Goal: Task Accomplishment & Management: Manage account settings

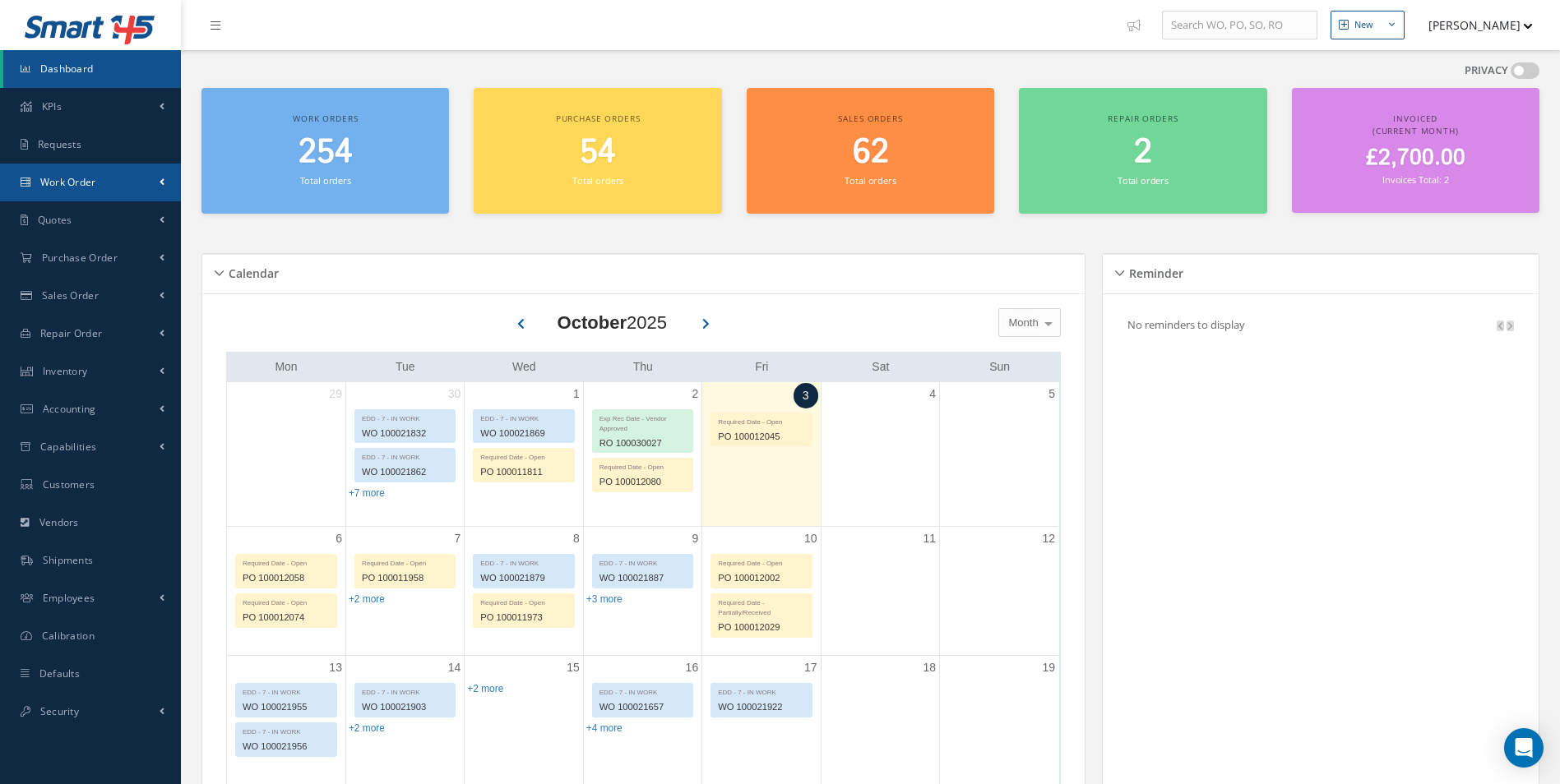
click at [80, 176] on span "Work Order" at bounding box center [68, 182] width 56 height 14
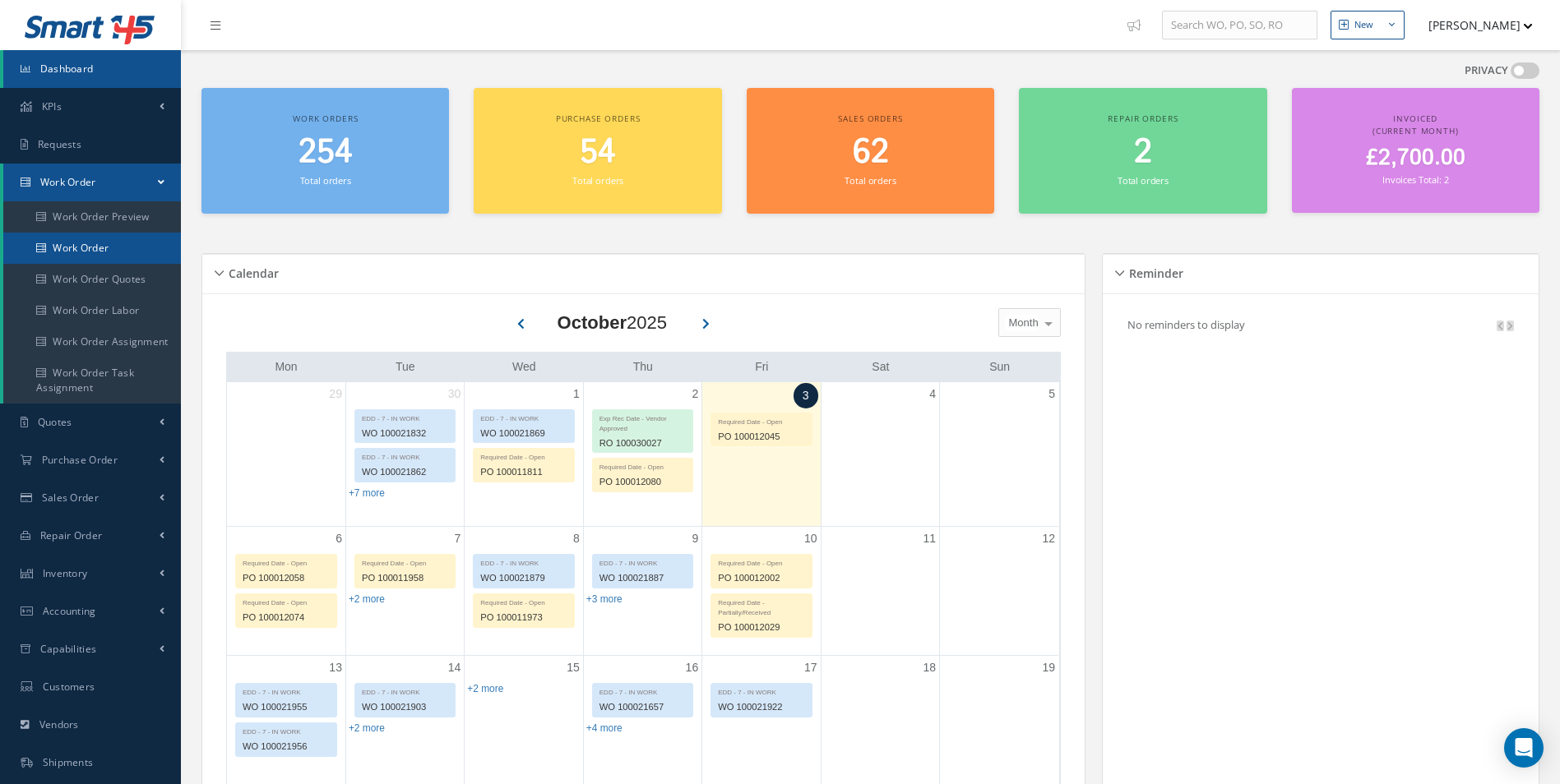
click at [93, 234] on link "Work Order" at bounding box center [92, 248] width 178 height 31
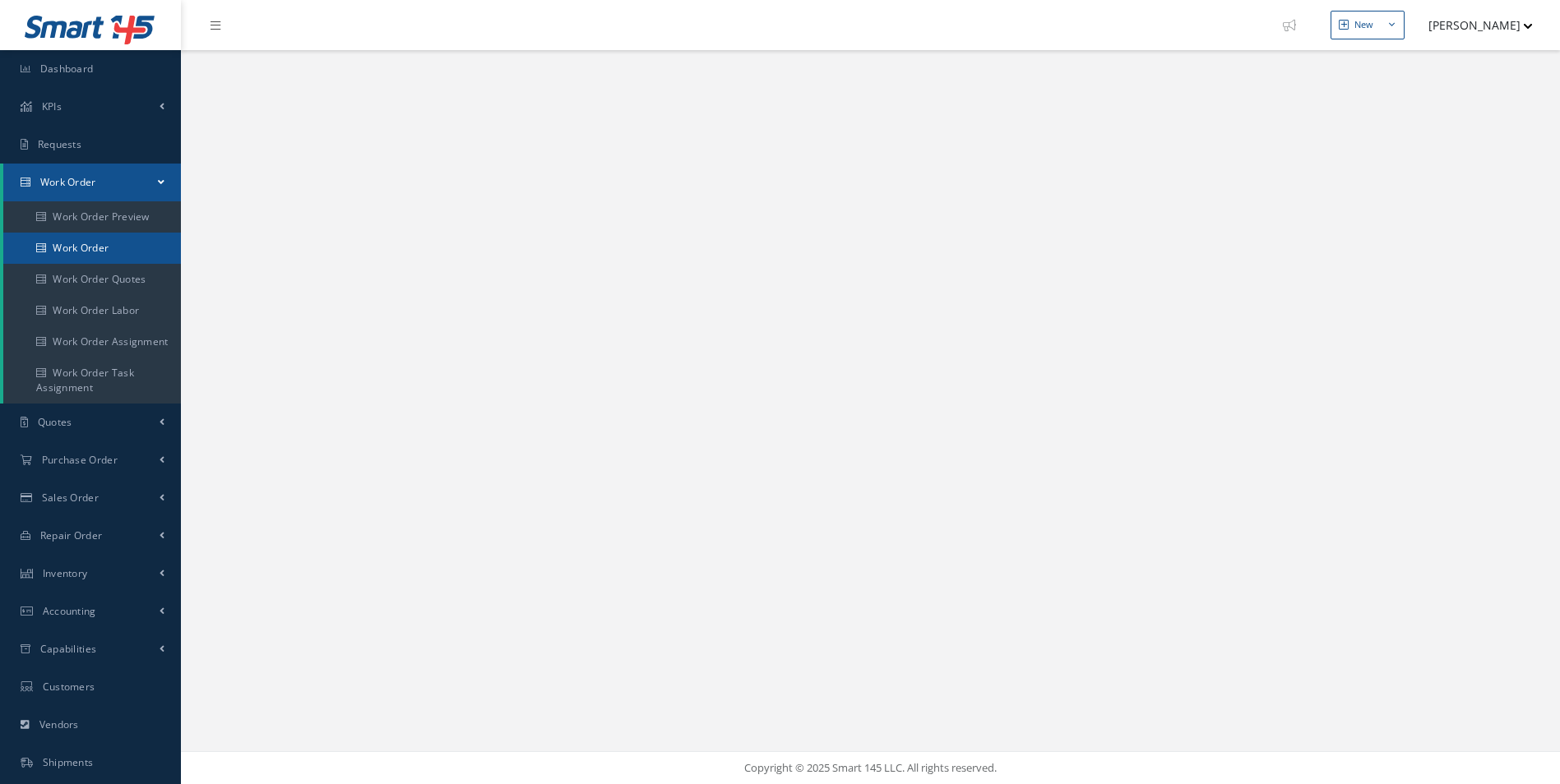
click at [101, 243] on link "Work Order" at bounding box center [92, 248] width 178 height 31
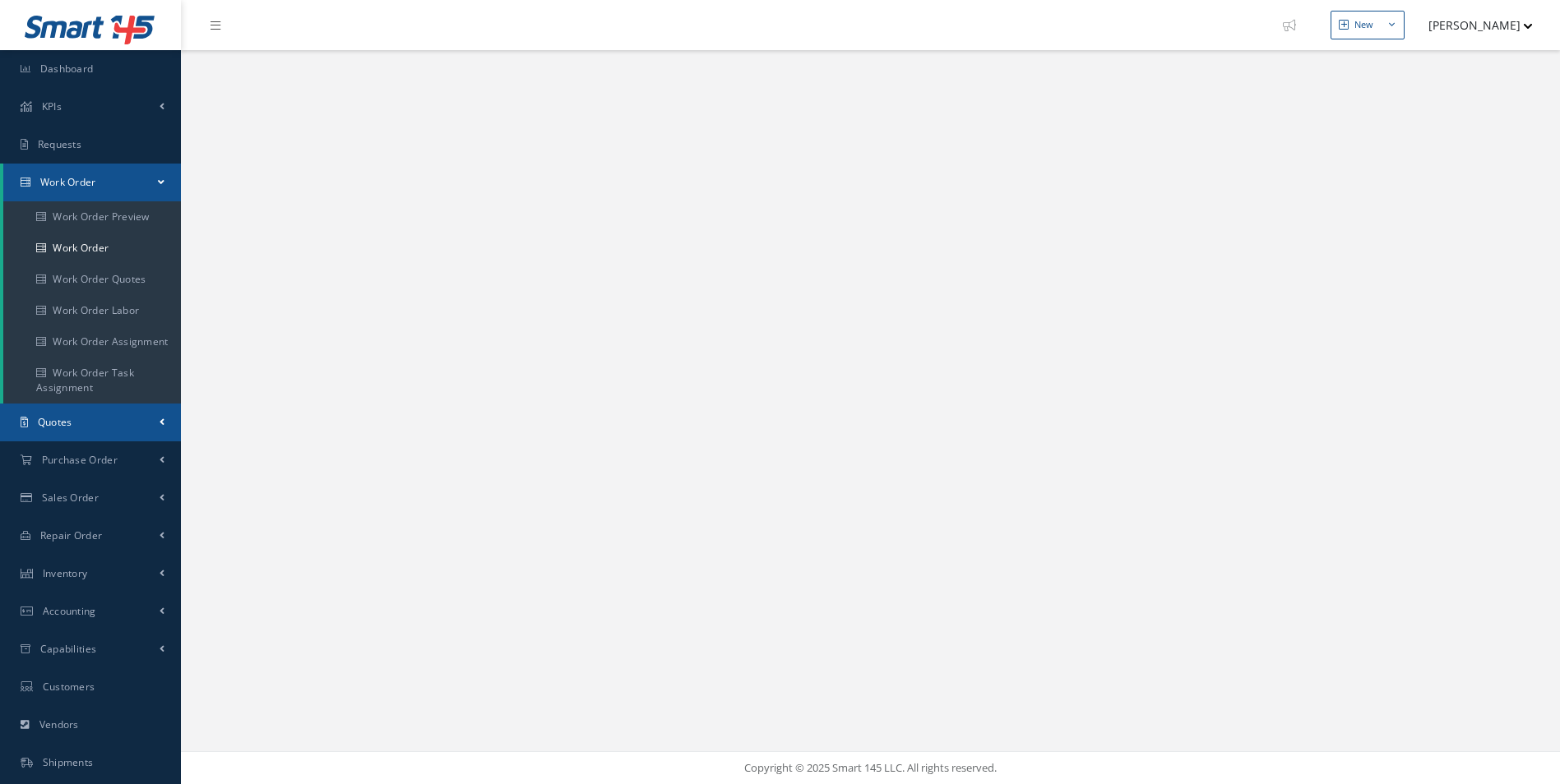
select select "25"
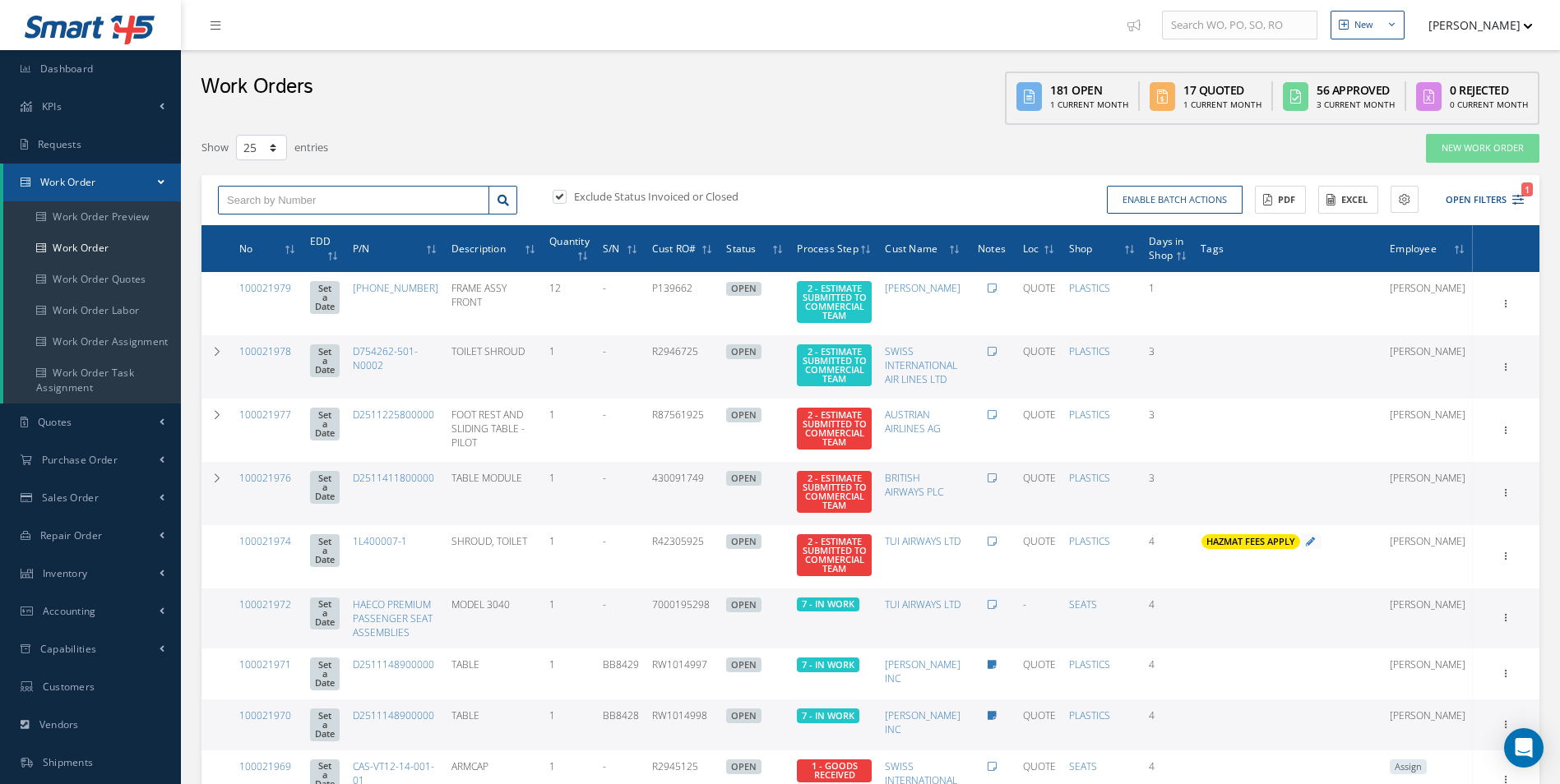
click at [304, 194] on input "text" at bounding box center [353, 201] width 271 height 30
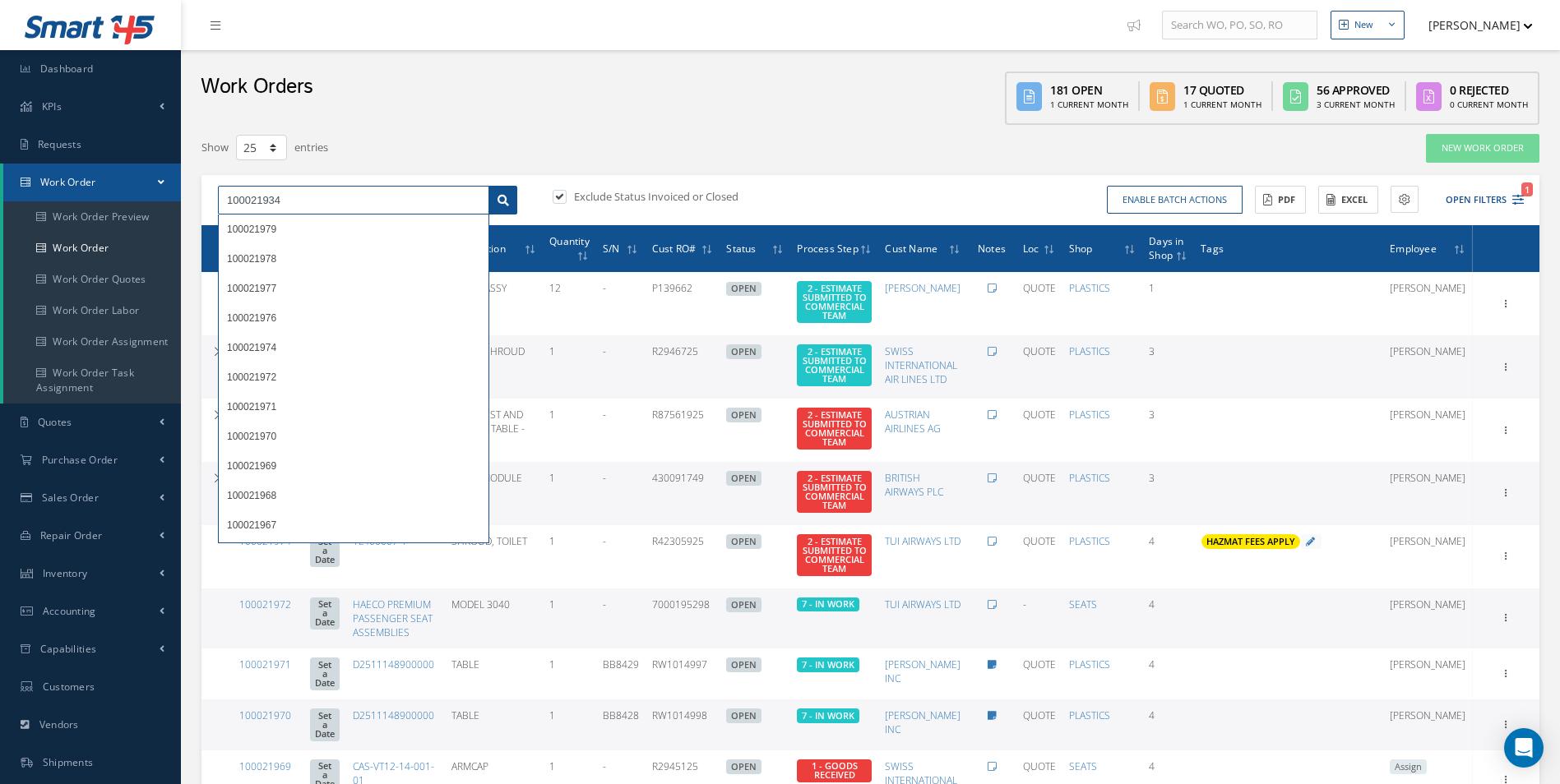
type input "100021934"
click at [499, 201] on icon at bounding box center [503, 200] width 11 height 11
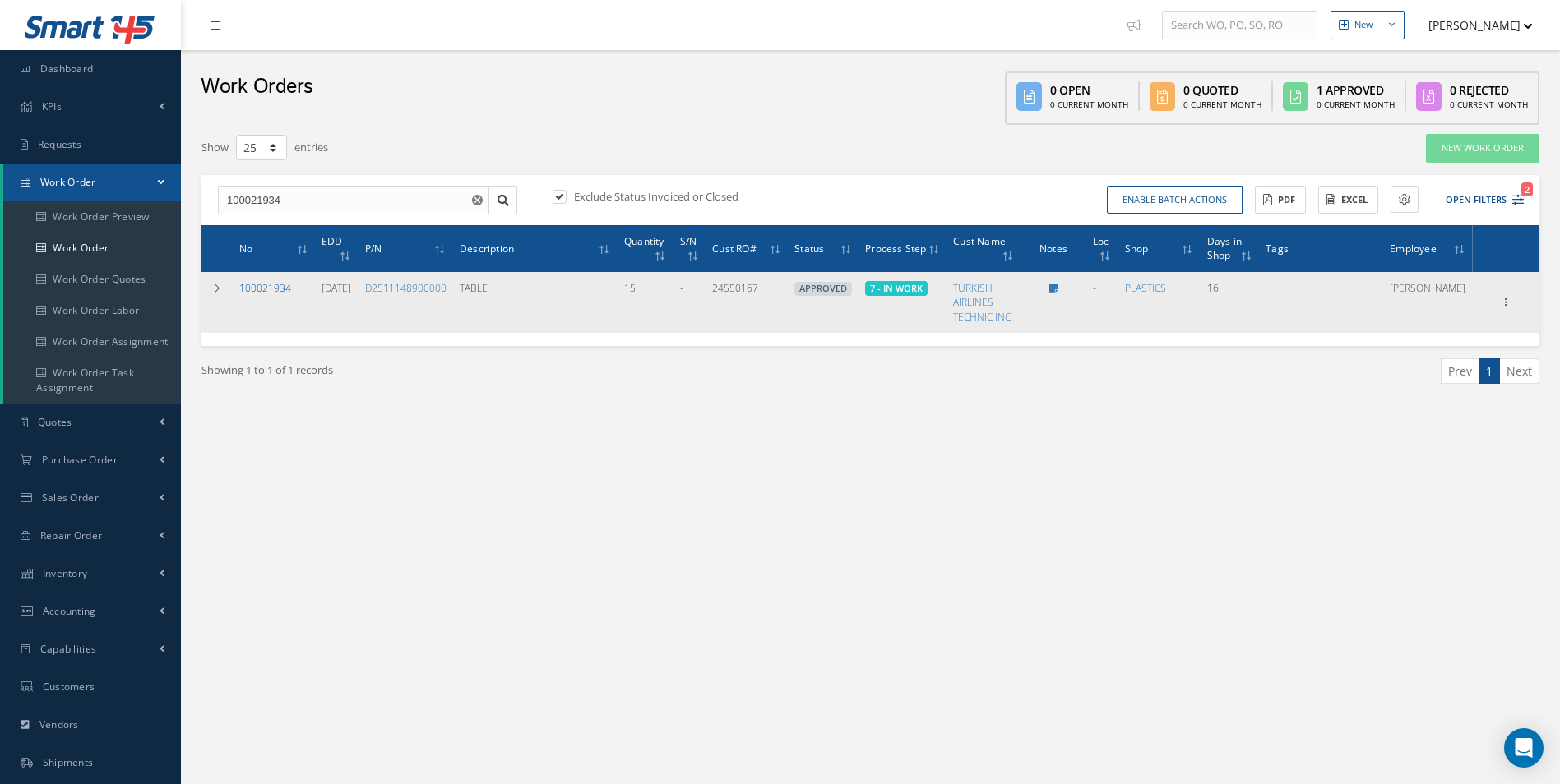
click at [267, 284] on link "100021934" at bounding box center [265, 288] width 52 height 14
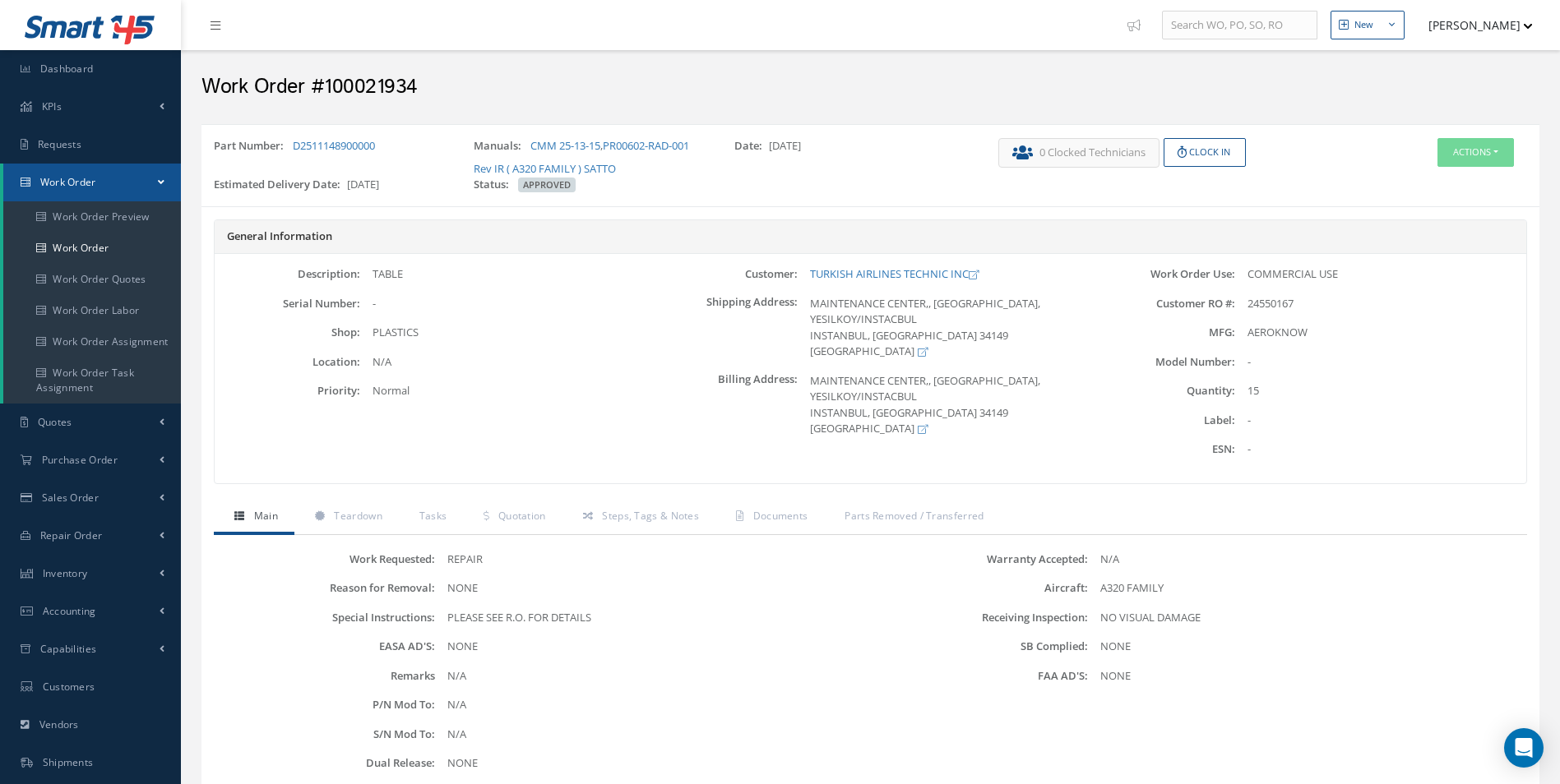
click at [388, 77] on h2 "Work Order #100021934" at bounding box center [870, 87] width 1338 height 24
copy h2 "100021934"
click at [1282, 301] on span "24550167" at bounding box center [1271, 303] width 46 height 15
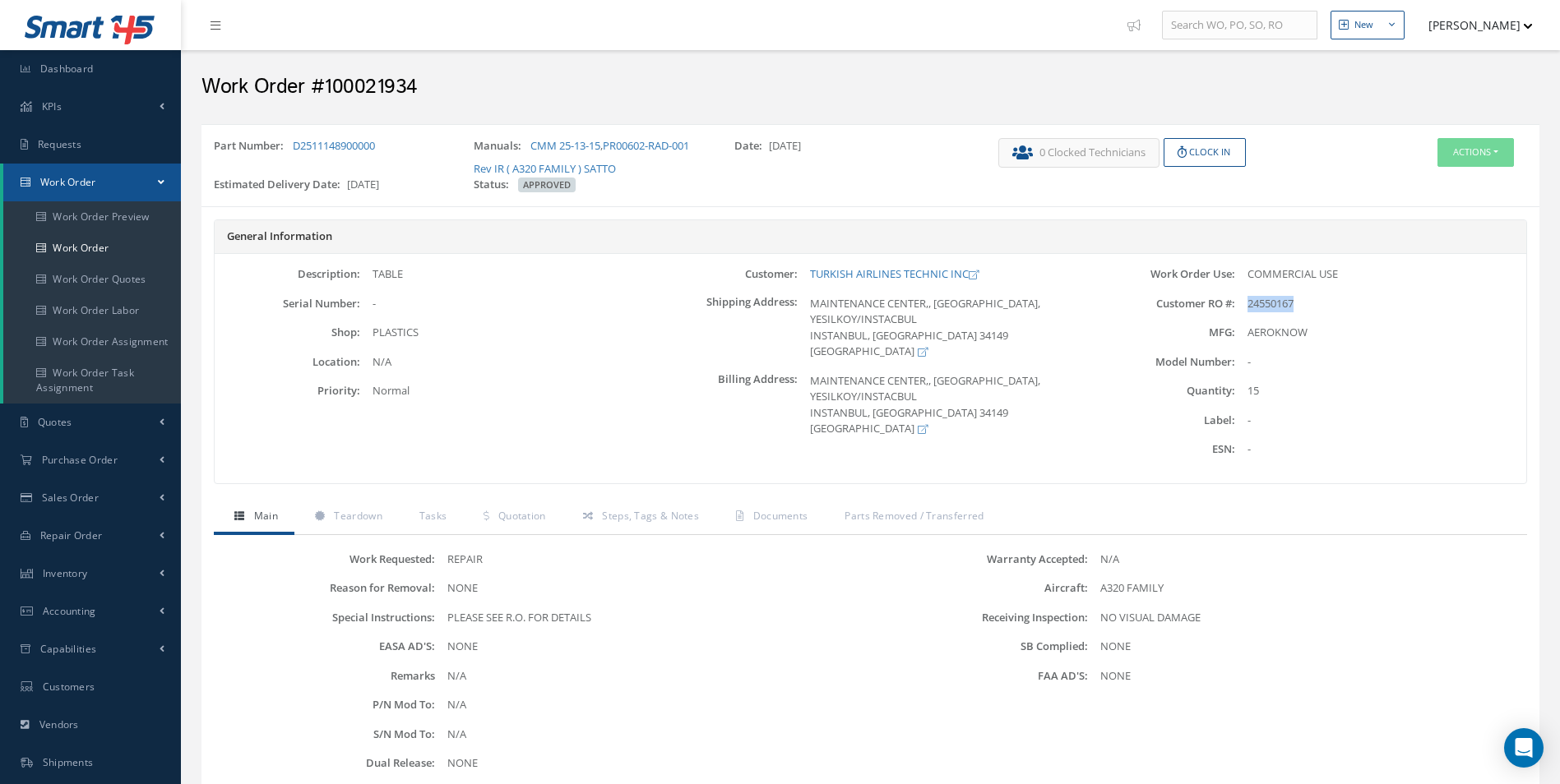
copy span "24550167"
drag, startPoint x: 392, startPoint y: 149, endPoint x: 296, endPoint y: 146, distance: 96.0
click at [296, 146] on div "Part Number: D2511148900000" at bounding box center [331, 157] width 260 height 38
copy link "D2511148900000"
drag, startPoint x: 803, startPoint y: 266, endPoint x: 903, endPoint y: 269, distance: 100.0
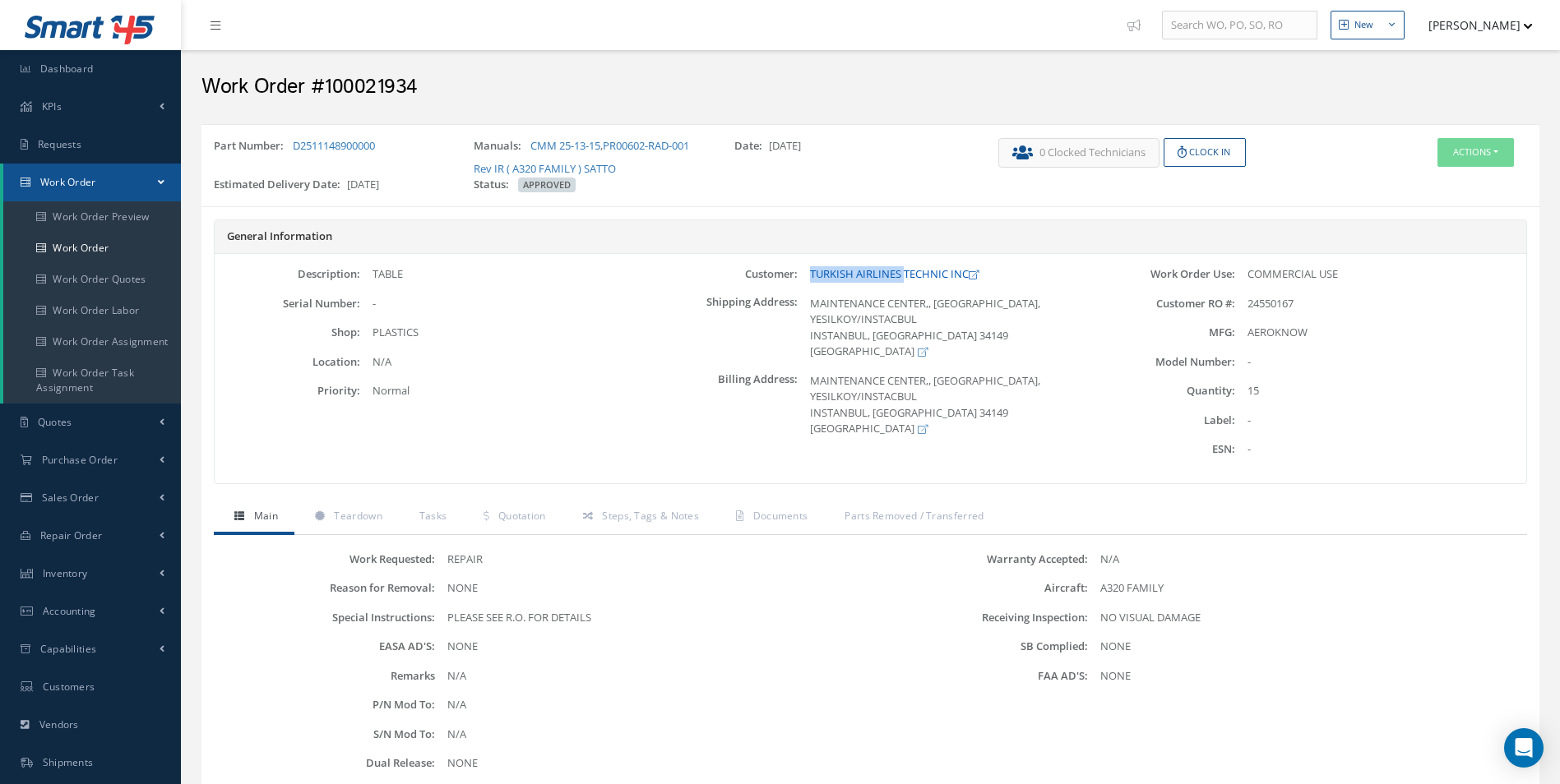
click at [903, 269] on div "Description: TABLE Serial Number: - Shop: PLASTICS" at bounding box center [870, 369] width 1312 height 229
copy link "TURKISH AIRLINES"
click at [378, 269] on div "TABLE" at bounding box center [505, 274] width 291 height 17
copy div "TABLE"
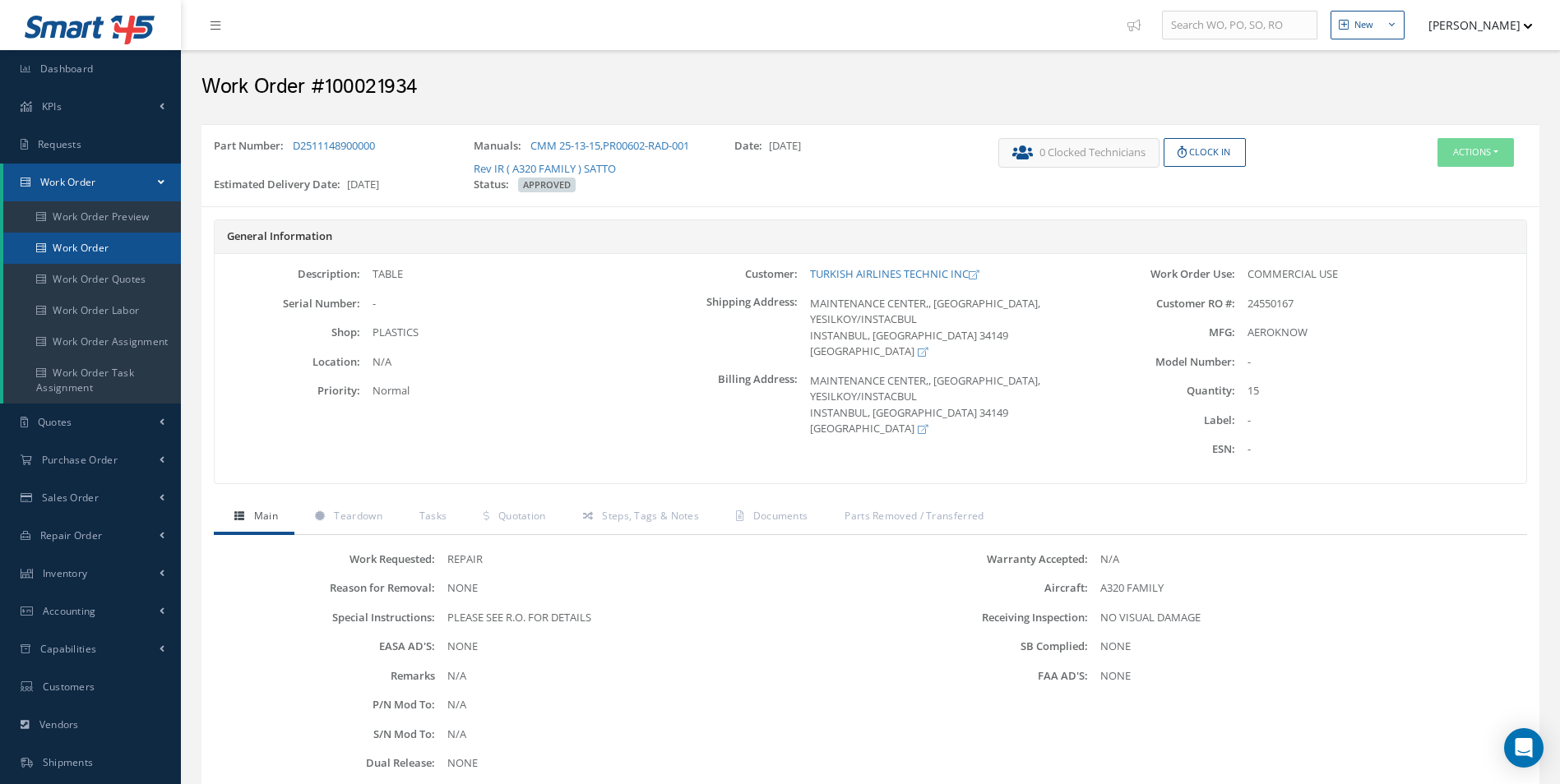
click at [106, 241] on link "Work Order" at bounding box center [92, 248] width 178 height 31
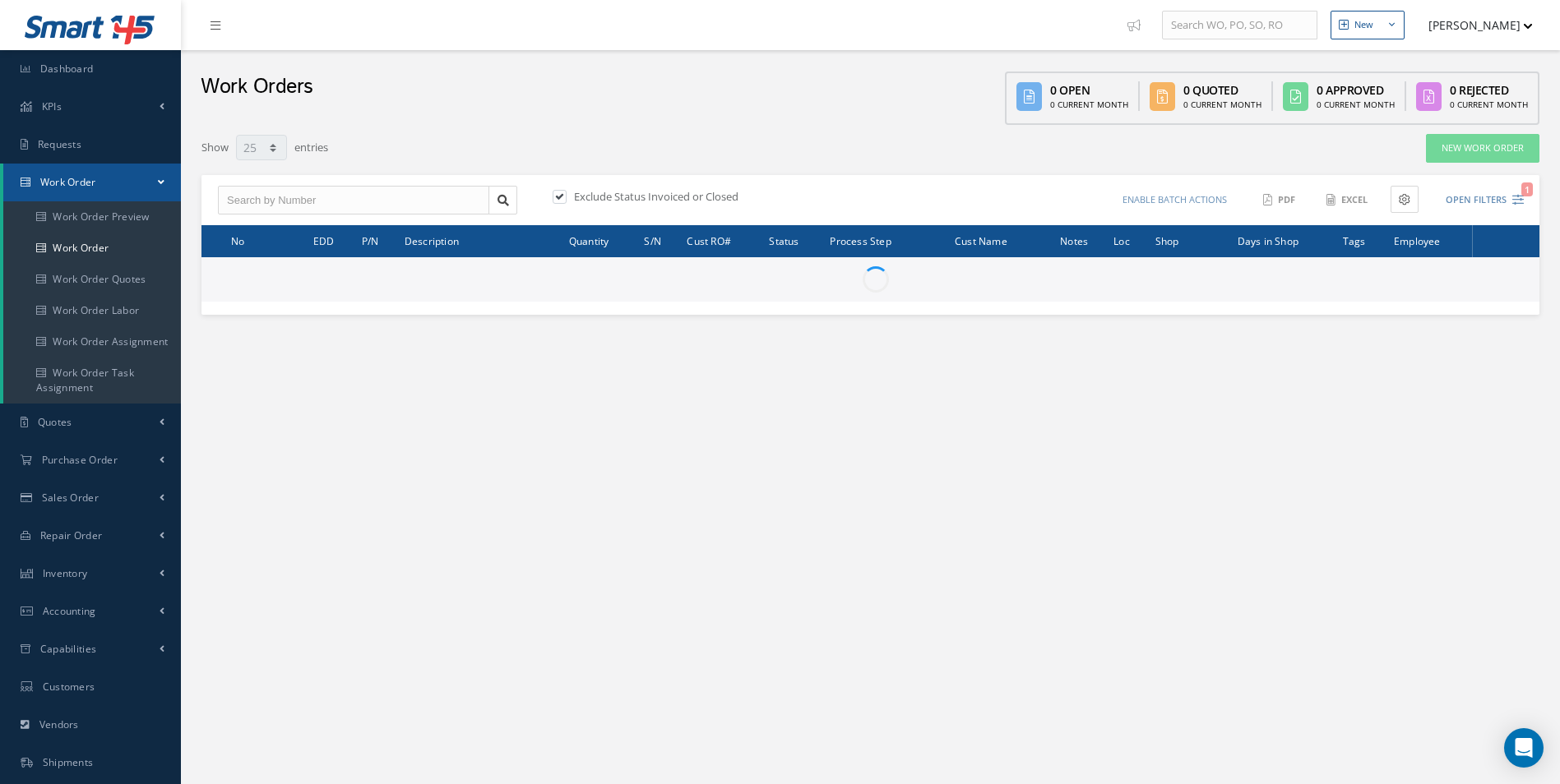
select select "25"
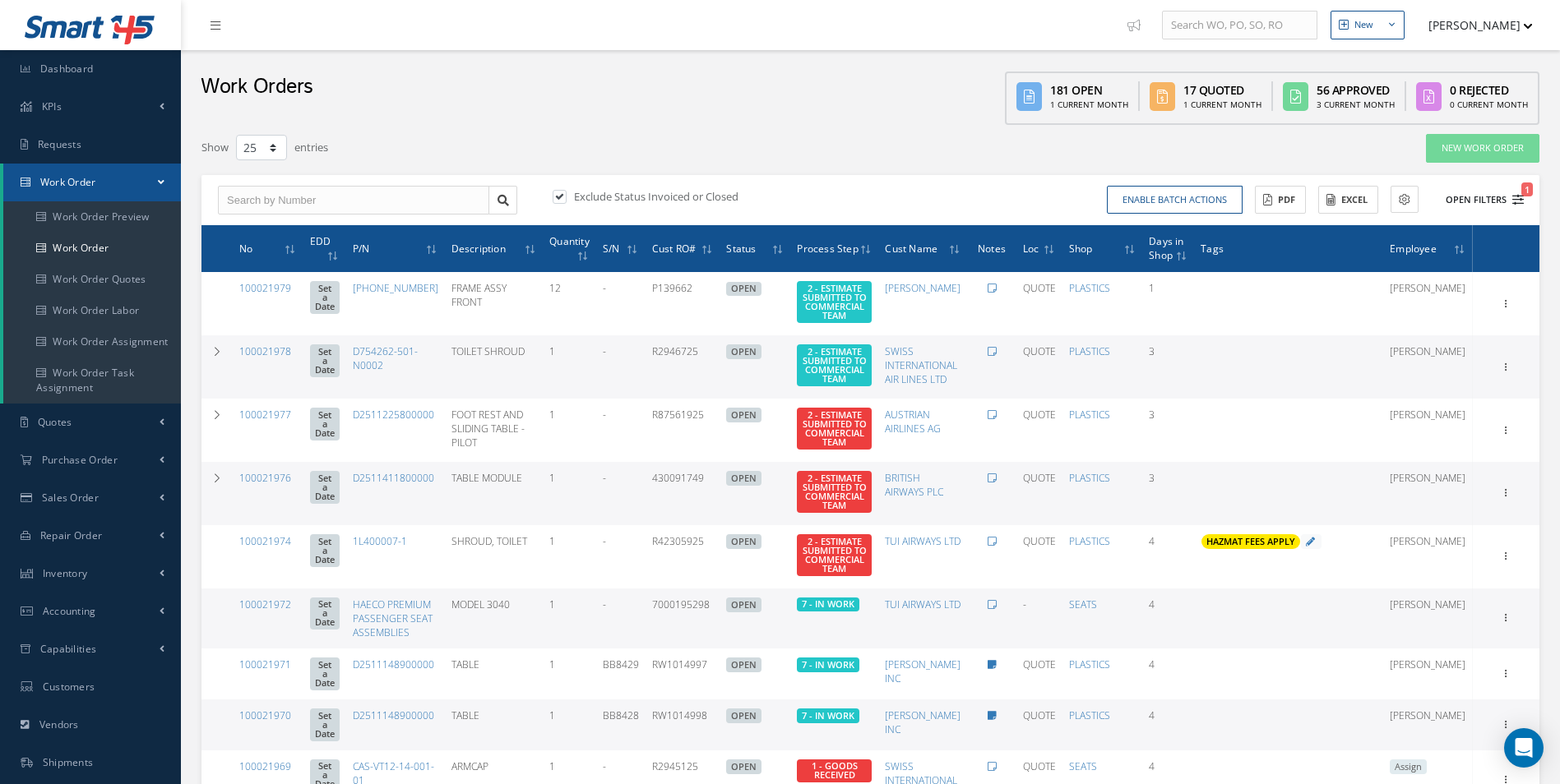
click at [1514, 200] on icon "1" at bounding box center [1517, 199] width 11 height 11
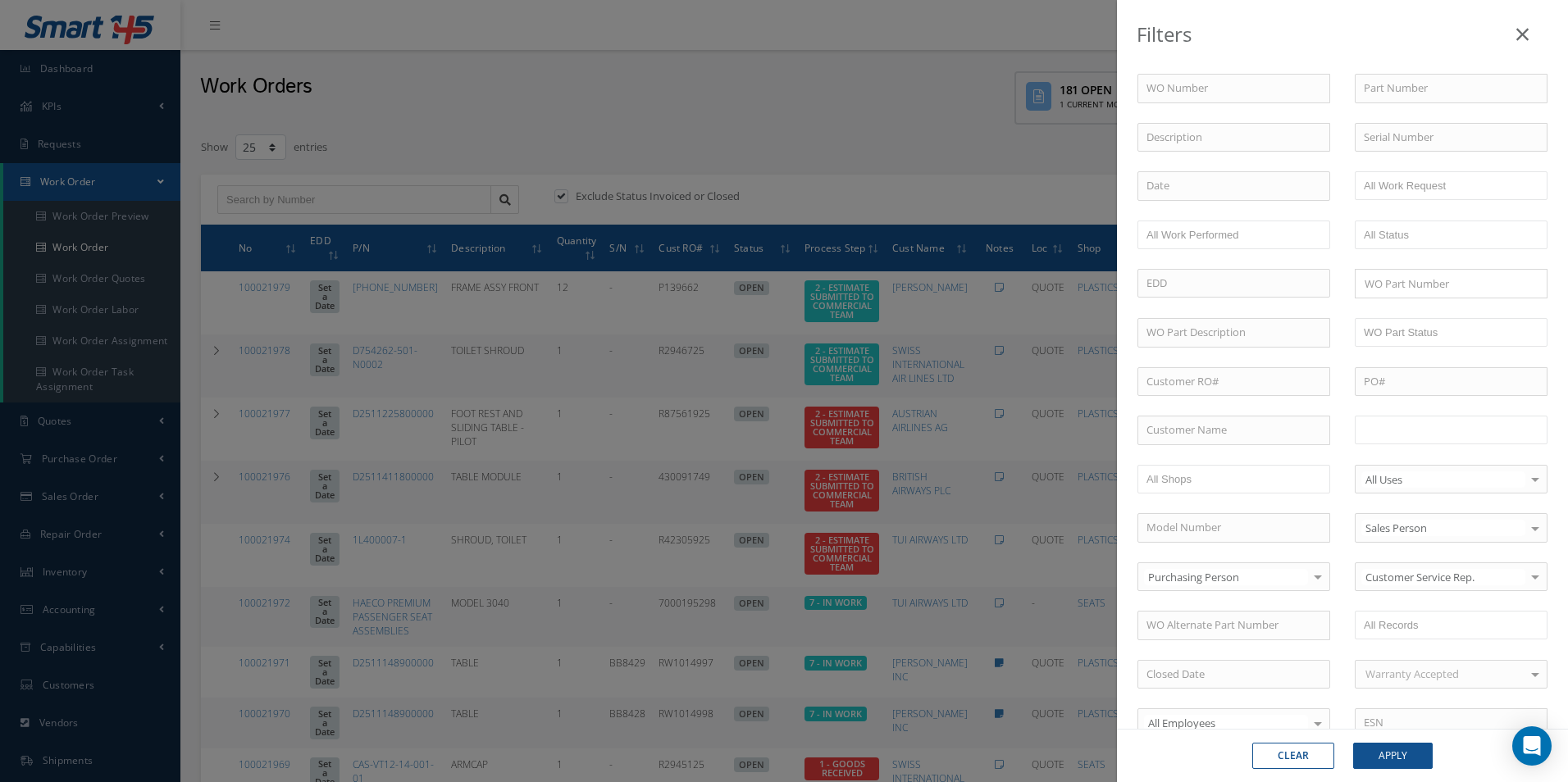
click at [1439, 422] on input "text" at bounding box center [1415, 430] width 104 height 21
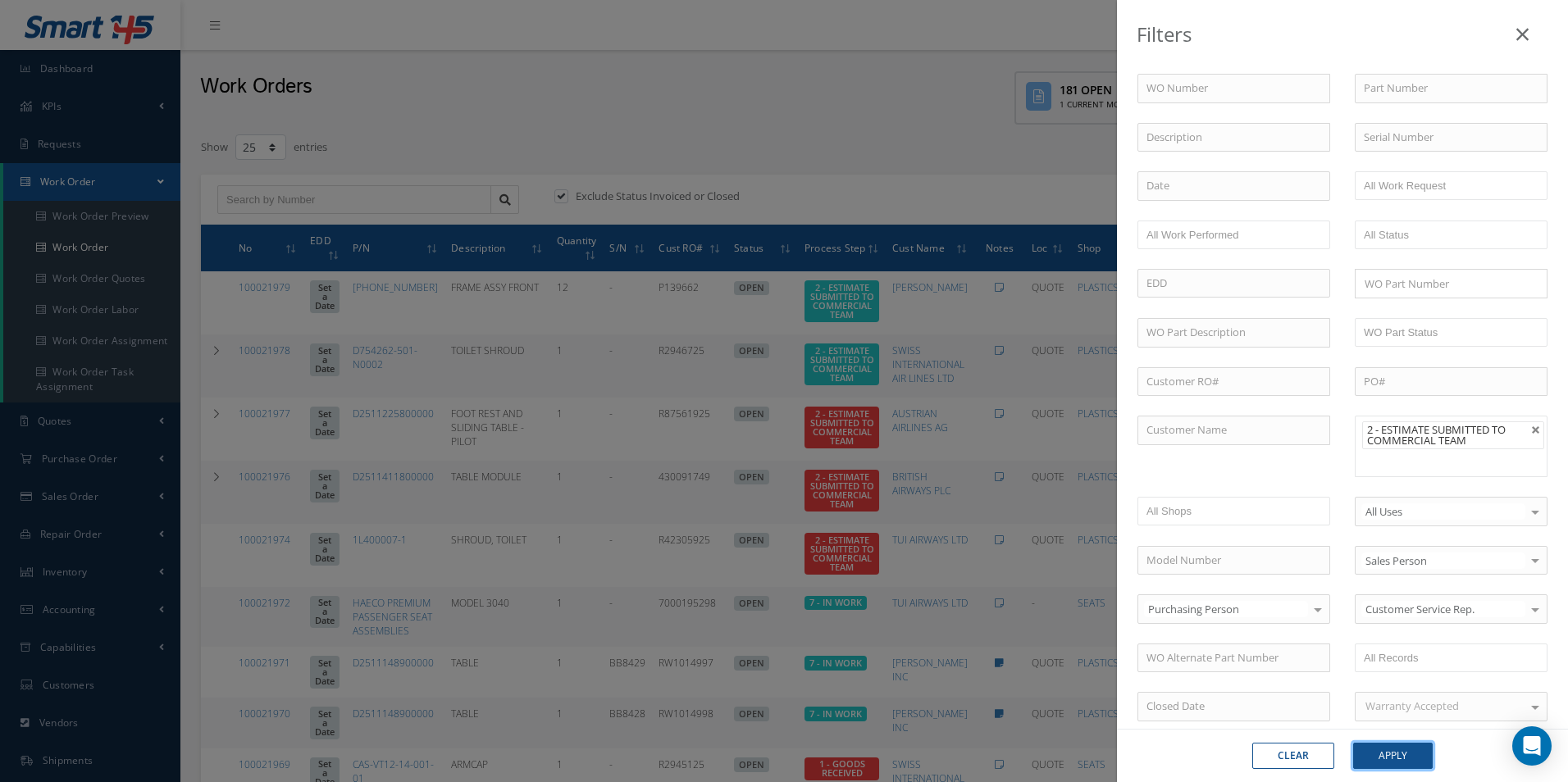
click at [1404, 744] on button "Apply" at bounding box center [1393, 756] width 79 height 26
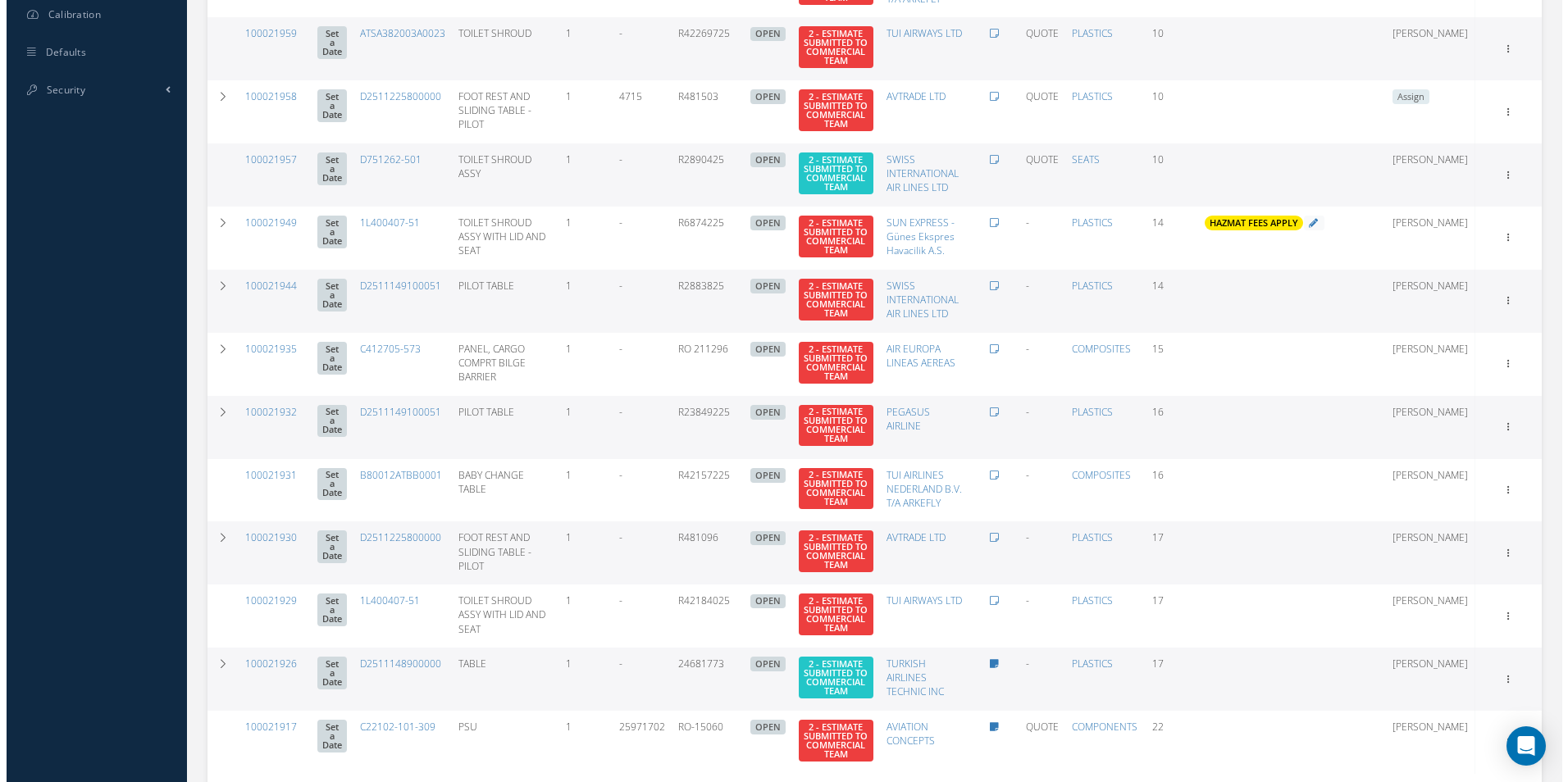
scroll to position [819, 0]
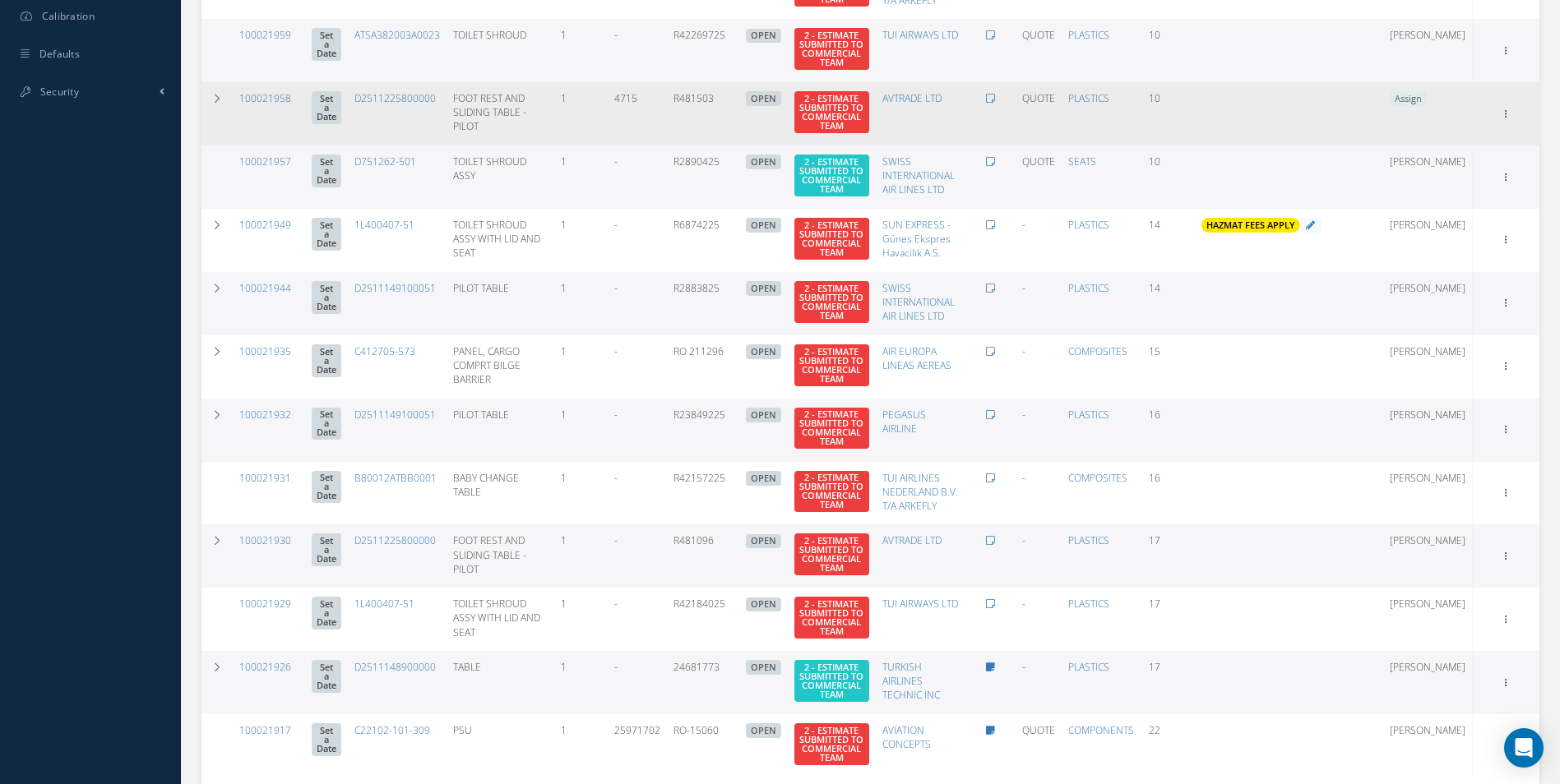
click at [1427, 106] on span "Assign" at bounding box center [1408, 98] width 37 height 15
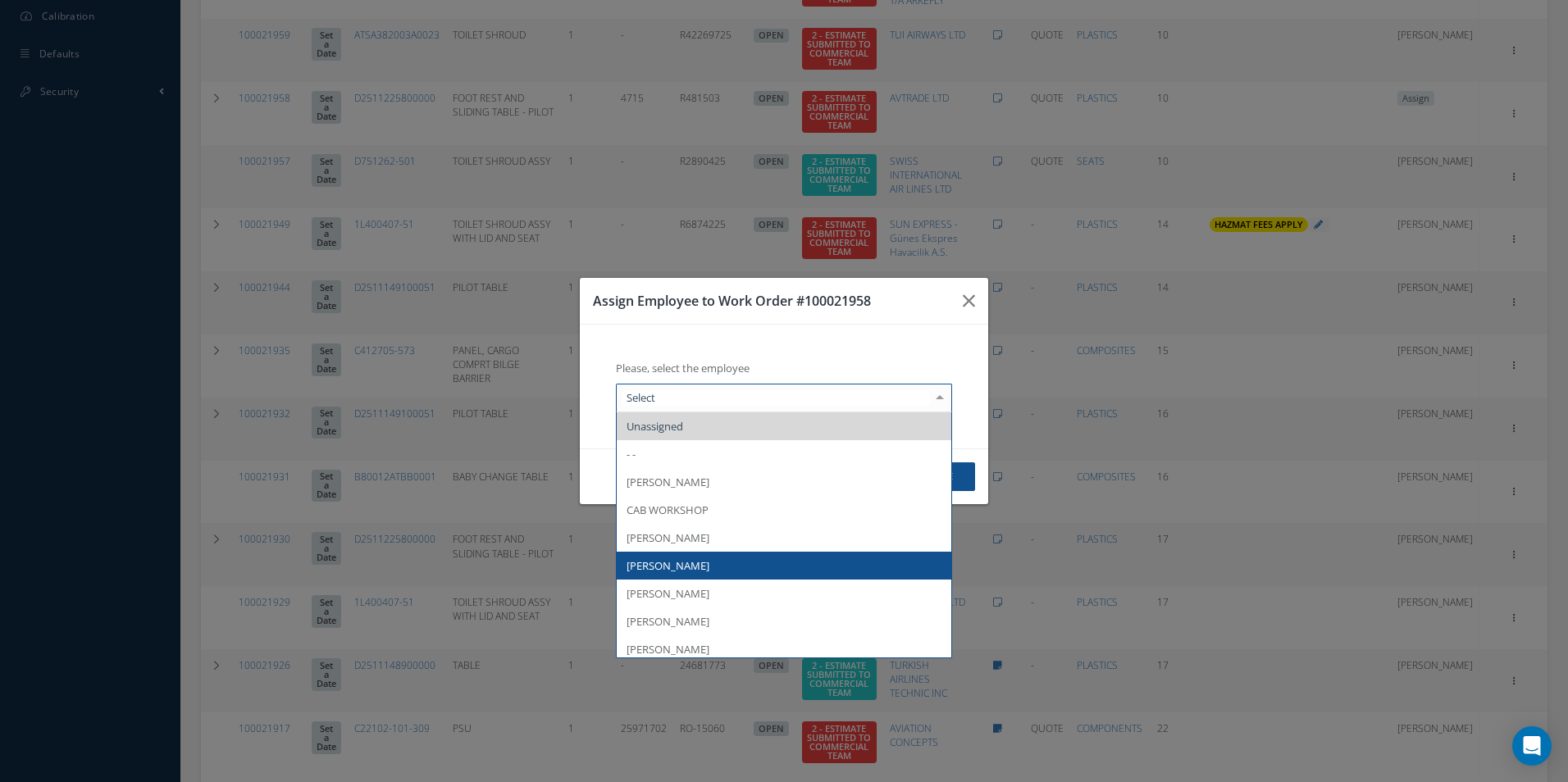
click at [690, 560] on span "[PERSON_NAME]" at bounding box center [667, 565] width 83 height 15
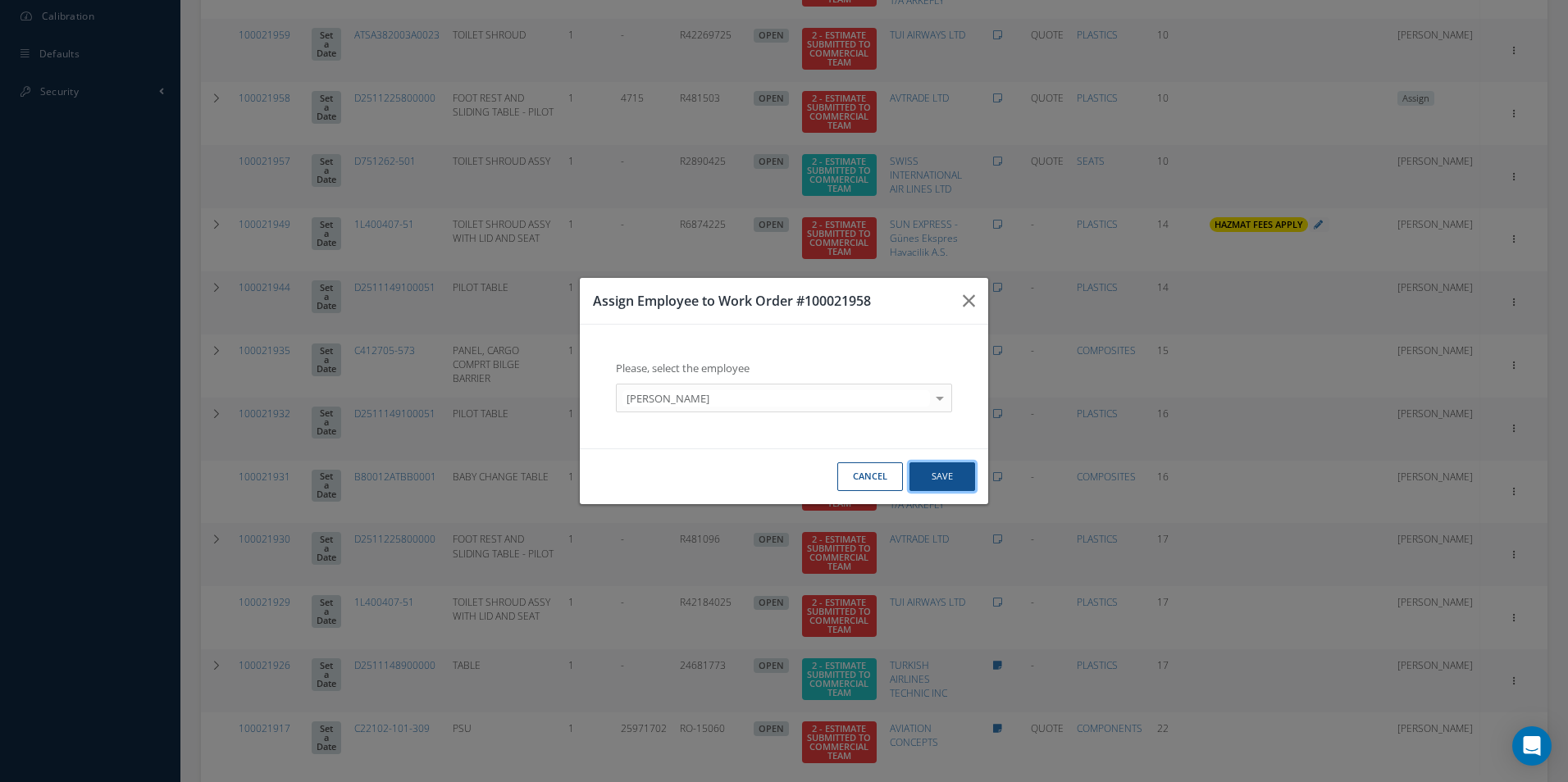
click at [967, 471] on button "Save" at bounding box center [942, 476] width 65 height 29
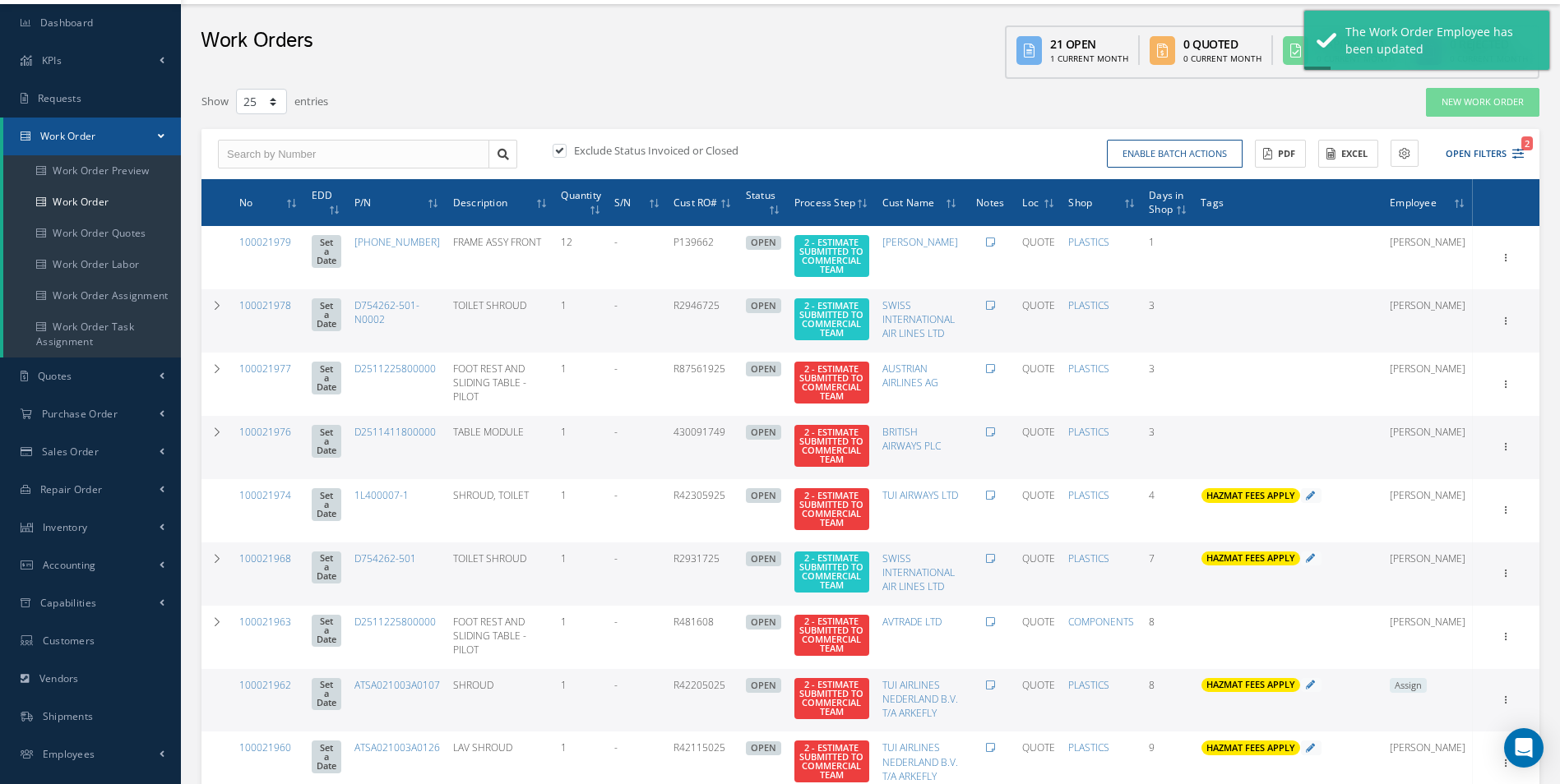
scroll to position [0, 0]
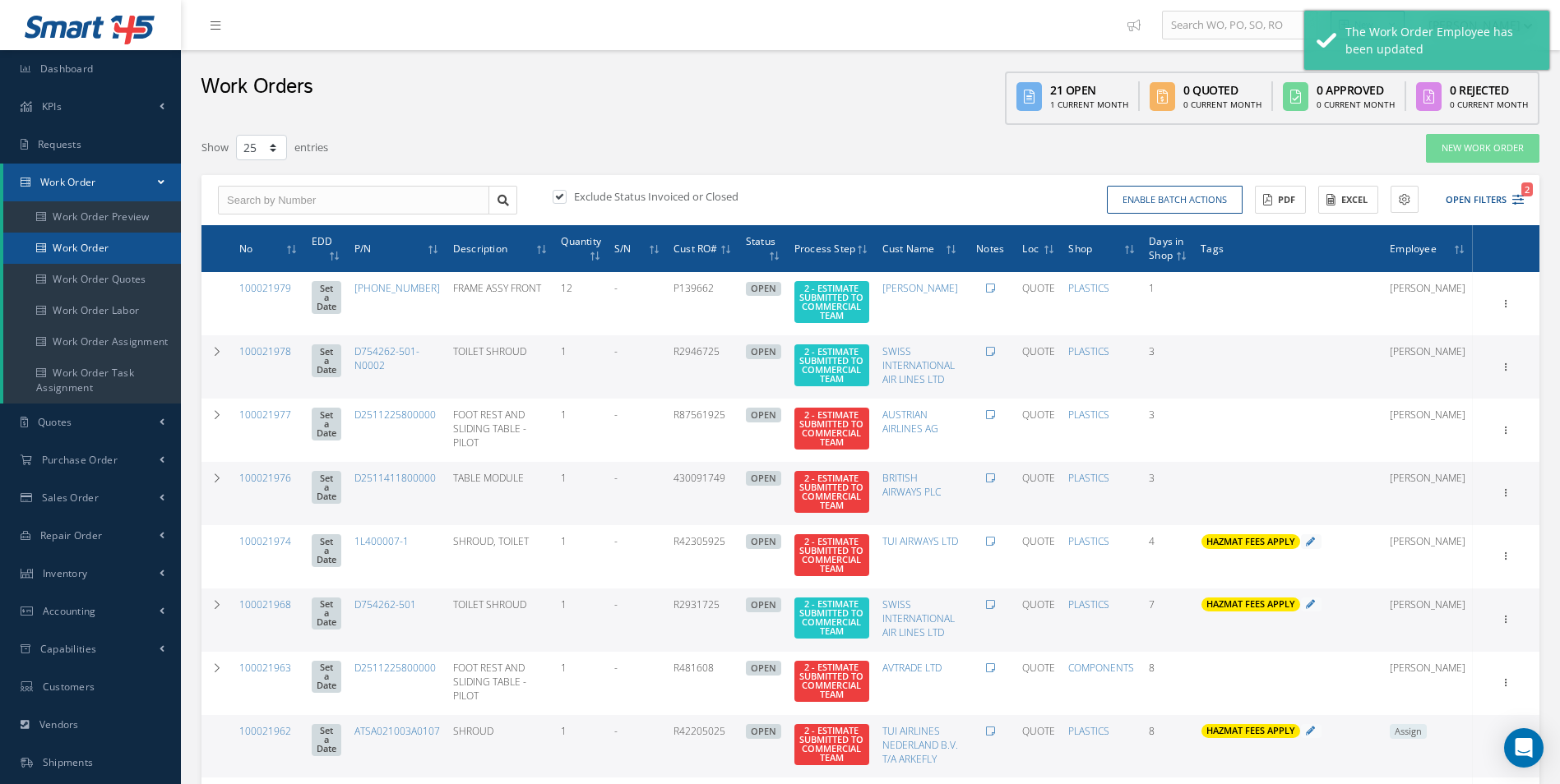
click at [103, 242] on link "Work Order" at bounding box center [92, 248] width 178 height 31
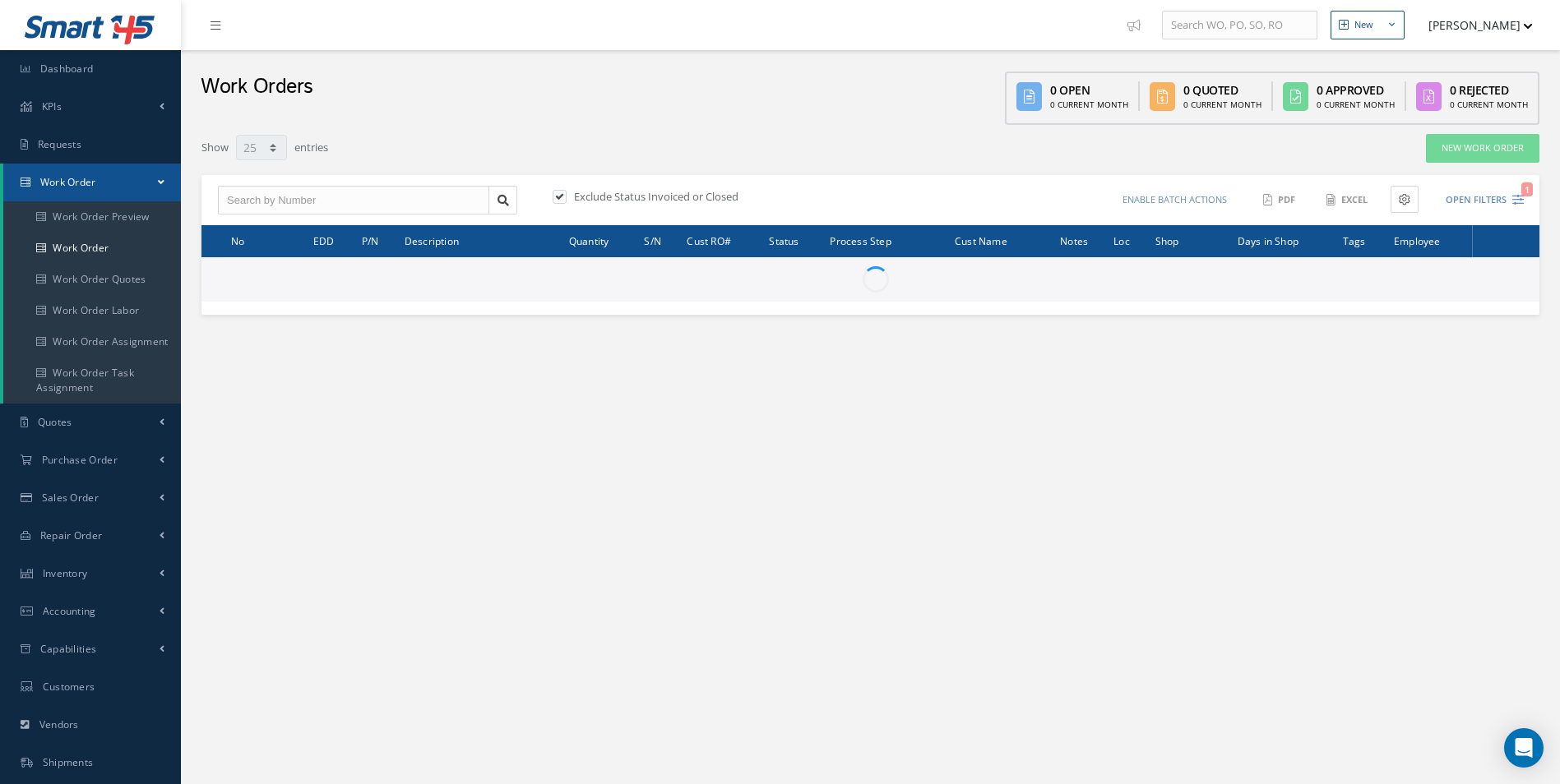
select select "25"
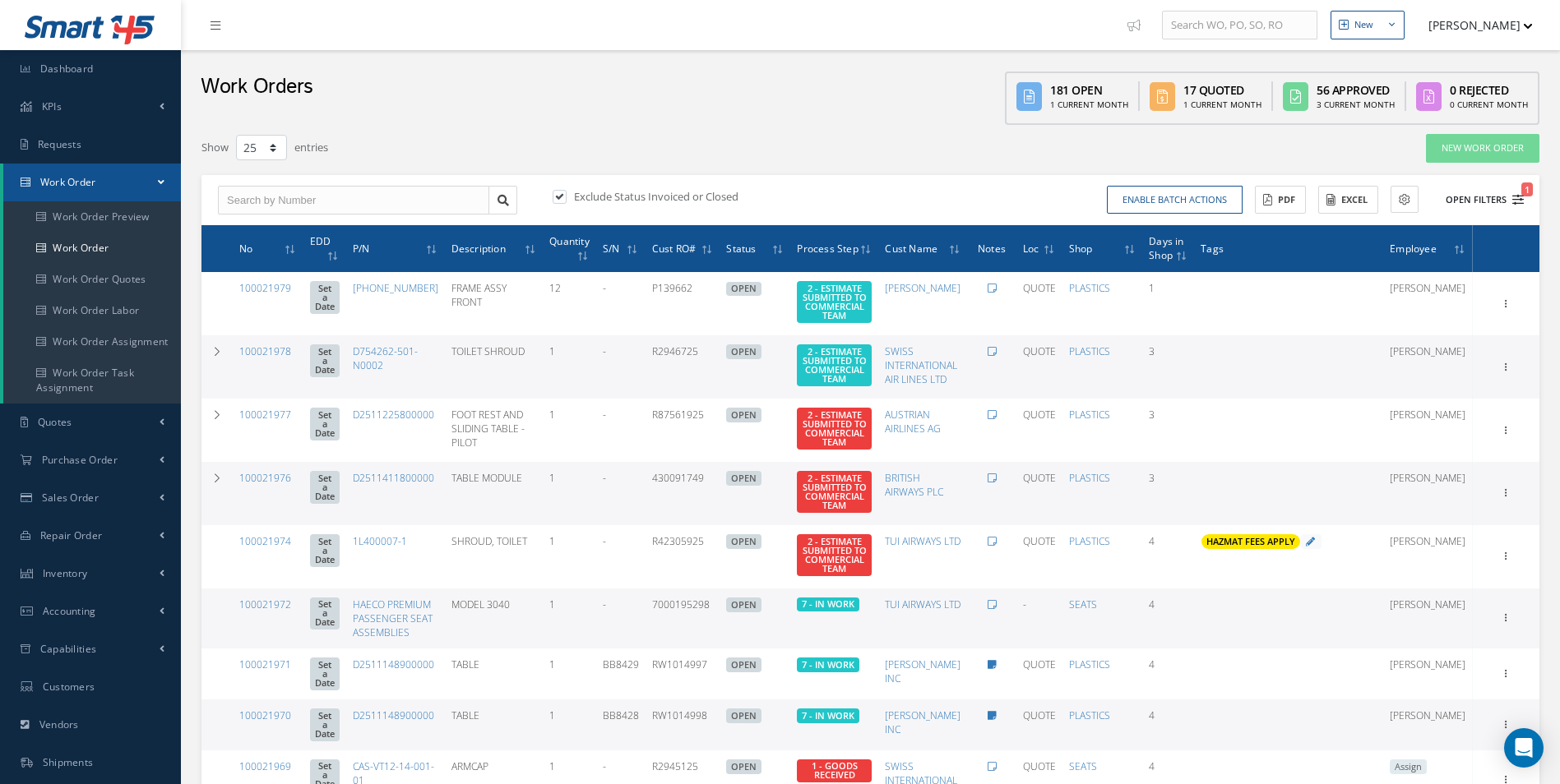
click at [1519, 196] on icon "1" at bounding box center [1517, 199] width 11 height 11
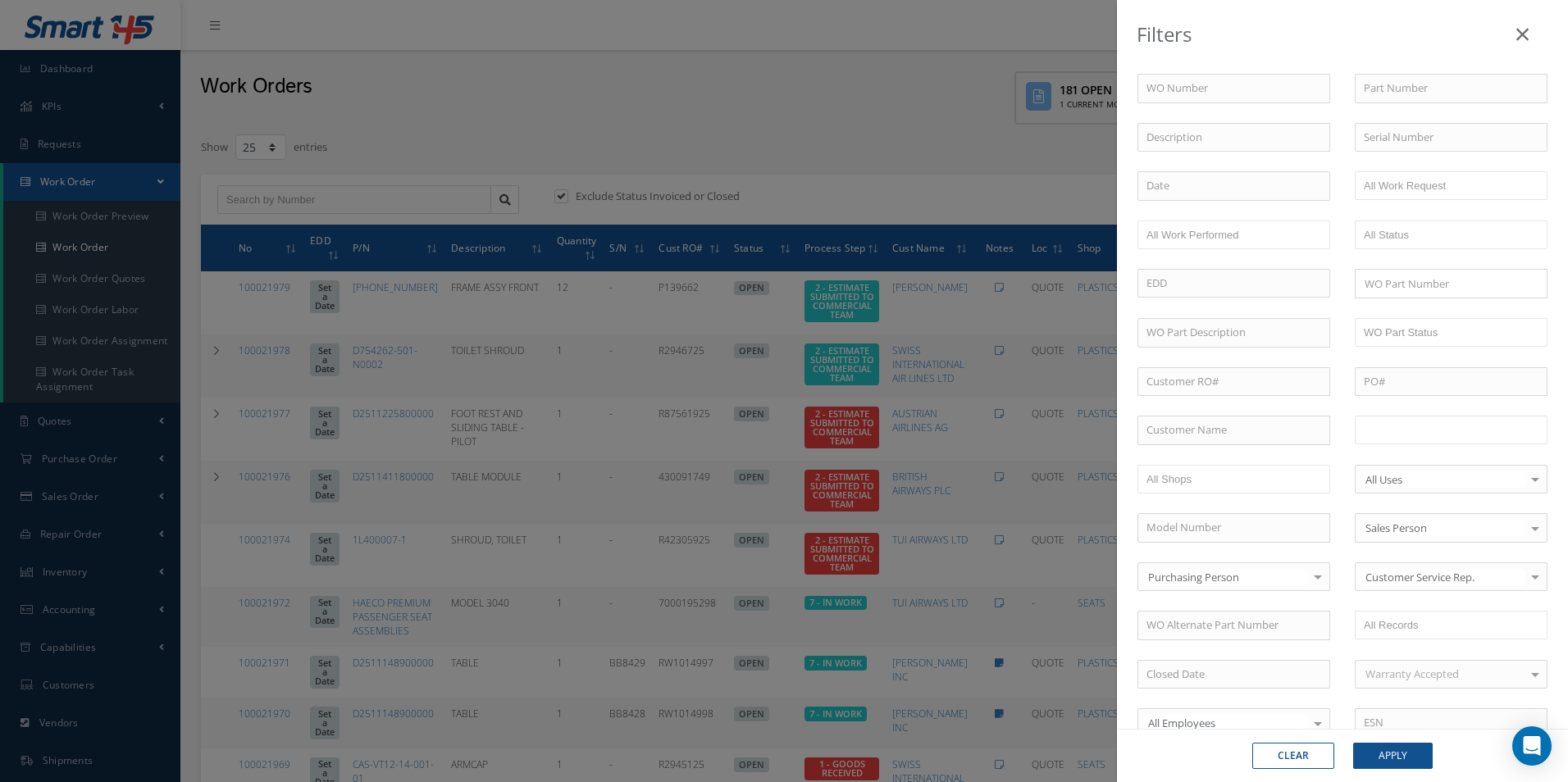
click at [1447, 433] on input "text" at bounding box center [1415, 430] width 104 height 21
click at [1507, 429] on li at bounding box center [1495, 430] width 32 height 22
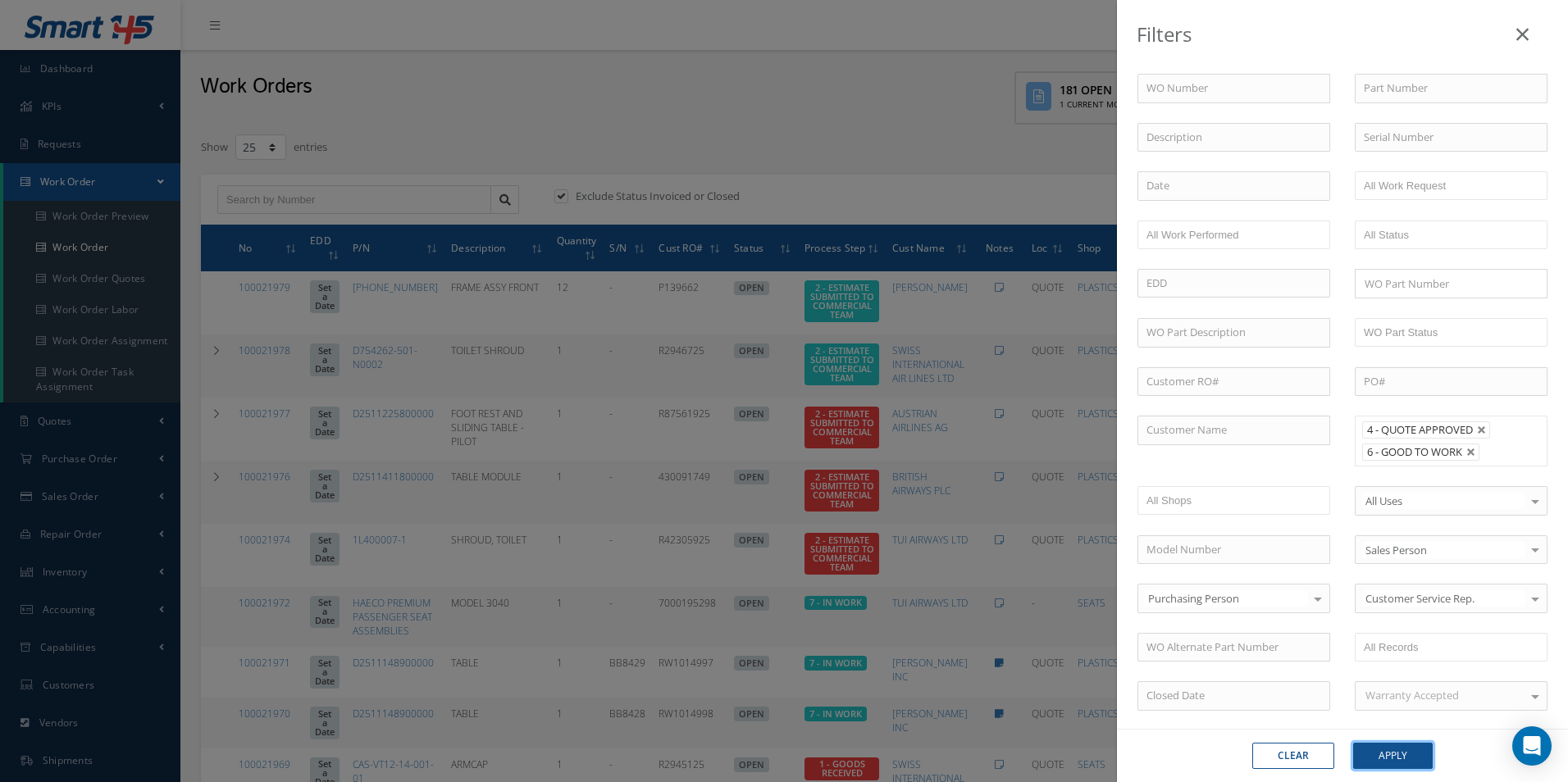
click at [1394, 758] on button "Apply" at bounding box center [1393, 756] width 79 height 26
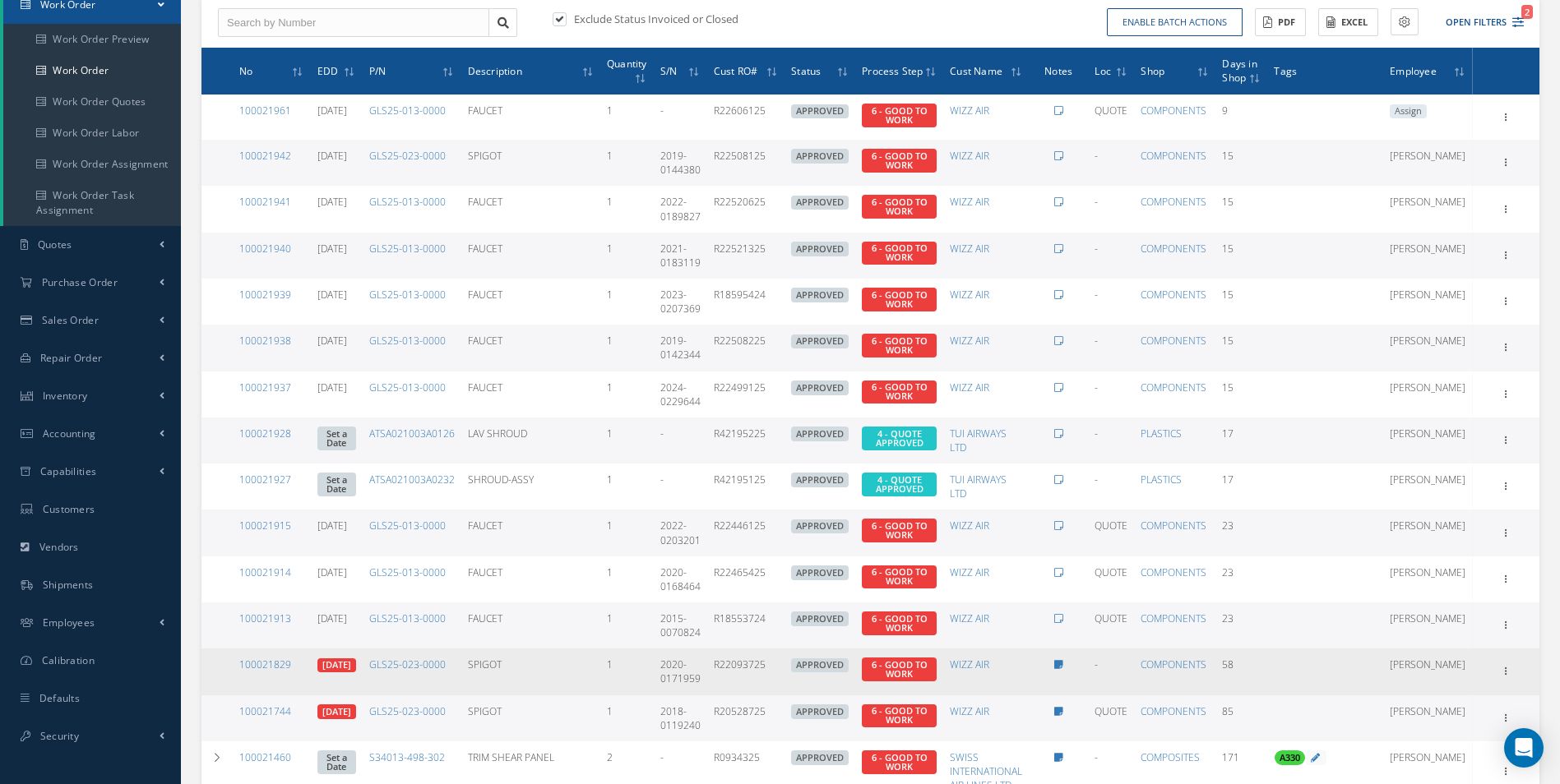
scroll to position [246, 0]
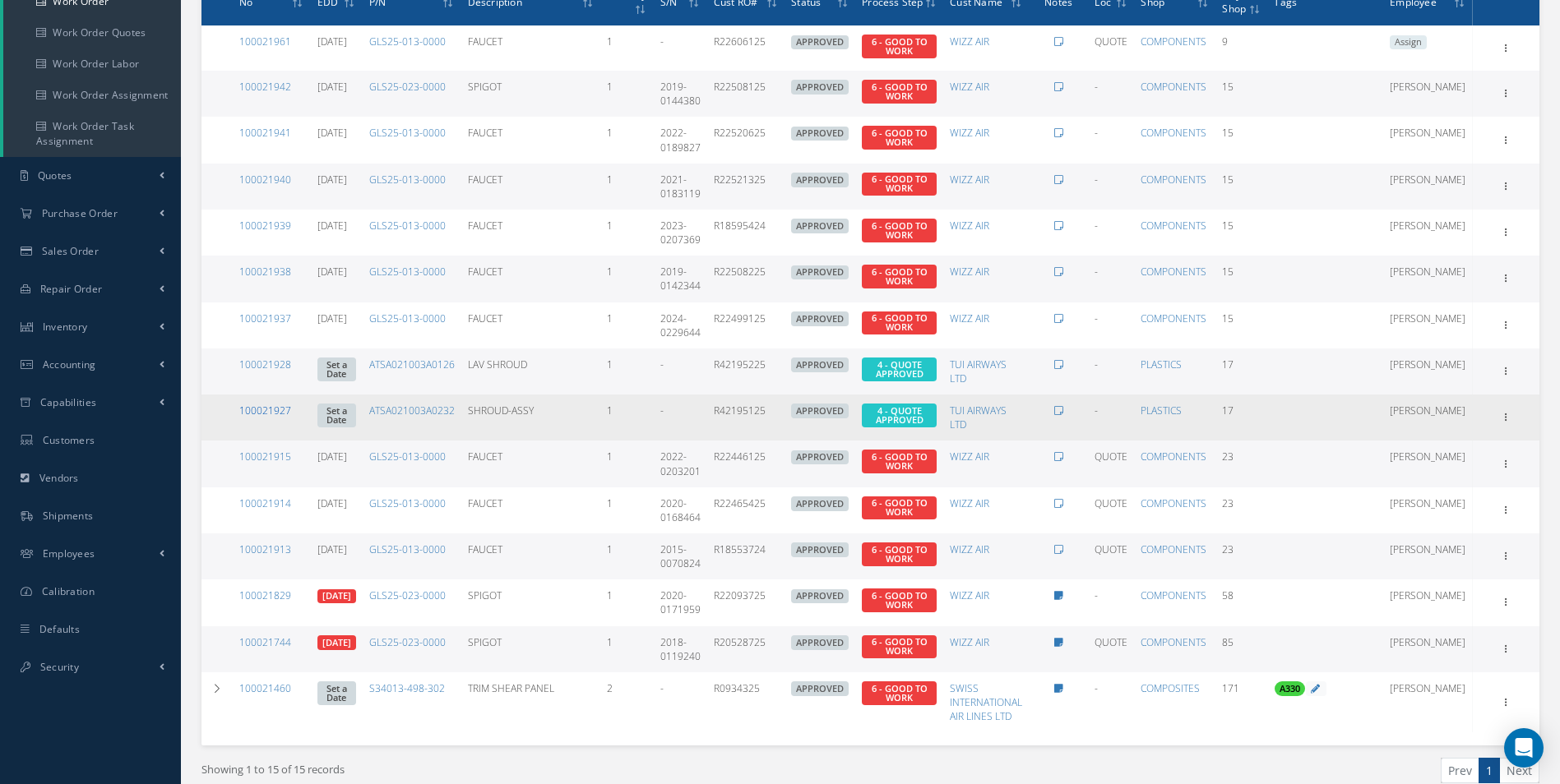
click at [255, 413] on link "100021927" at bounding box center [265, 411] width 52 height 14
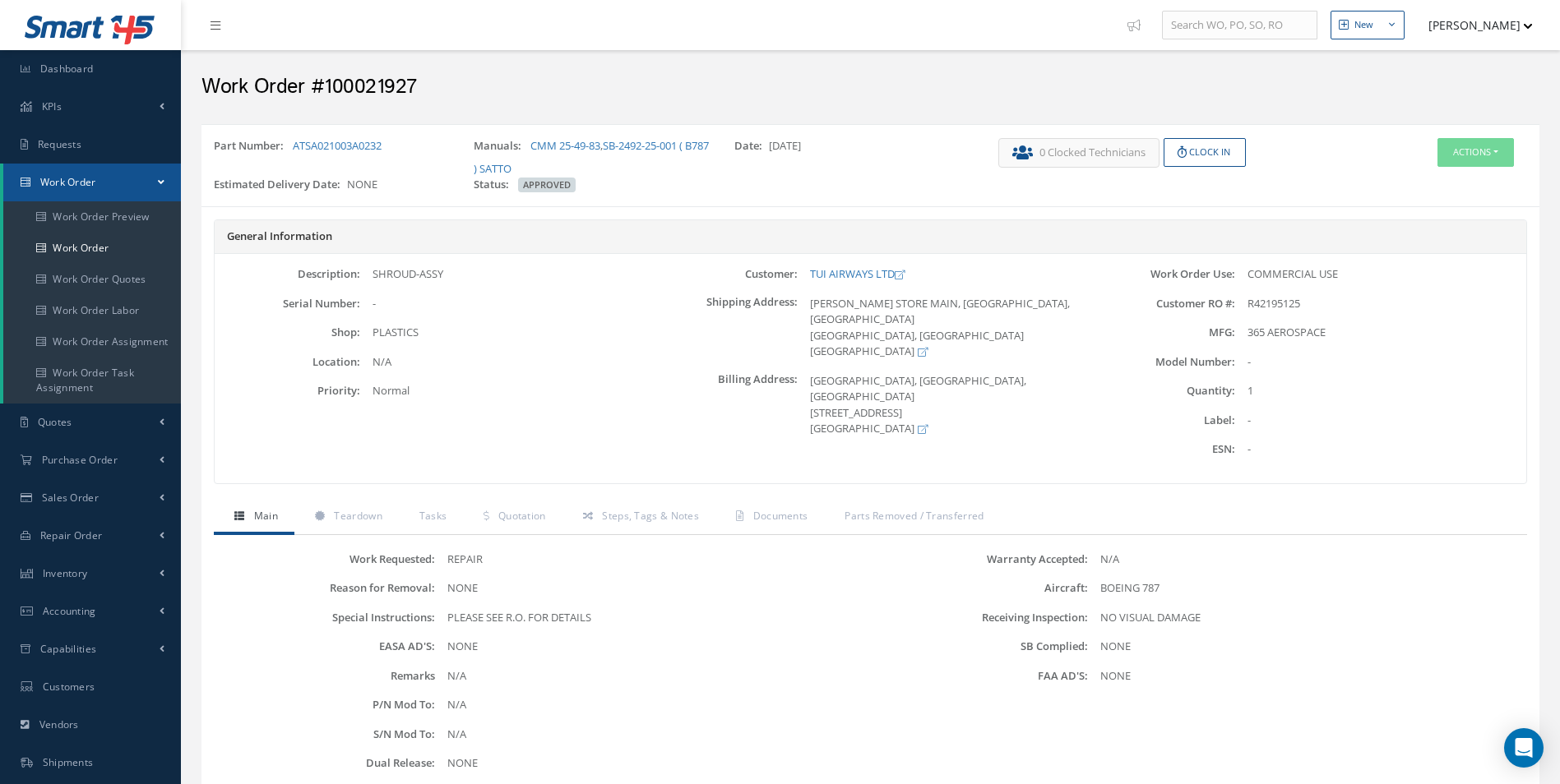
click at [359, 540] on div "Work Requested: REPAIR Reason for Removal: NONE Special Instructions: PLEASE SE…" at bounding box center [870, 753] width 1313 height 438
click at [366, 529] on link "Teardown" at bounding box center [346, 517] width 104 height 34
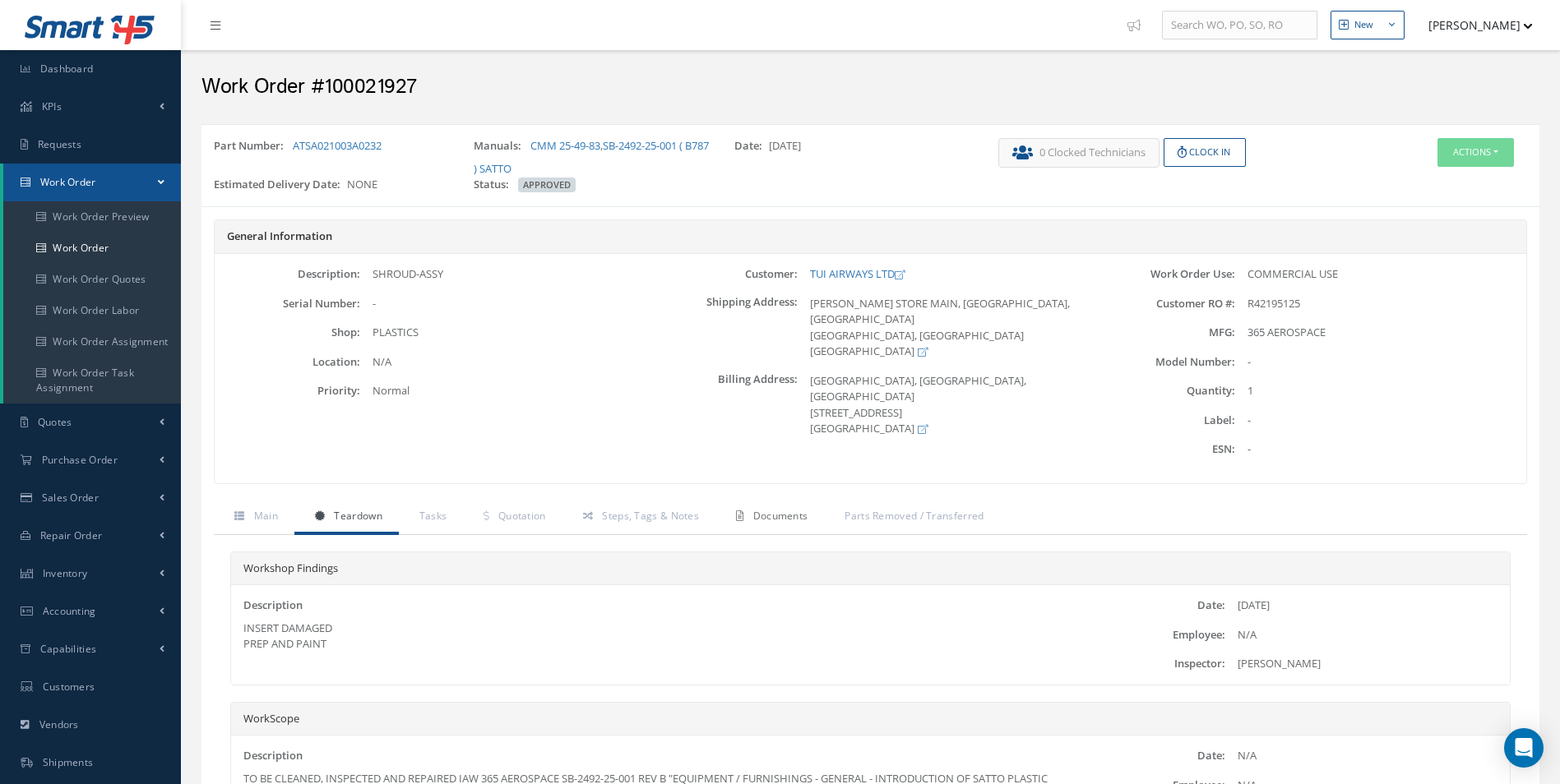
click at [773, 513] on span "Documents" at bounding box center [780, 516] width 55 height 14
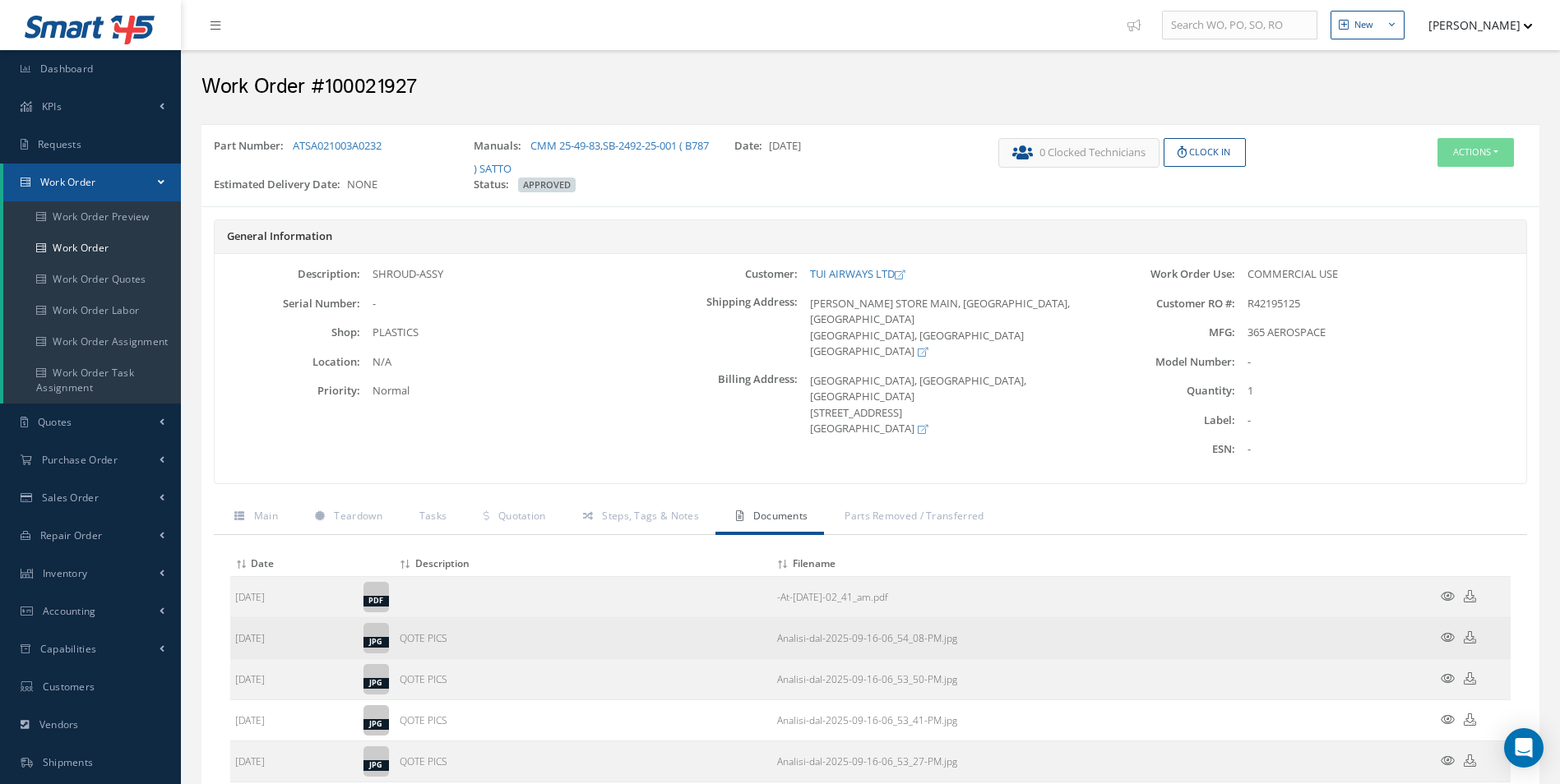
click at [1445, 637] on icon at bounding box center [1448, 637] width 14 height 12
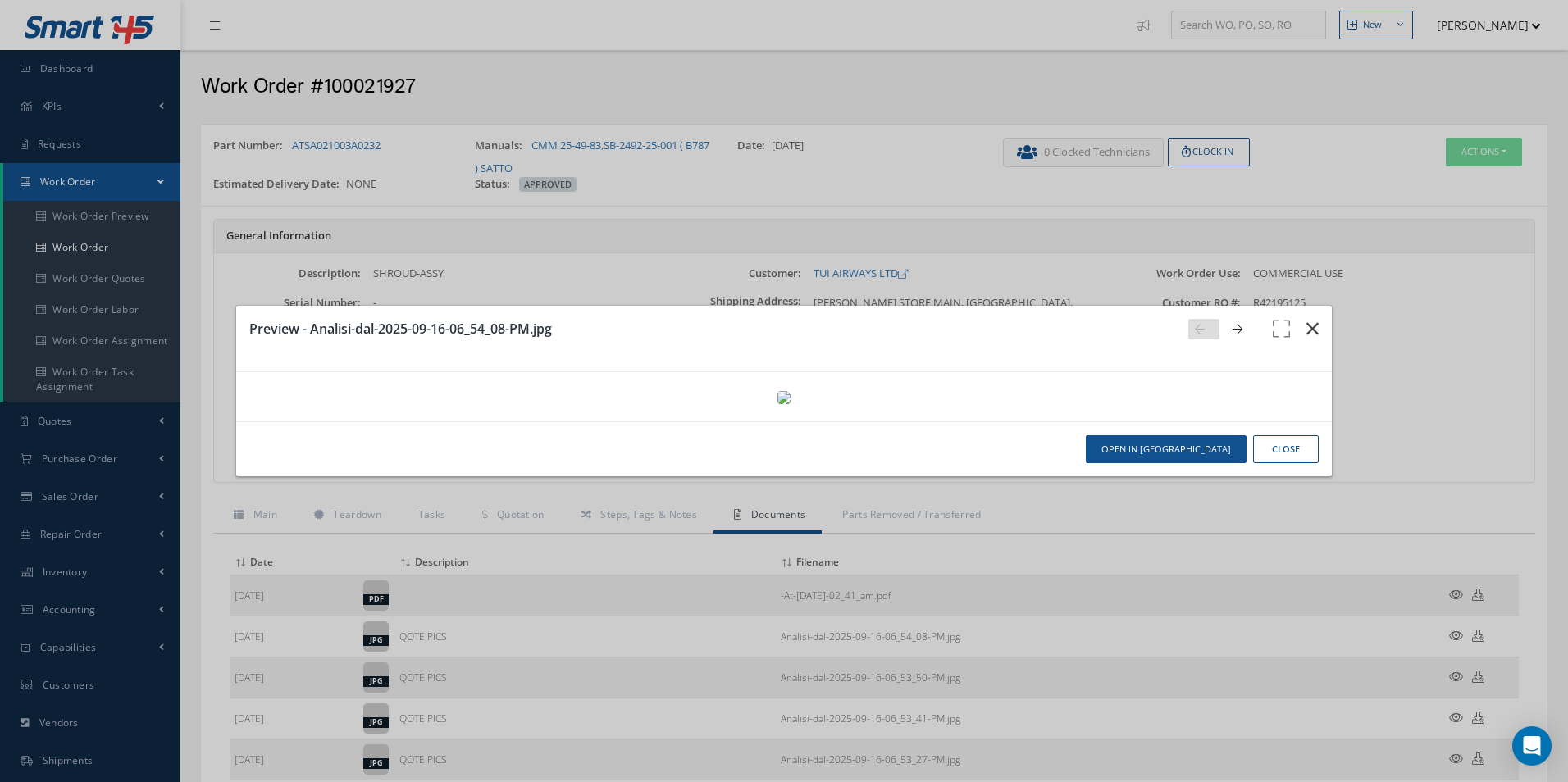
click at [1306, 319] on icon "button" at bounding box center [1312, 329] width 12 height 20
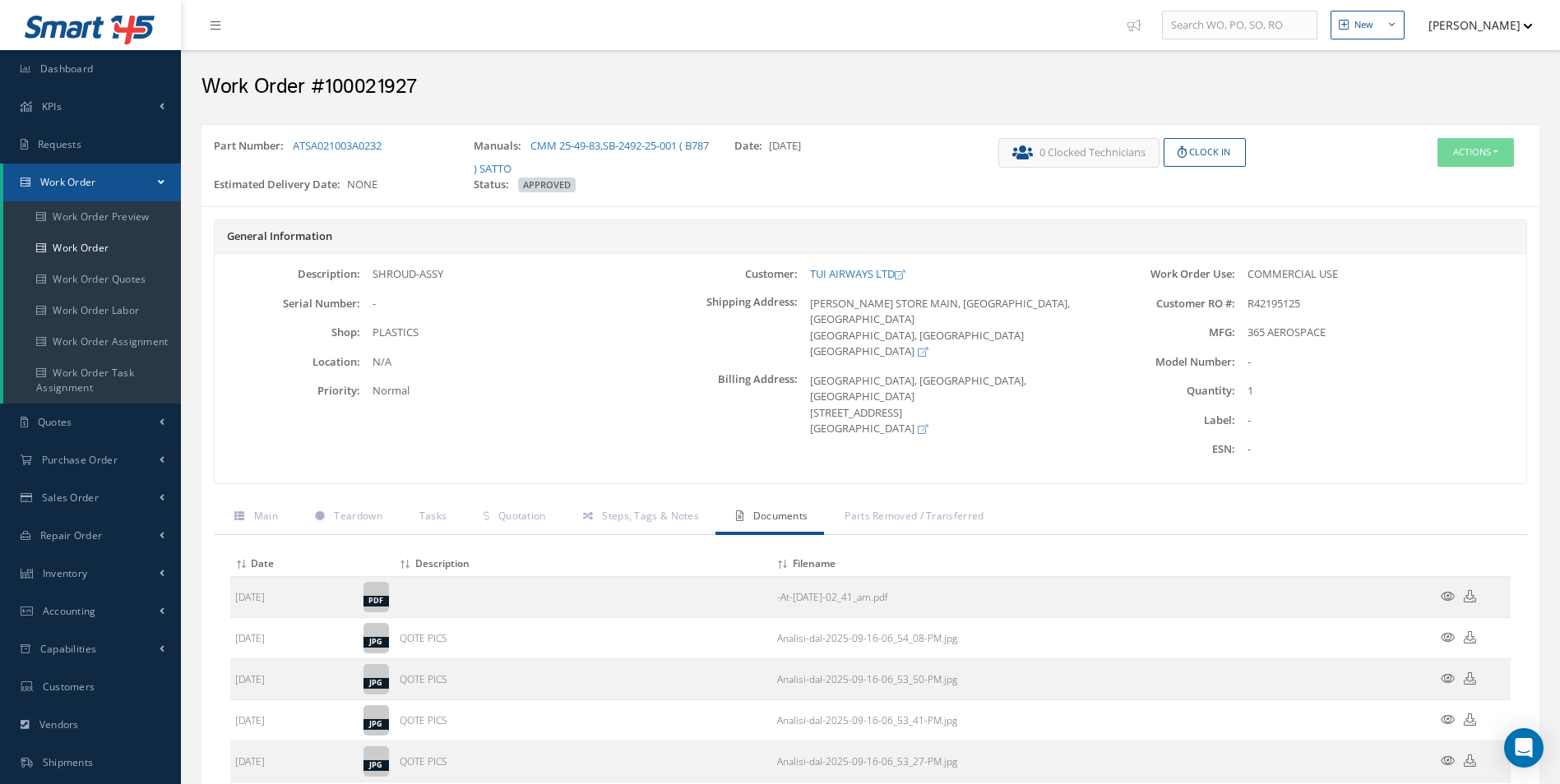
click at [380, 90] on h2 "Work Order #100021927" at bounding box center [870, 87] width 1338 height 24
copy h2 "100021927"
click at [1270, 302] on span "R42195125" at bounding box center [1274, 303] width 52 height 15
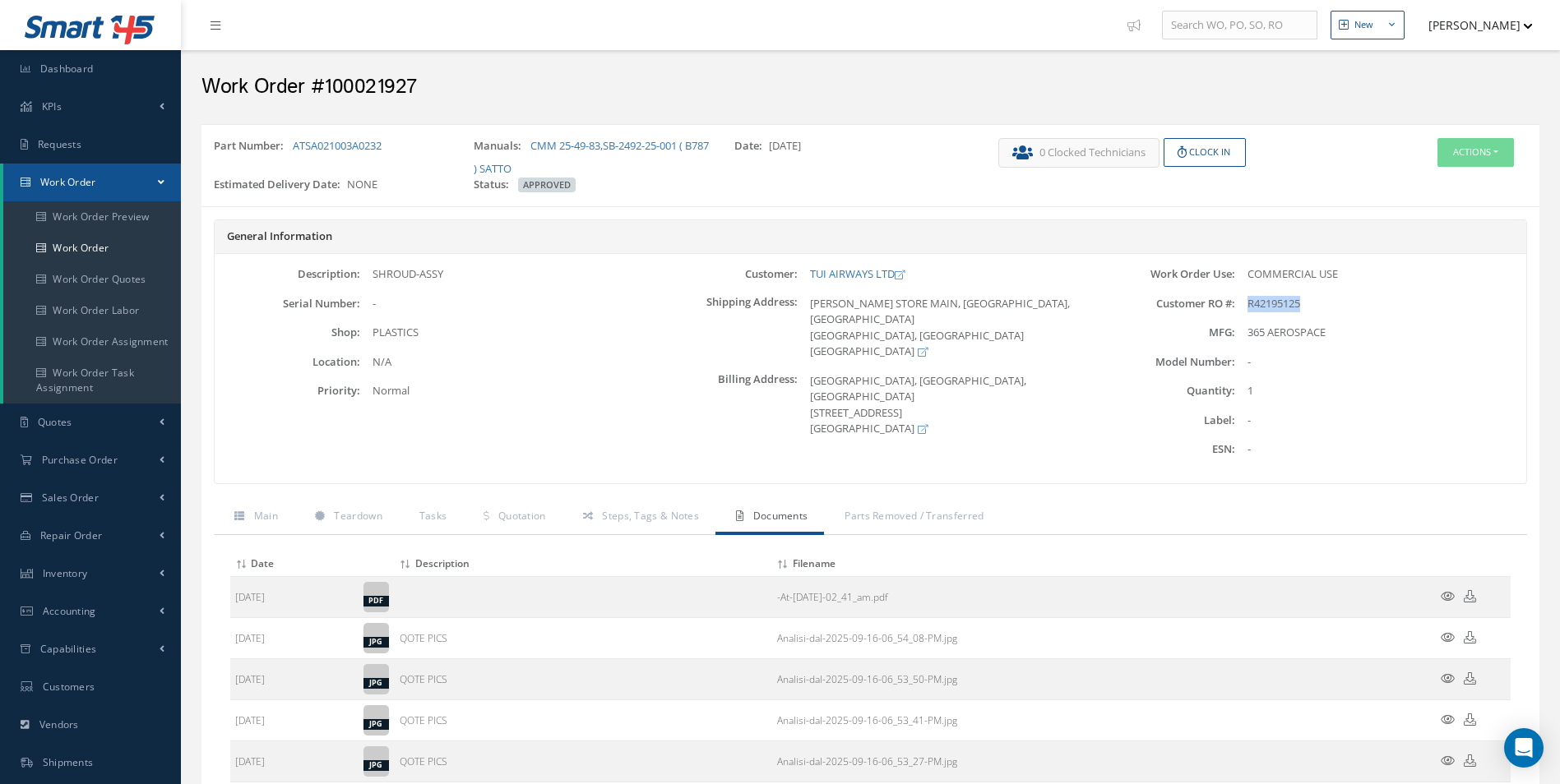
copy span "R42195125"
drag, startPoint x: 396, startPoint y: 140, endPoint x: 295, endPoint y: 147, distance: 101.2
click at [295, 147] on div "Part Number: ATSA021003A0232" at bounding box center [331, 157] width 260 height 38
copy link "ATSA021003A0232"
drag, startPoint x: 800, startPoint y: 263, endPoint x: 894, endPoint y: 271, distance: 94.3
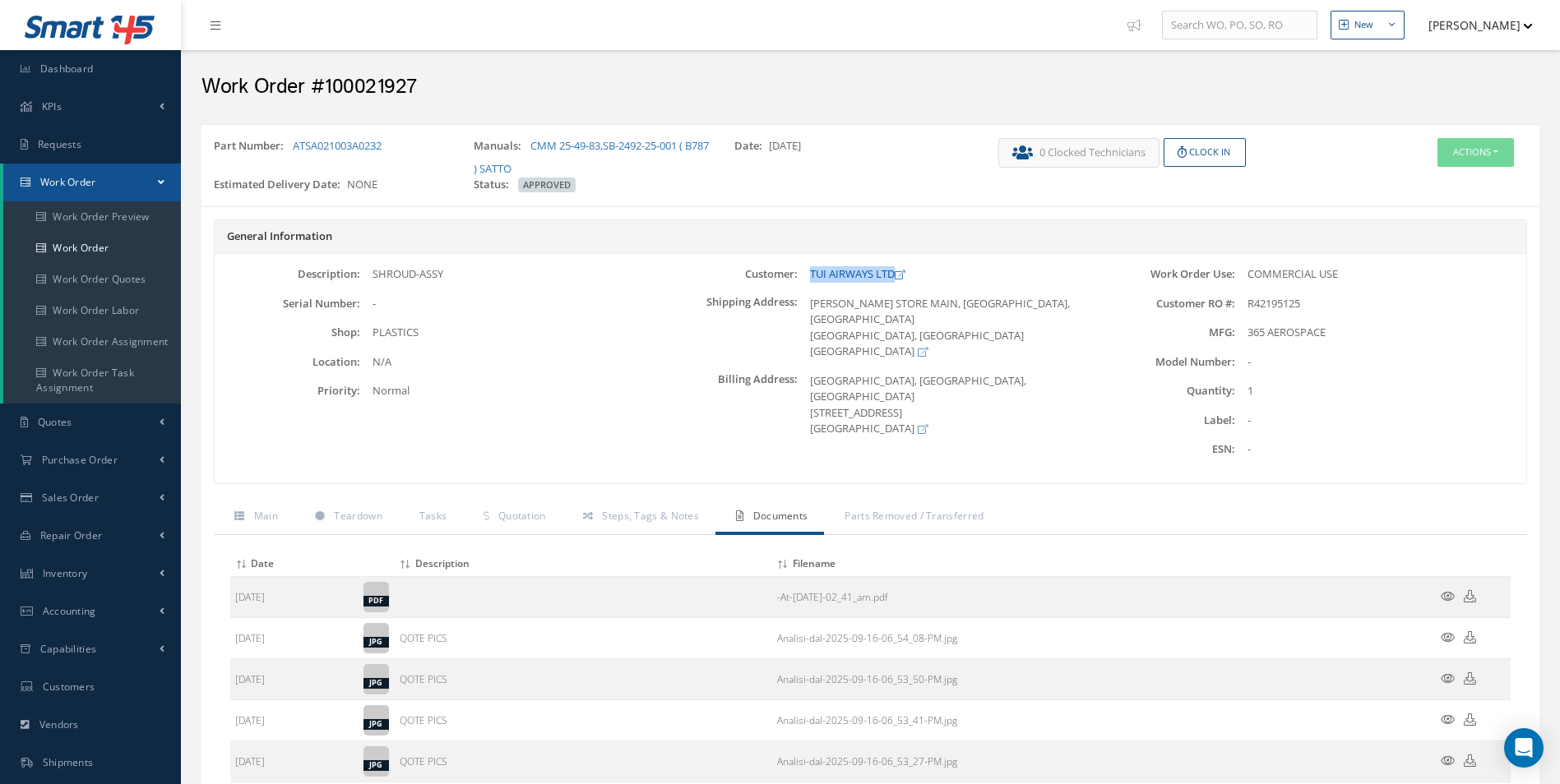
click at [894, 271] on div "Description: SHROUD-ASSY Serial Number: - Shop: PLASTICS Location: Priority: Cu…" at bounding box center [870, 369] width 1312 height 229
copy link "TUI AIRWAYS LTD"
click at [443, 268] on div "SHROUD-ASSY" at bounding box center [505, 274] width 291 height 17
drag, startPoint x: 449, startPoint y: 269, endPoint x: 371, endPoint y: 271, distance: 78.0
click at [371, 271] on div "SHROUD-ASSY" at bounding box center [505, 274] width 291 height 17
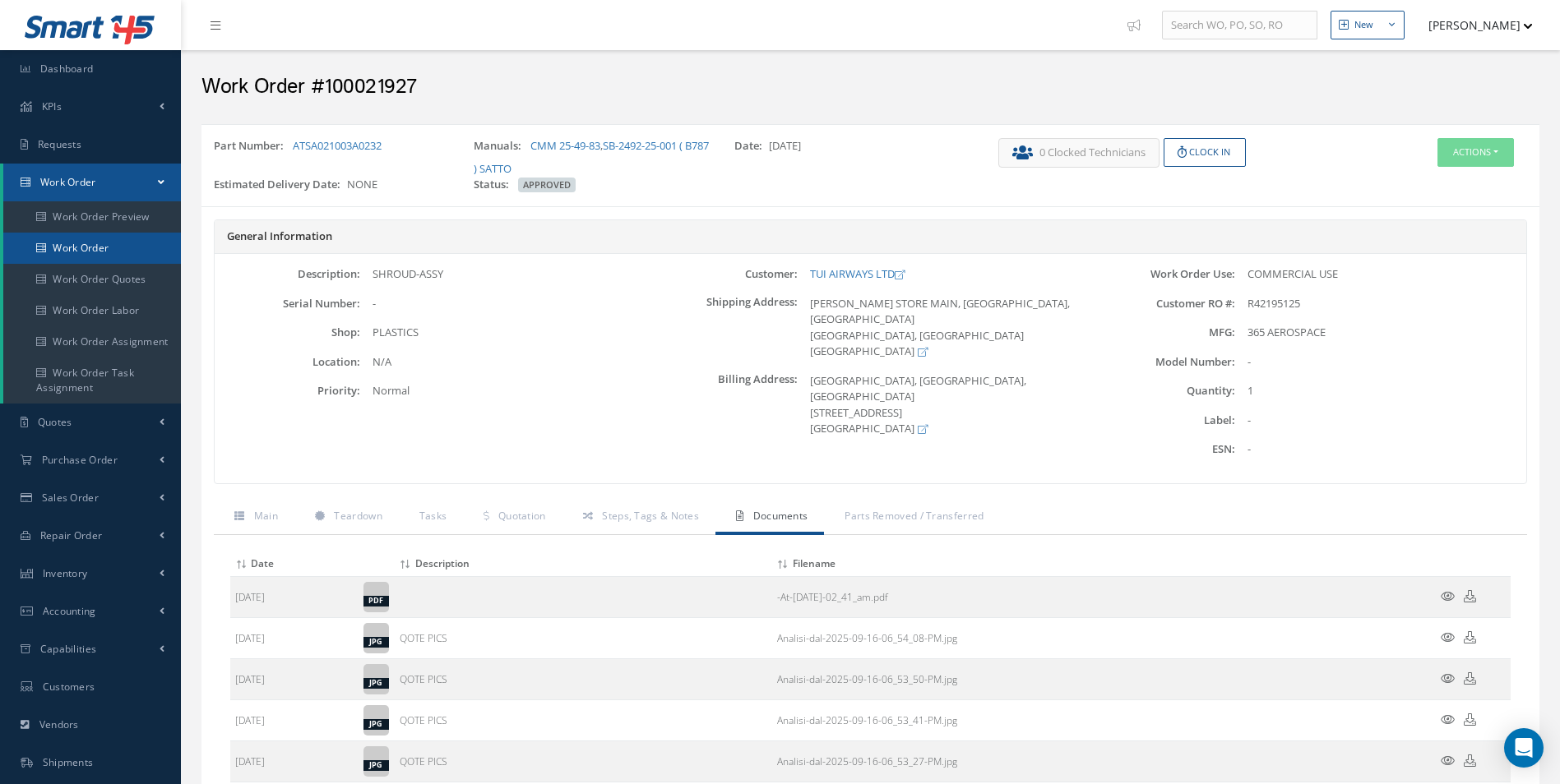
copy div "SHROUD-ASSY"
drag, startPoint x: 528, startPoint y: 143, endPoint x: 602, endPoint y: 140, distance: 74.1
click at [602, 140] on div "Manuals: CMM 25-49-83 , SB-2492-25-001 ( B787 ) SATTO" at bounding box center [591, 157] width 260 height 38
copy div "CMM 25-49-83"
click at [1466, 149] on button "Actions" at bounding box center [1475, 152] width 76 height 29
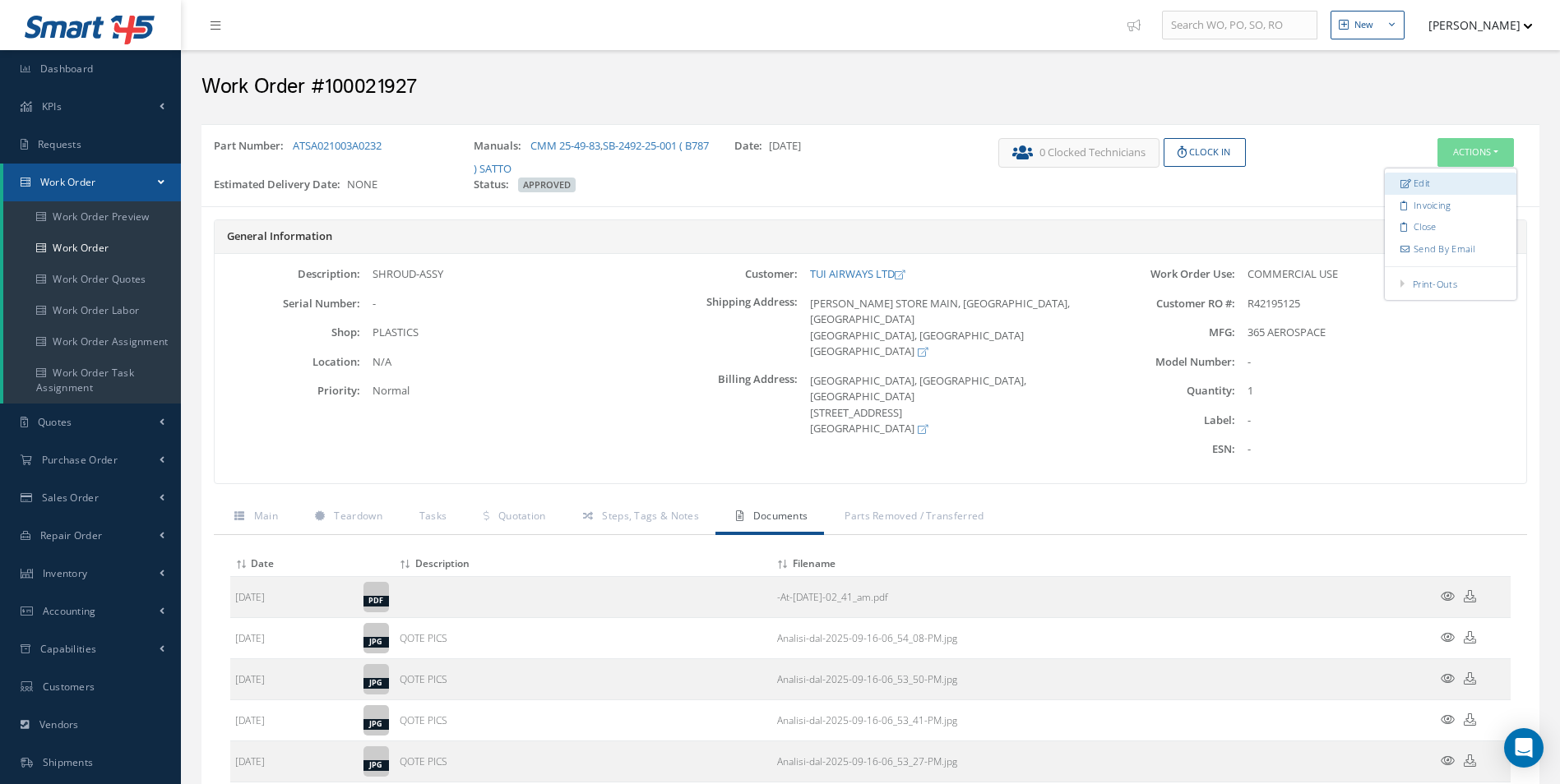
click at [1426, 178] on link "Edit" at bounding box center [1451, 183] width 131 height 22
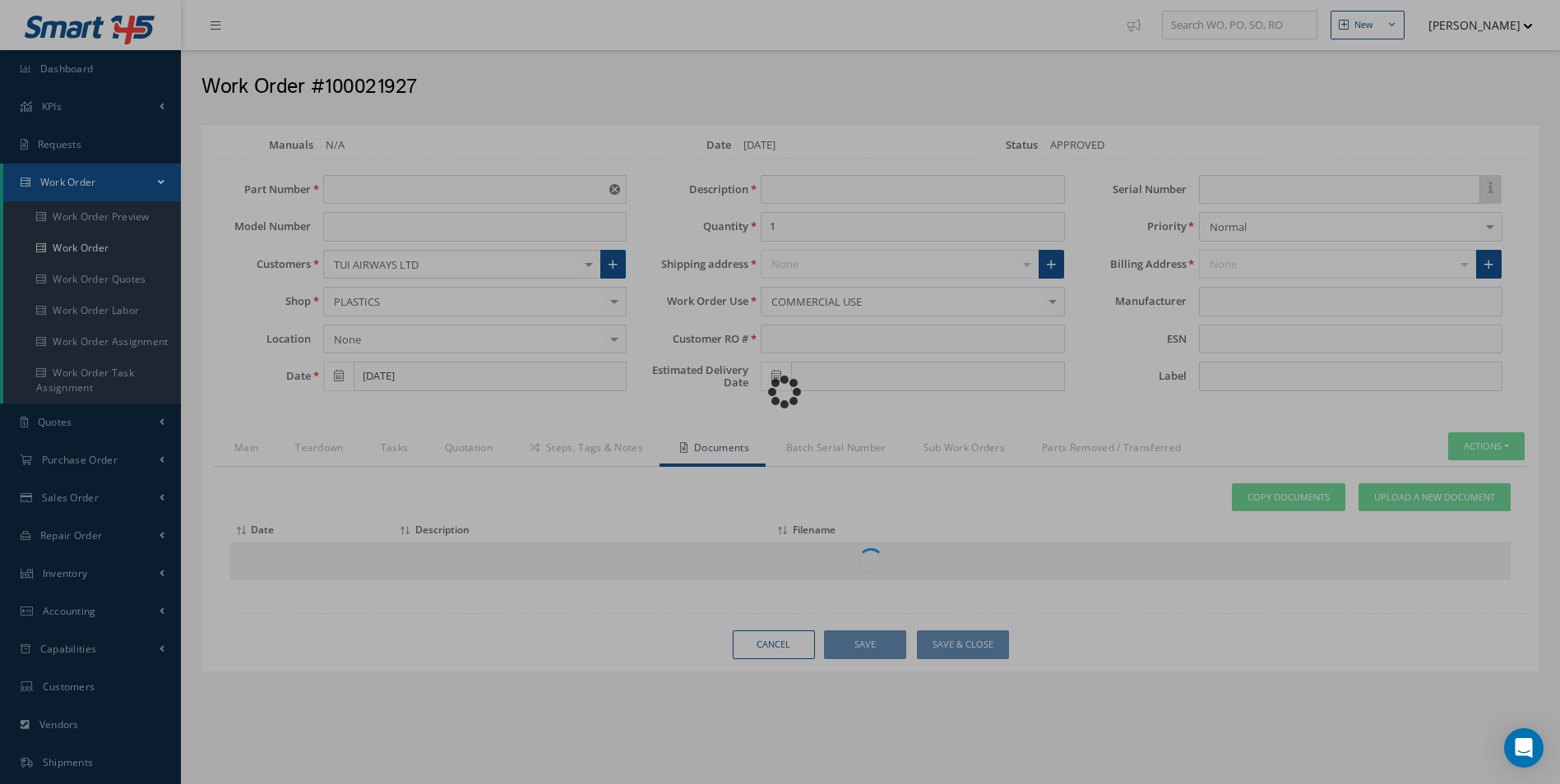
type input "ATSA021003A0232"
type input "[DATE]"
type input "SHROUD-ASSY"
type input "R42195125"
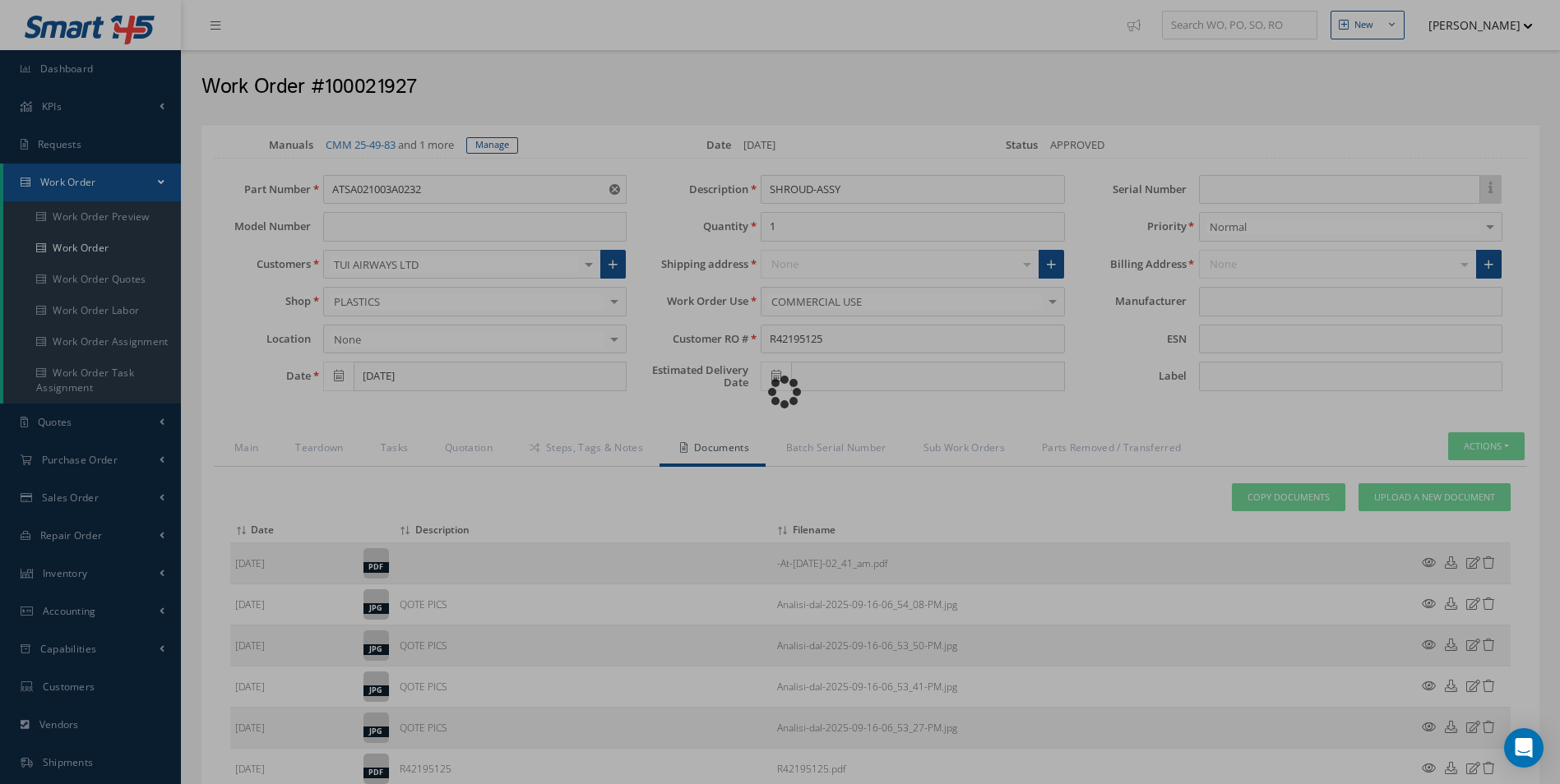
type input "365 AEROSPACE"
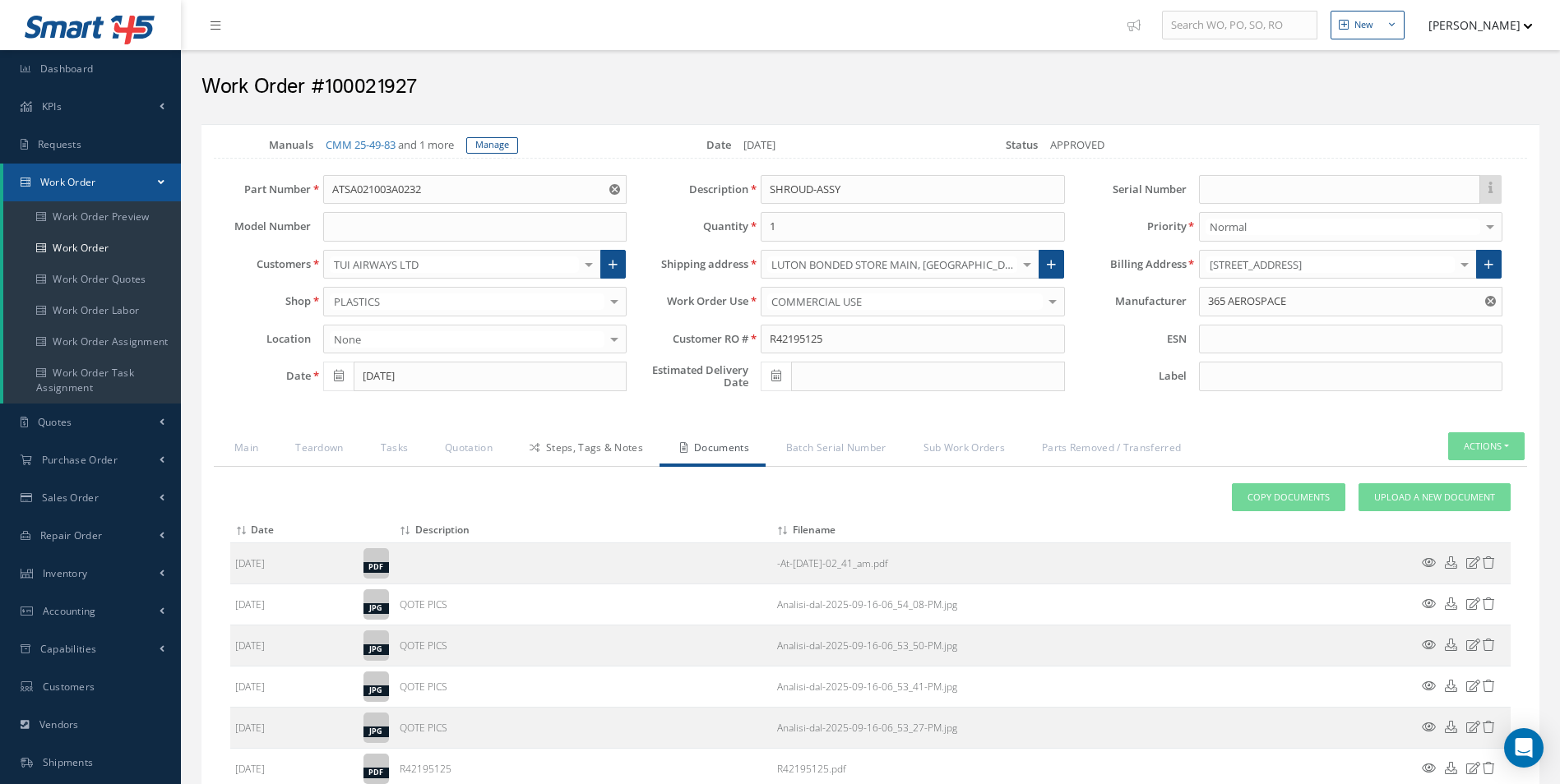
click at [609, 443] on link "Steps, Tags & Notes" at bounding box center [584, 449] width 150 height 34
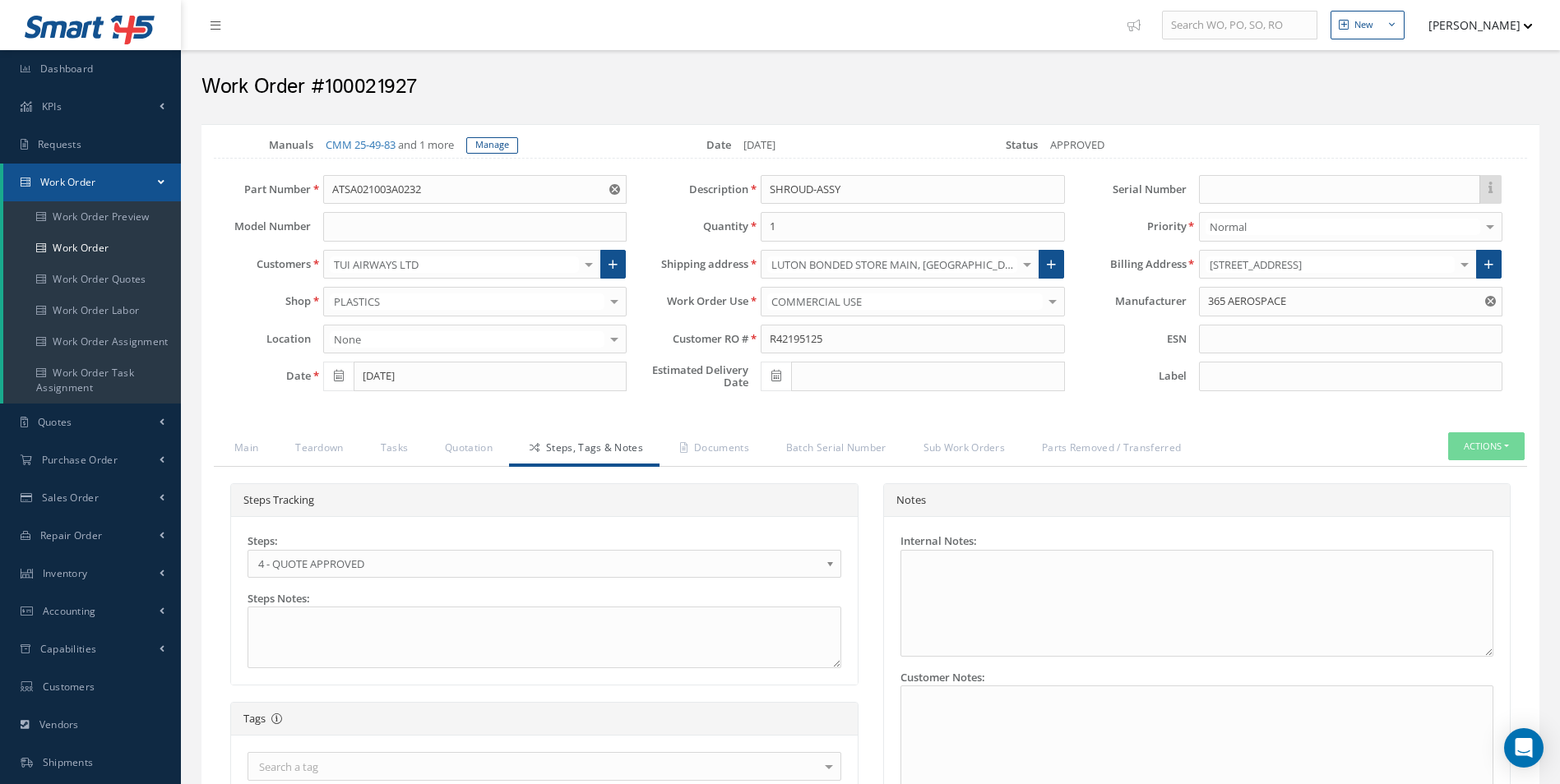
click at [358, 559] on span "4 - QUOTE APPROVED" at bounding box center [539, 564] width 561 height 20
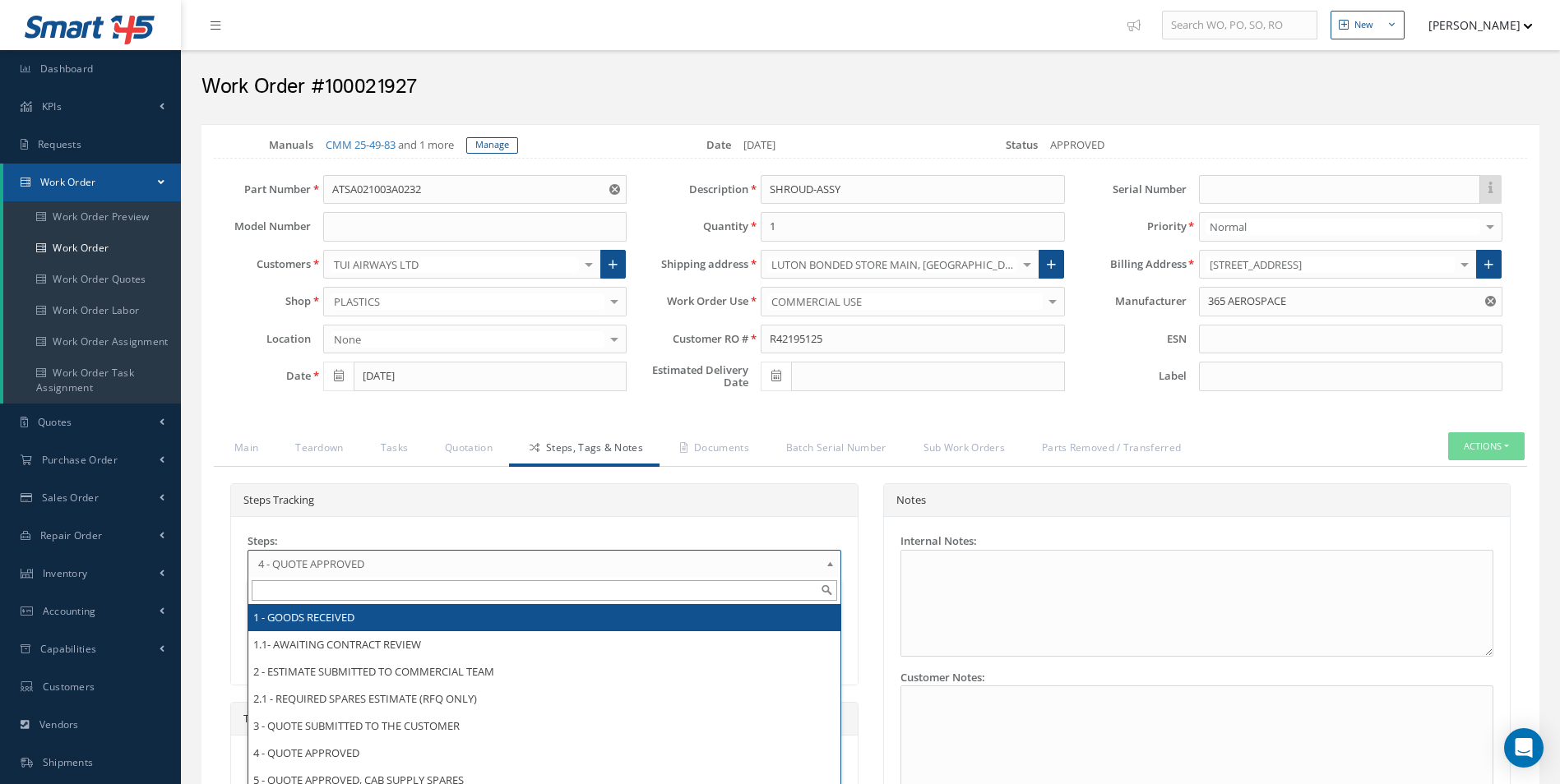
scroll to position [81, 0]
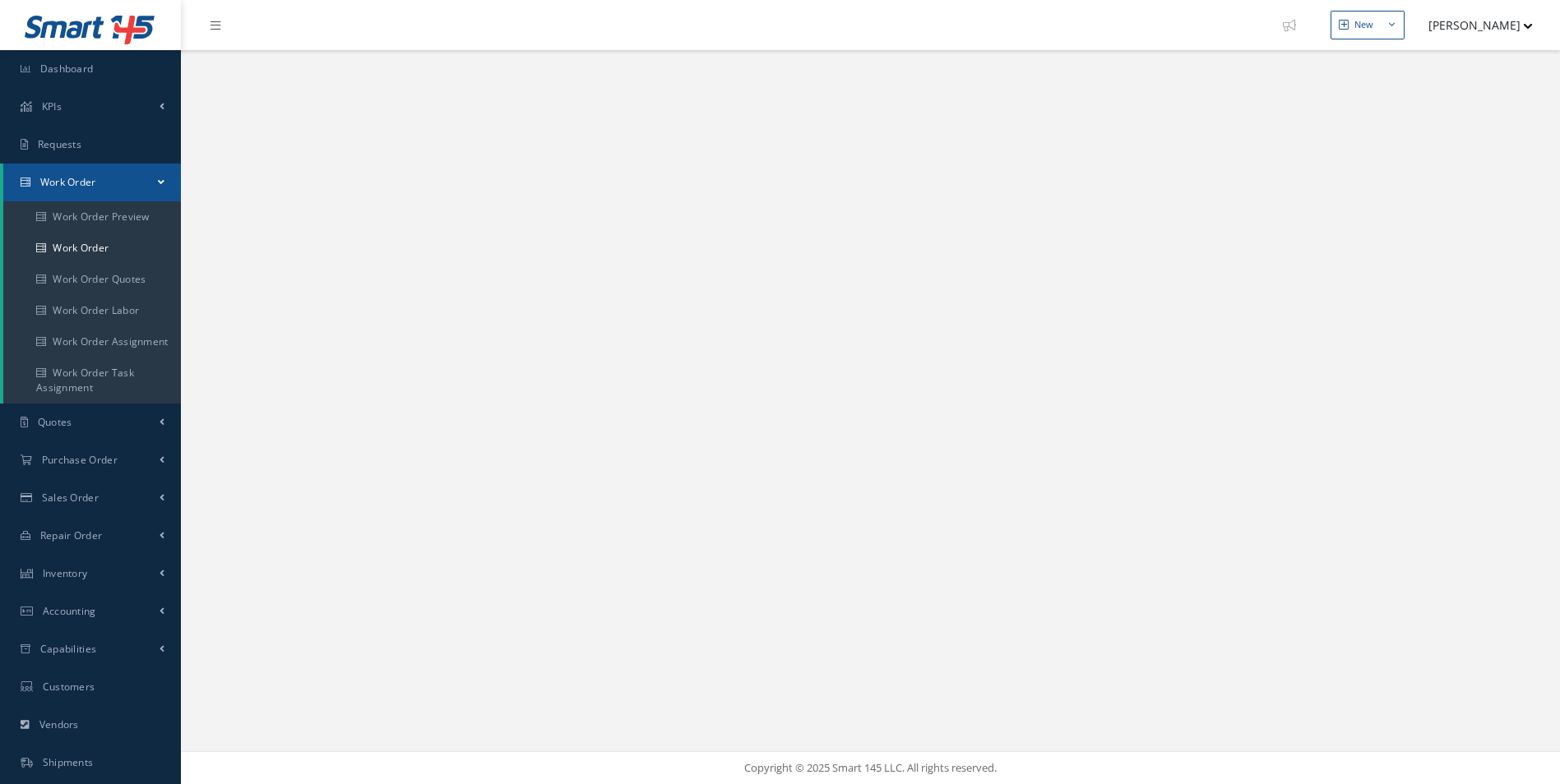
select select "25"
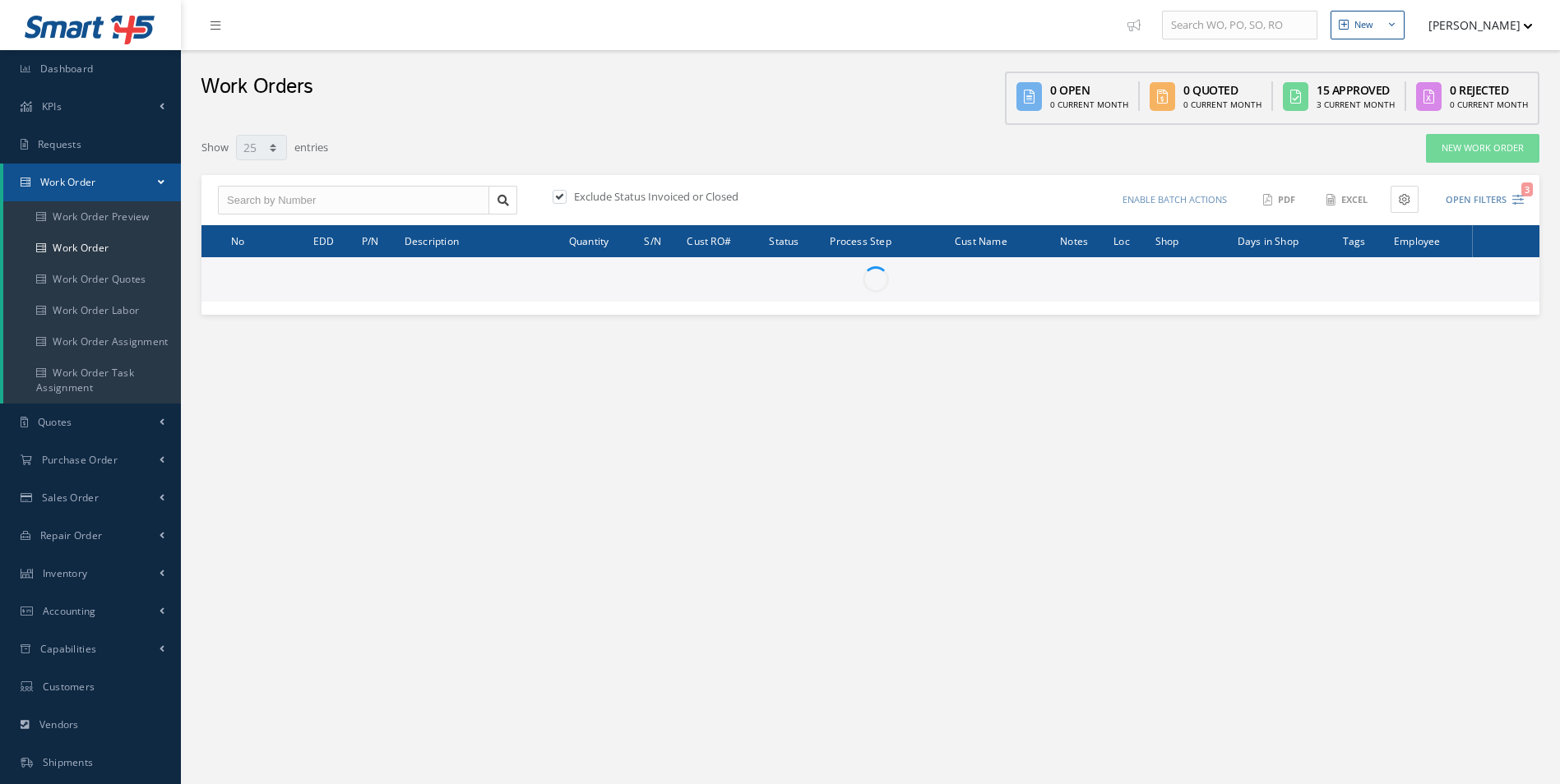
scroll to position [149, 0]
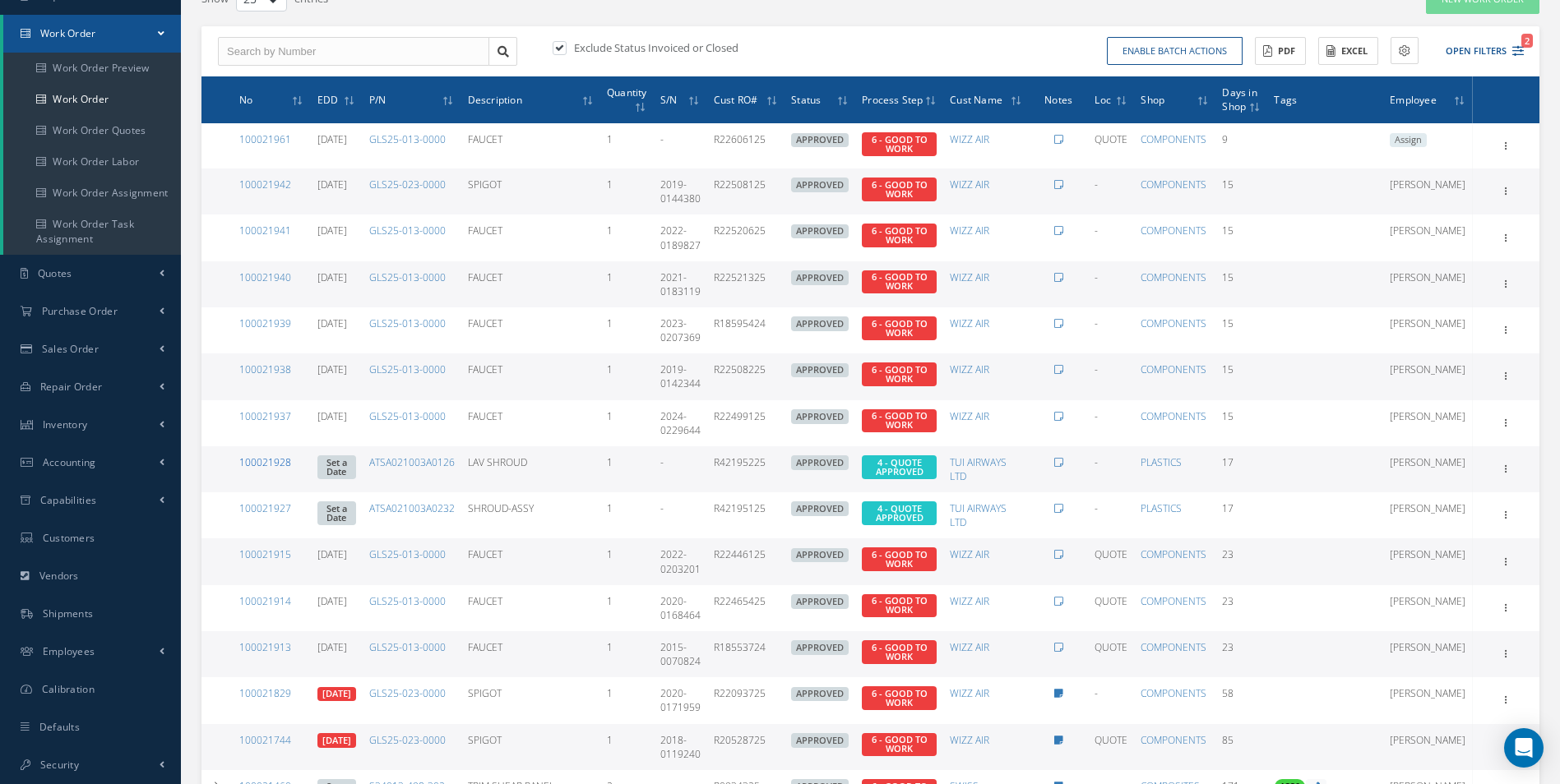
click at [269, 461] on link "100021928" at bounding box center [265, 462] width 52 height 14
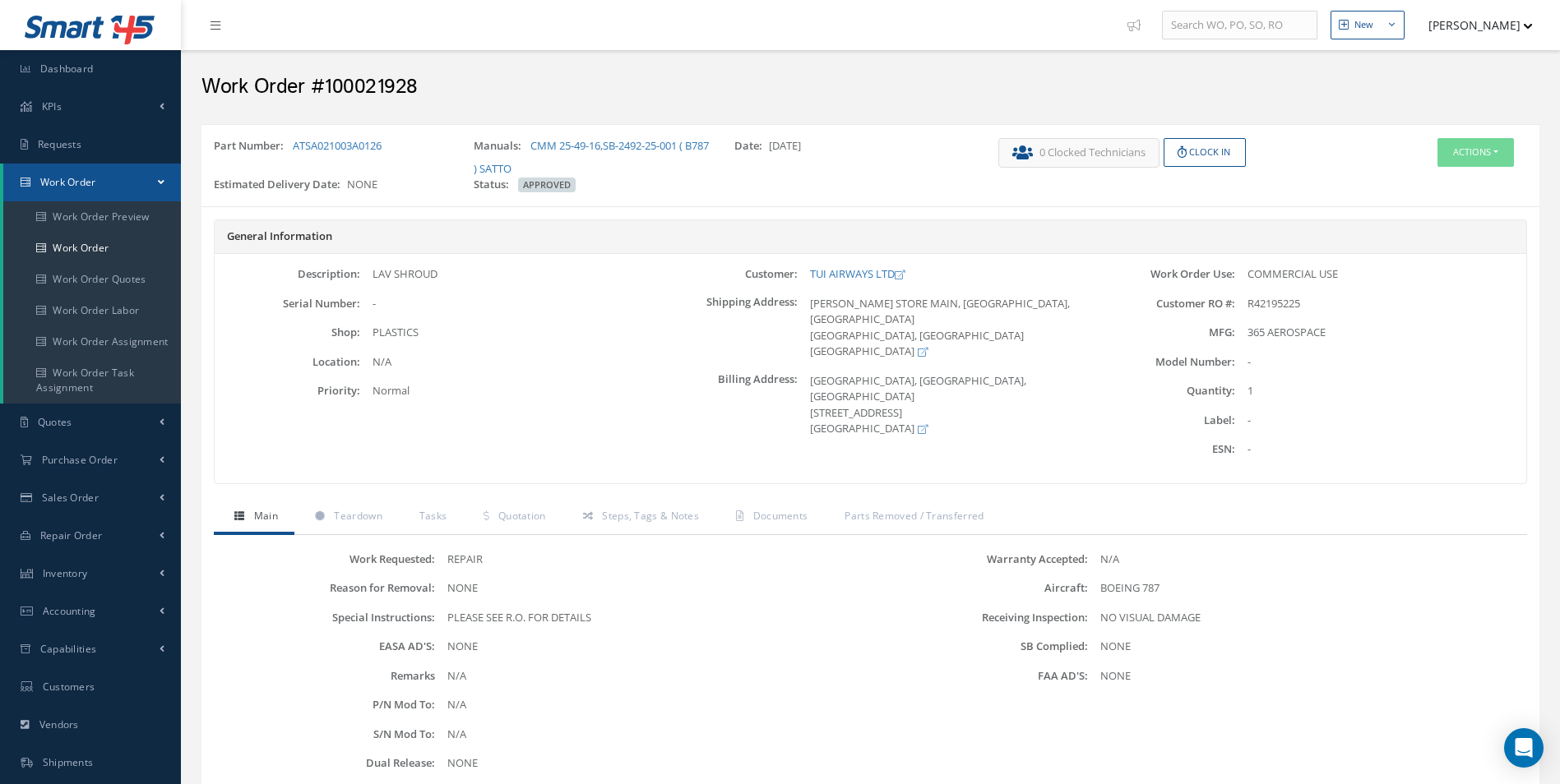
click at [407, 87] on h2 "Work Order #100021928" at bounding box center [870, 87] width 1338 height 24
copy h2 "100021928"
click at [1278, 300] on span "R42195225" at bounding box center [1274, 303] width 52 height 15
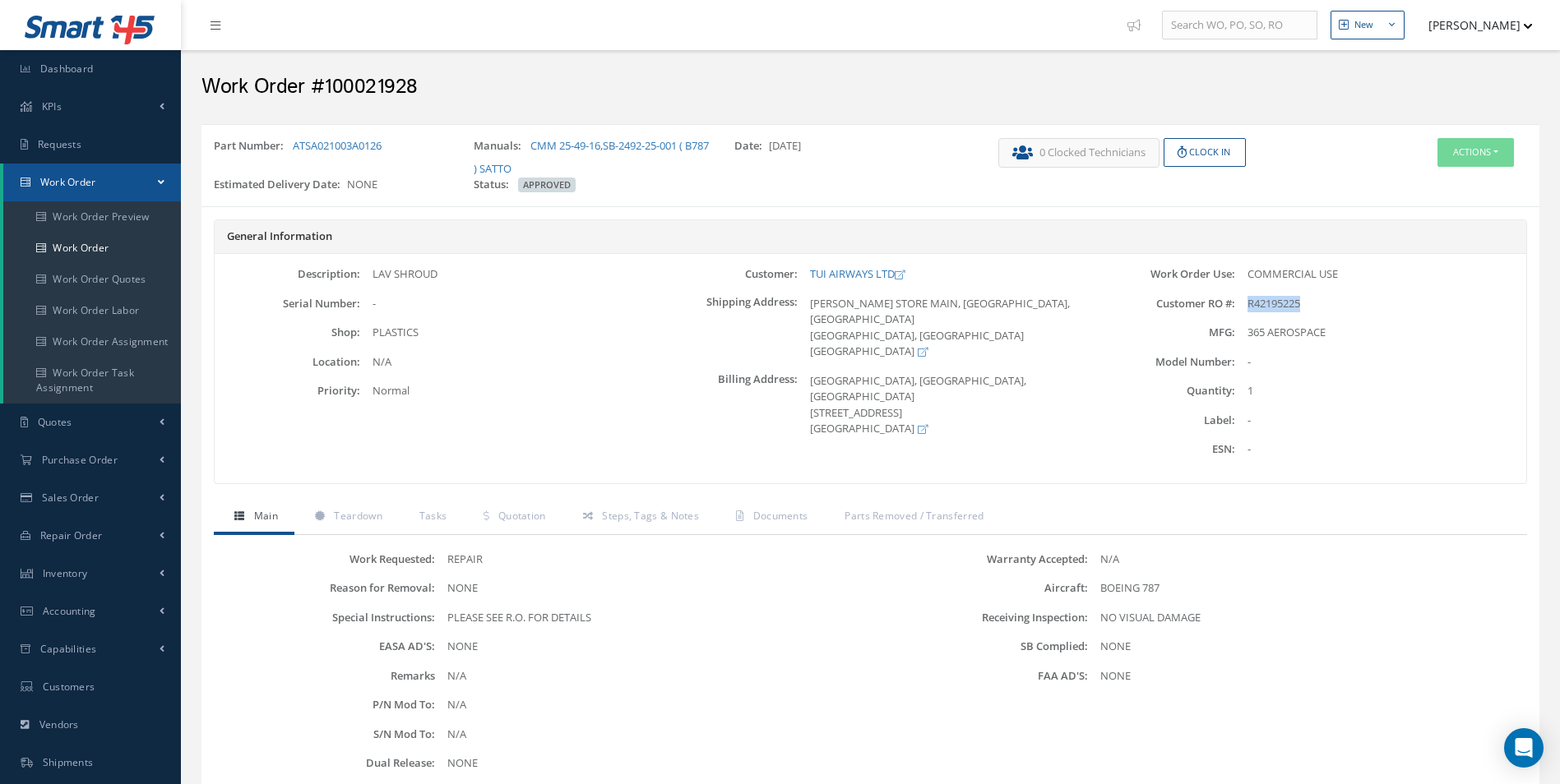
copy span "R42195225"
drag, startPoint x: 402, startPoint y: 144, endPoint x: 294, endPoint y: 142, distance: 108.0
click at [294, 142] on div "Part Number: ATSA021003A0126" at bounding box center [331, 157] width 260 height 38
copy link "ATSA021003A0126"
drag, startPoint x: 484, startPoint y: 284, endPoint x: 450, endPoint y: 286, distance: 34.1
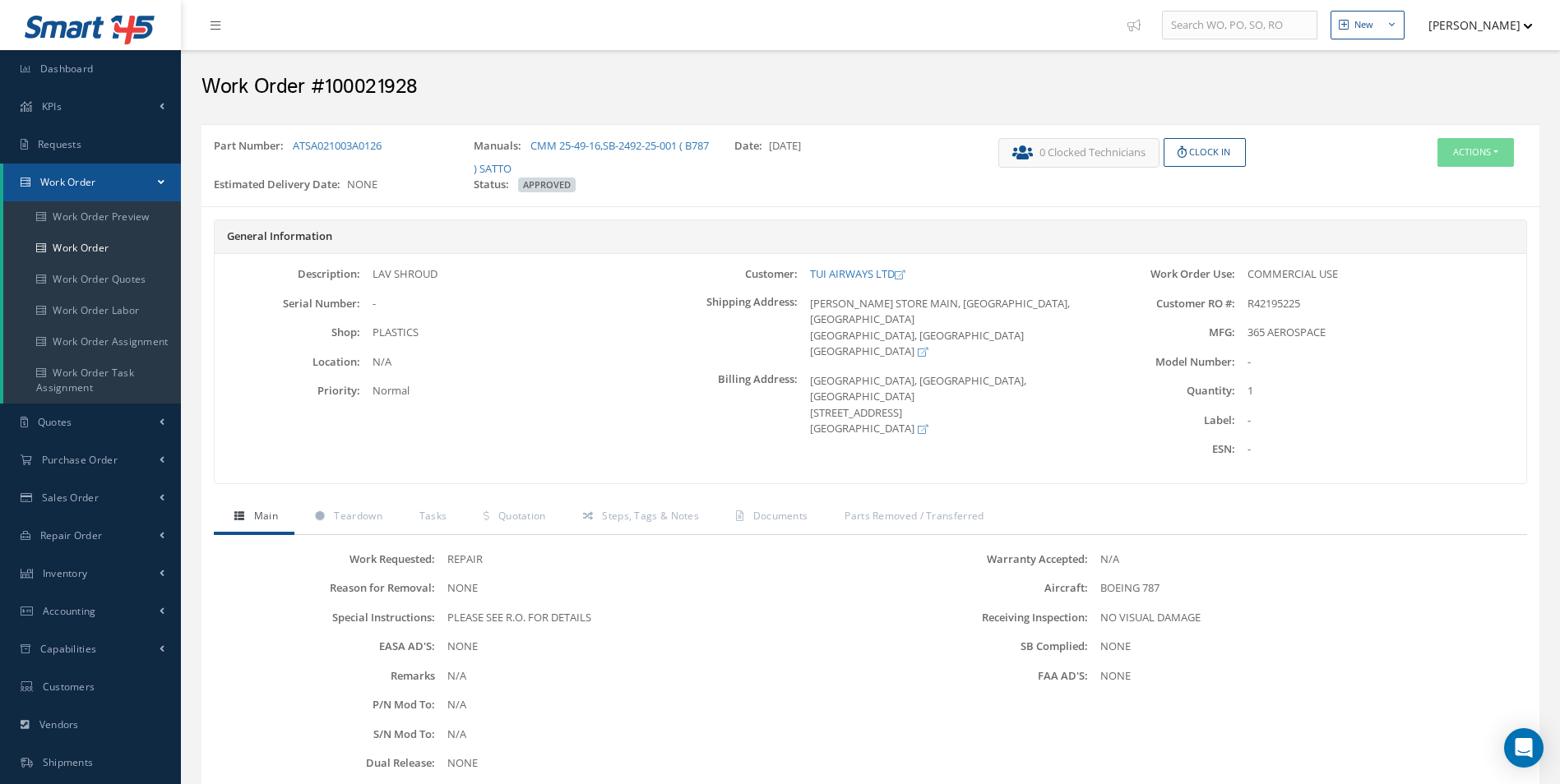
click at [484, 284] on div "Description: LAV SHROUD Serial Number: - Shop: PLASTICS Location: Priority:" at bounding box center [433, 369] width 437 height 205
drag, startPoint x: 450, startPoint y: 274, endPoint x: 373, endPoint y: 274, distance: 77.0
click at [373, 274] on div "LAV SHROUD" at bounding box center [505, 274] width 291 height 17
copy div "LAV SHROUD"
drag, startPoint x: 526, startPoint y: 141, endPoint x: 602, endPoint y: 140, distance: 76.0
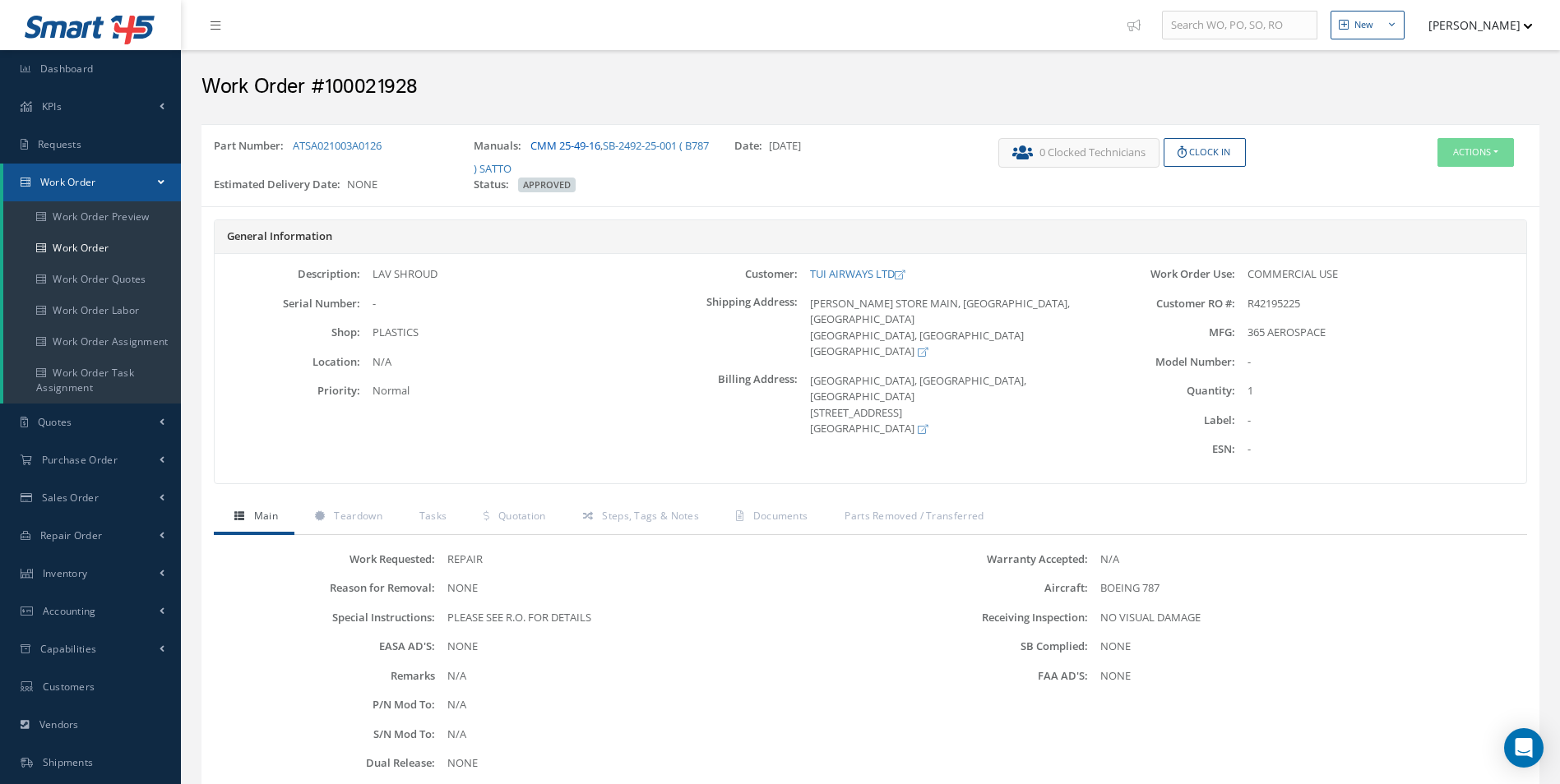
click at [602, 140] on div "Manuals: CMM 25-49-16 , SB-2492-25-001 ( B787 ) SATTO" at bounding box center [591, 157] width 260 height 38
copy div "CMM 25-49-16"
click at [100, 255] on link "Work Order" at bounding box center [92, 248] width 178 height 31
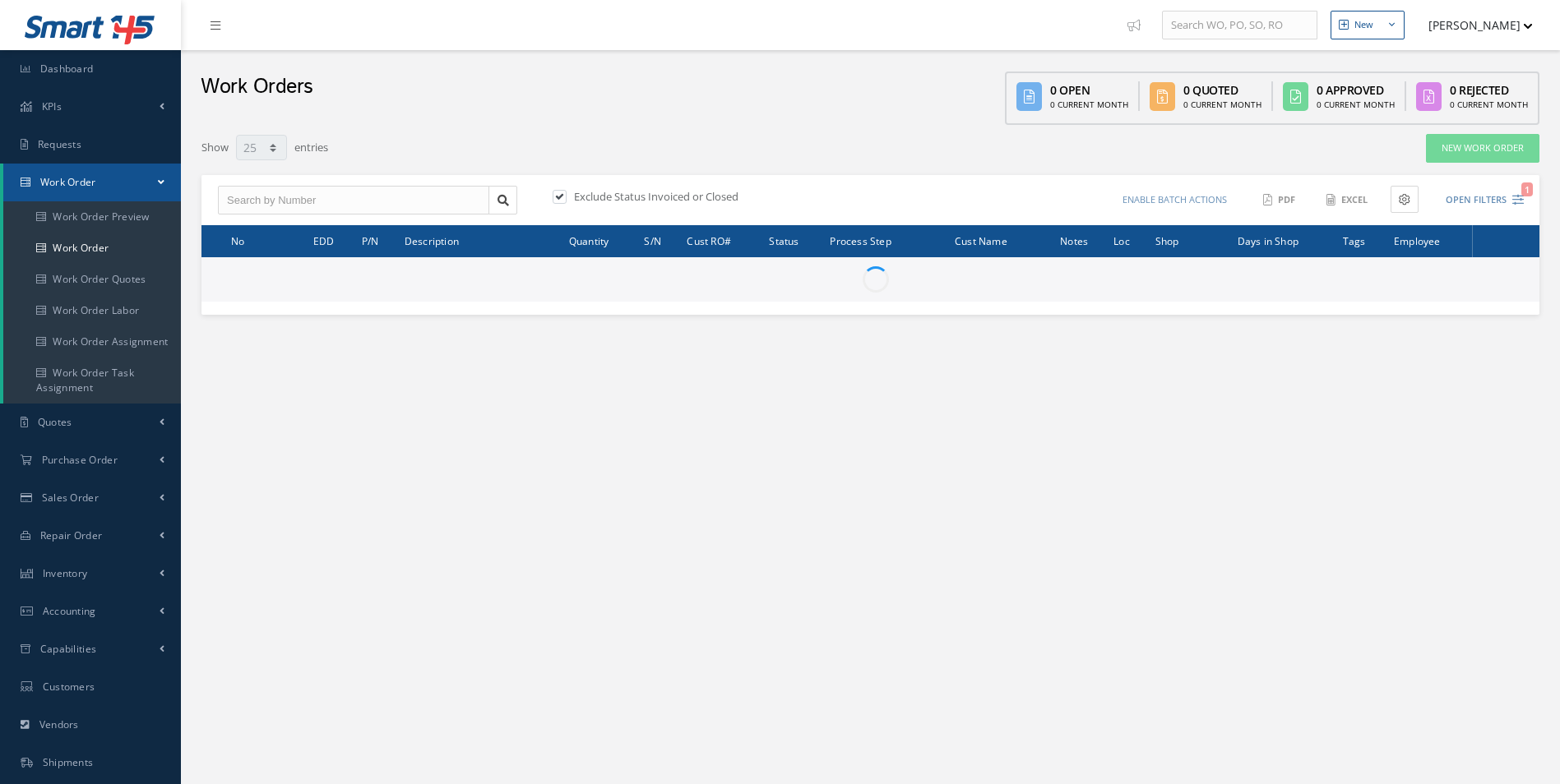
select select "25"
type input "All Work Request"
type input "All Work Performed"
type input "All Status"
type input "WO Part Status"
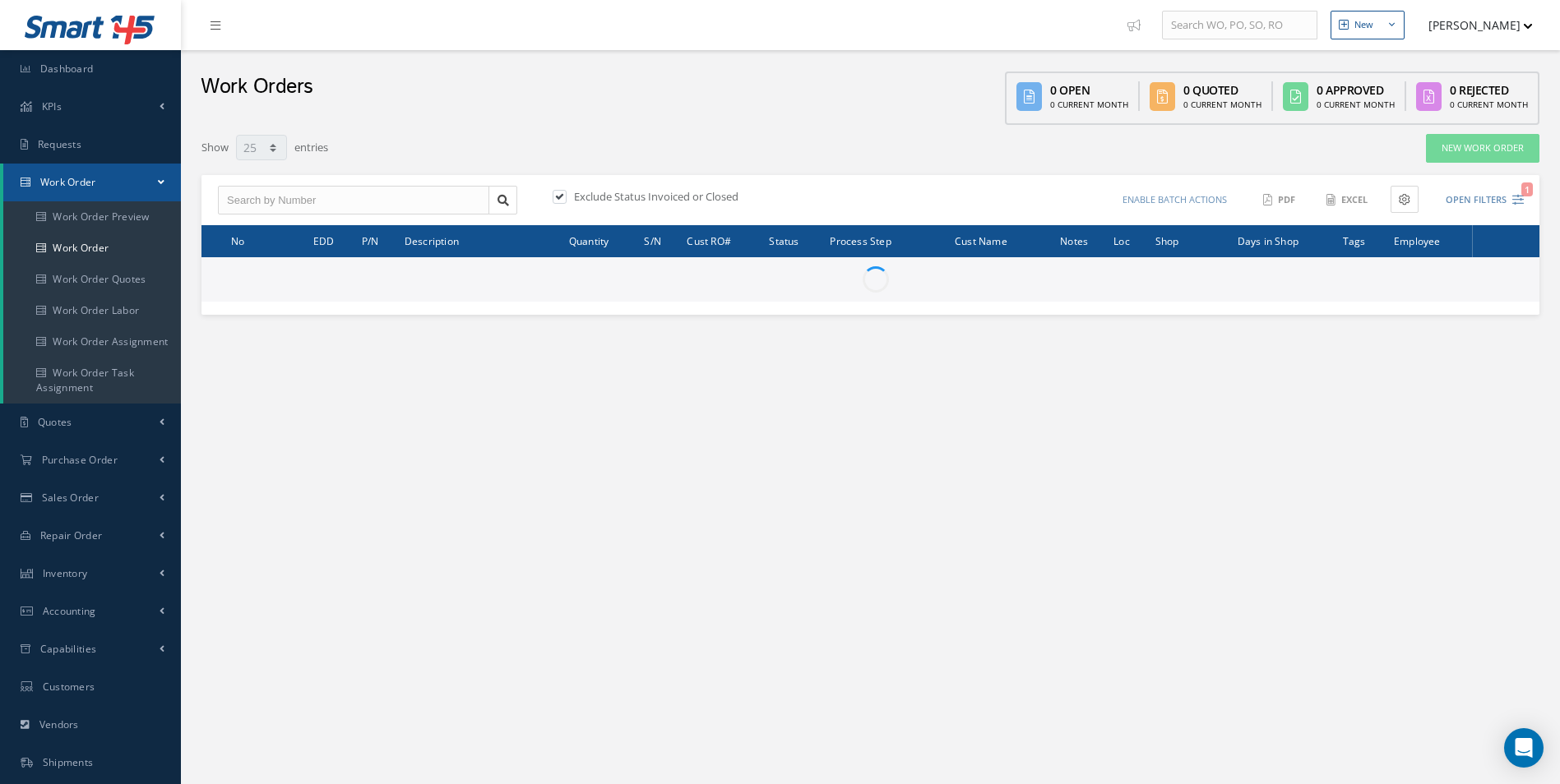
select select "25"
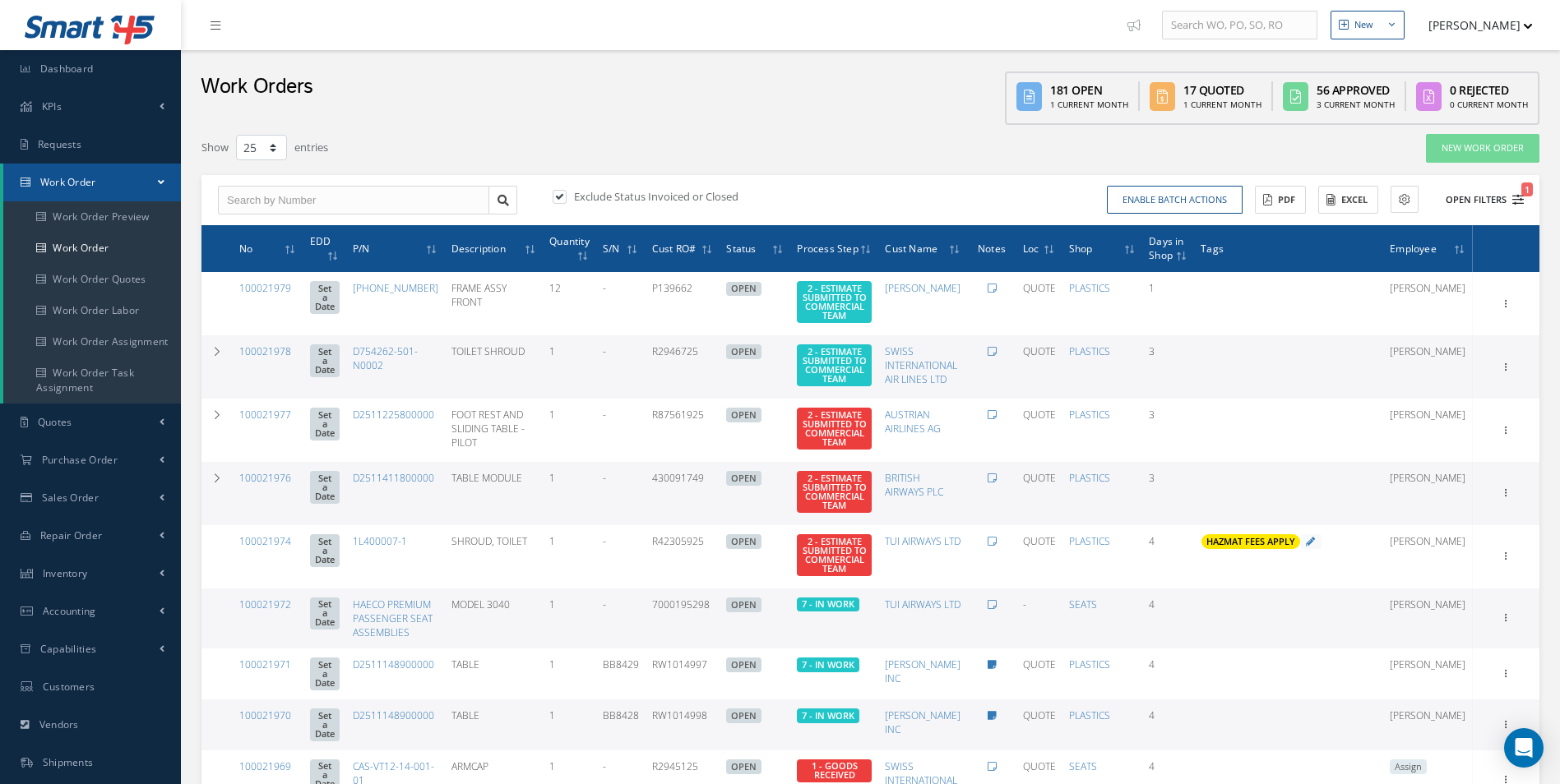
click at [1522, 201] on icon "1" at bounding box center [1517, 199] width 11 height 11
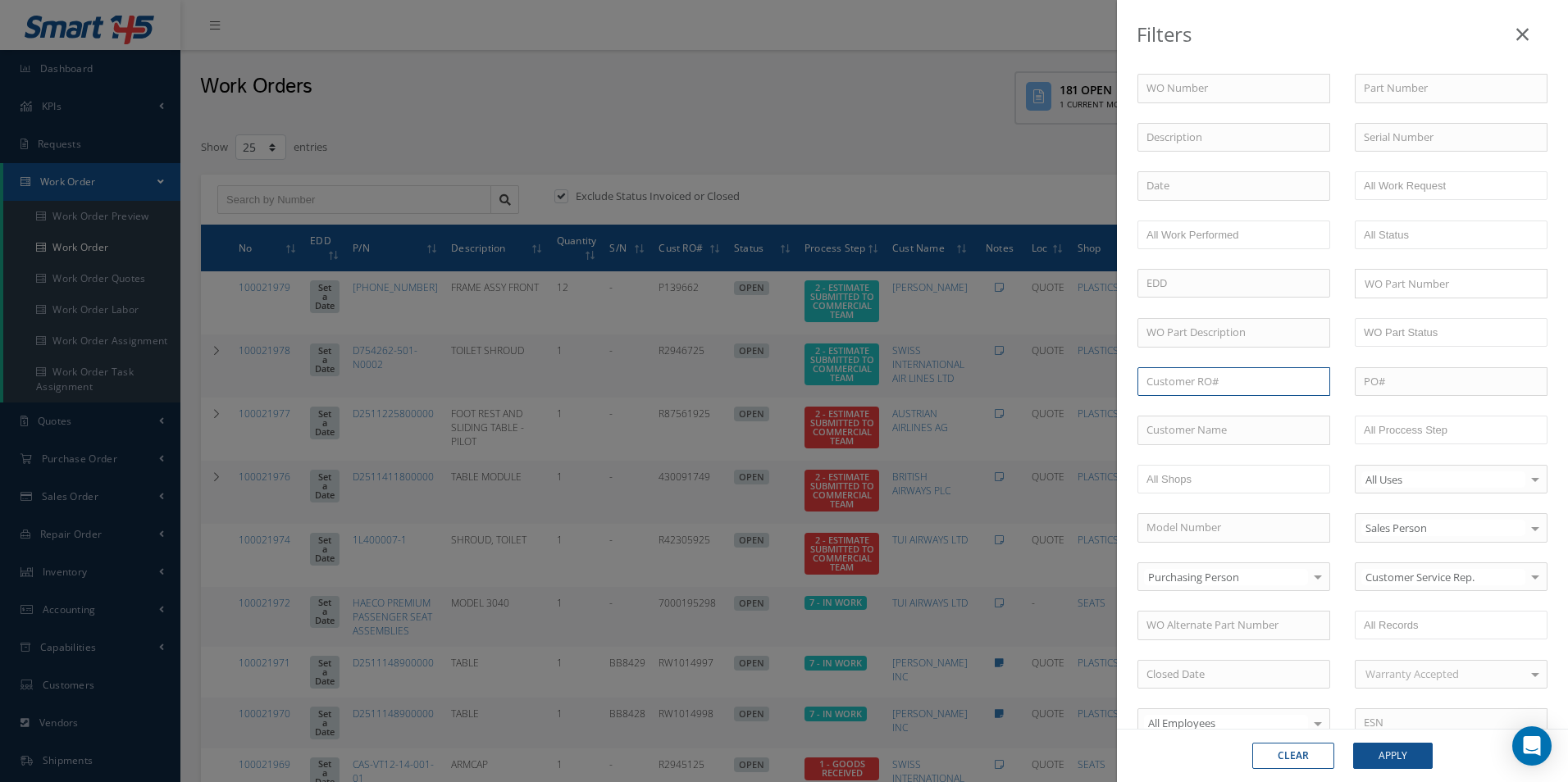
click at [1196, 384] on input "text" at bounding box center [1233, 382] width 193 height 30
paste input "R0797825"
type input "R0797825"
click at [1408, 763] on button "Apply" at bounding box center [1393, 756] width 79 height 26
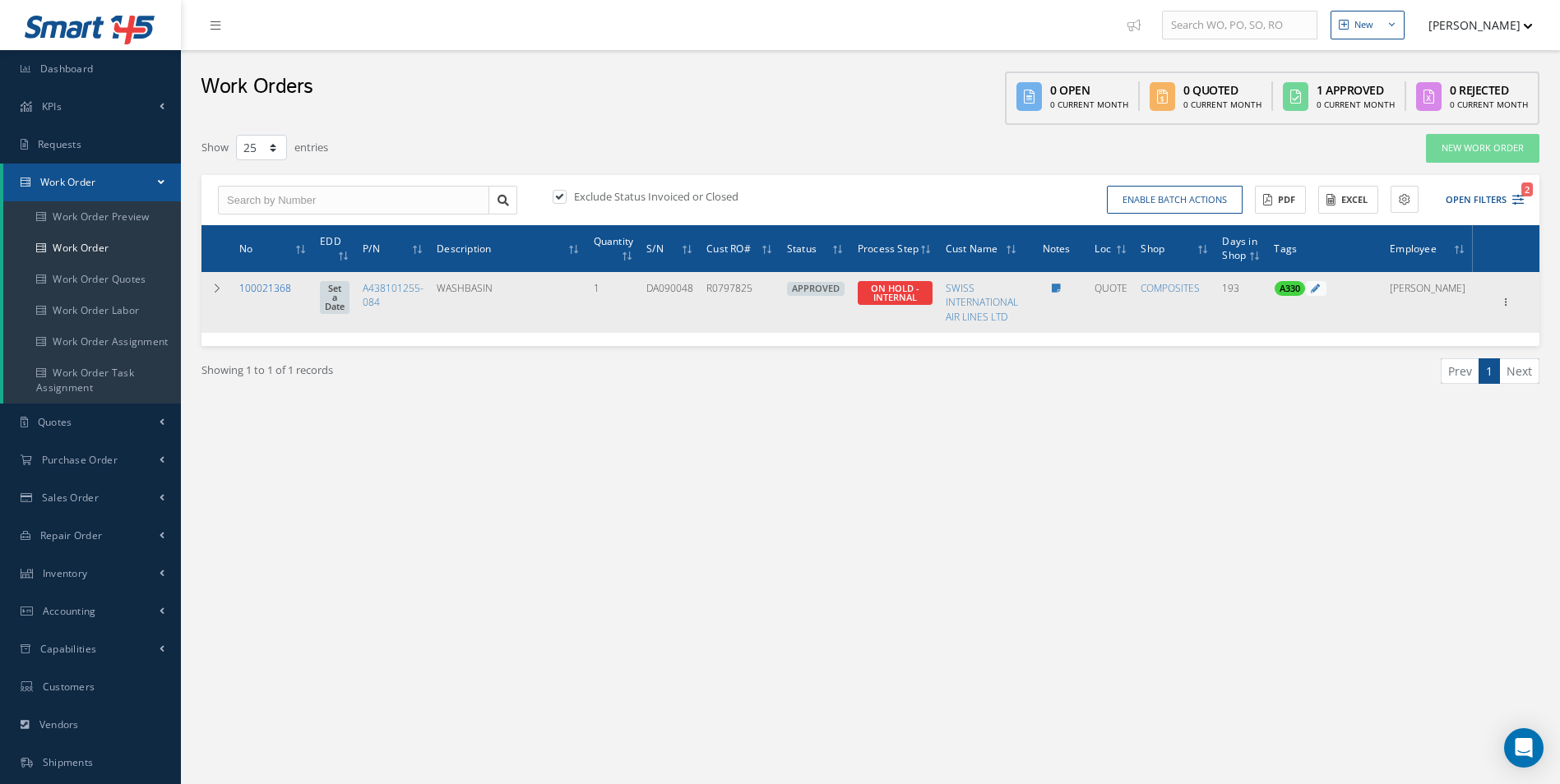
click at [276, 293] on link "100021368" at bounding box center [265, 288] width 52 height 14
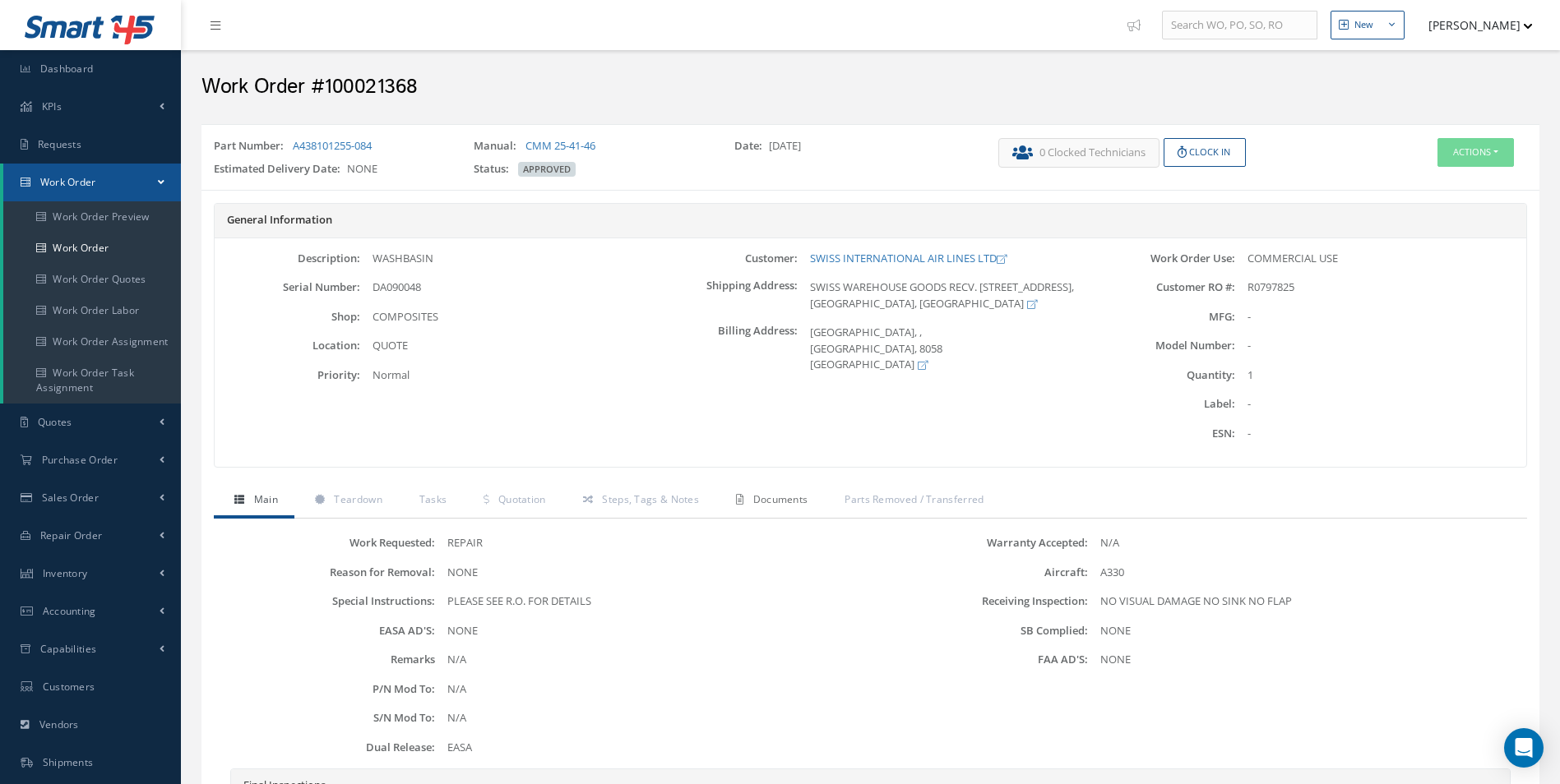
click at [772, 501] on span "Documents" at bounding box center [780, 499] width 55 height 14
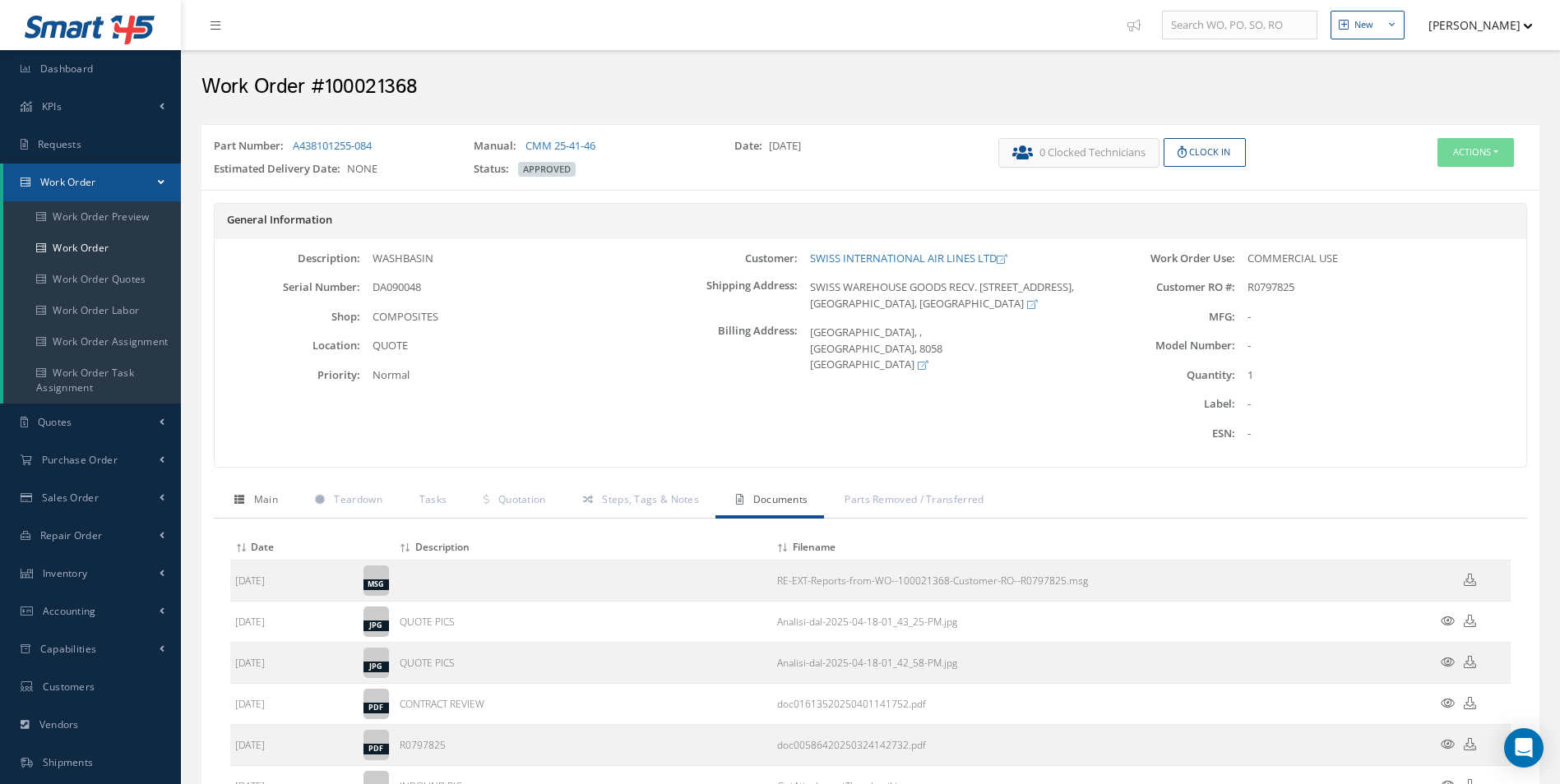
click at [258, 484] on link "Main" at bounding box center [254, 501] width 80 height 34
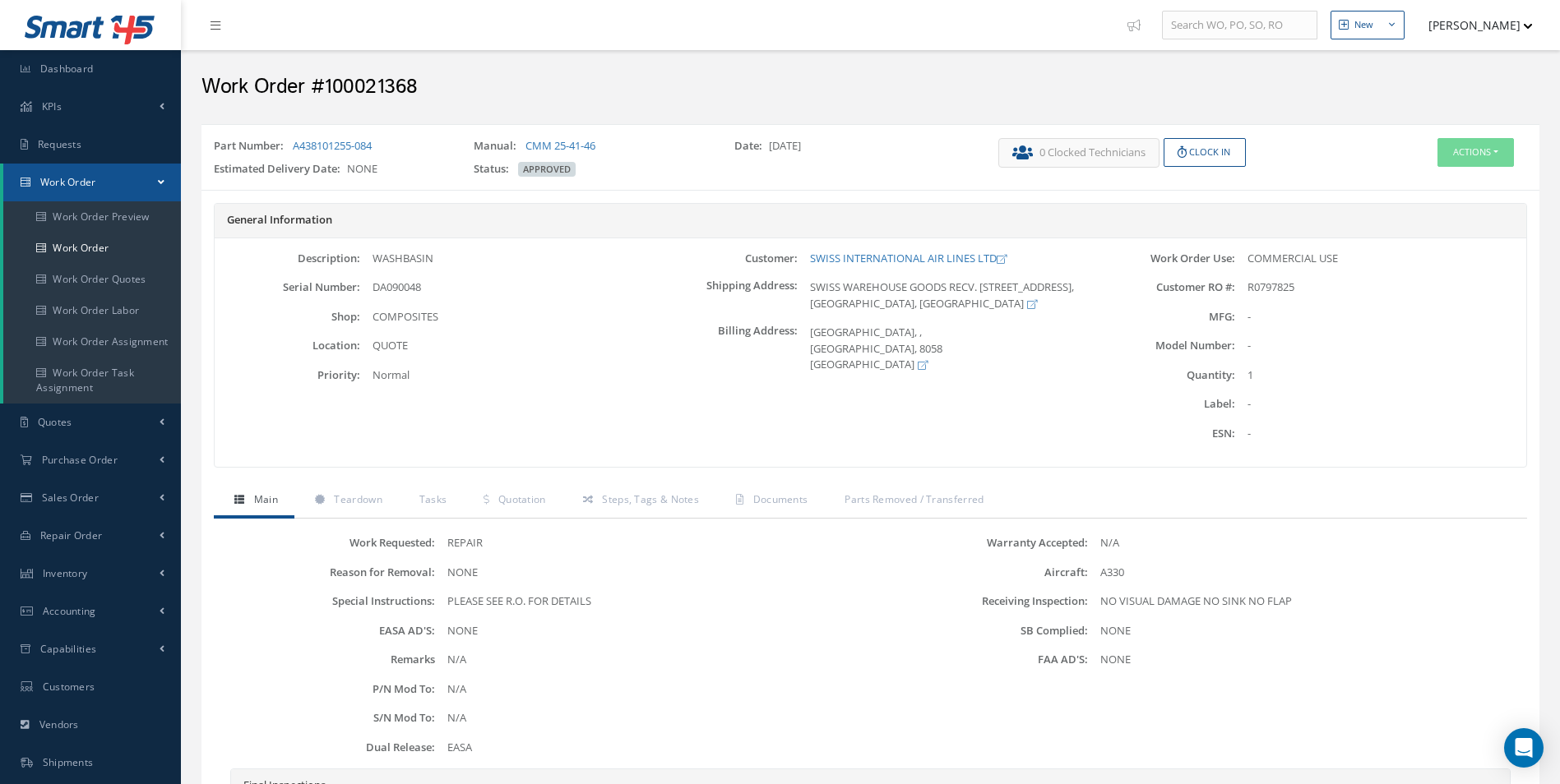
click at [276, 503] on span "Main" at bounding box center [266, 499] width 24 height 14
click at [347, 496] on span "Teardown" at bounding box center [358, 499] width 48 height 14
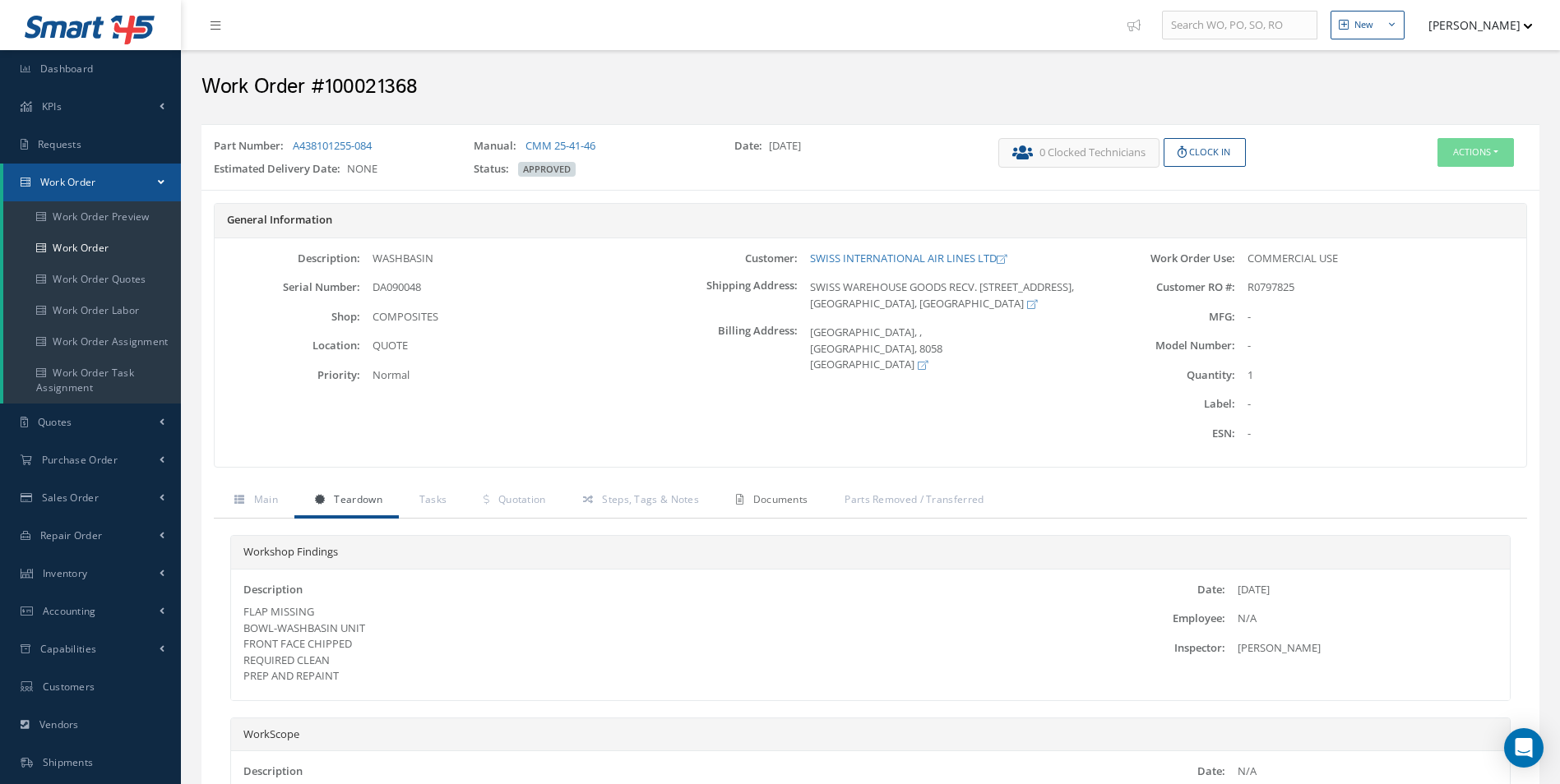
click at [781, 503] on span "Documents" at bounding box center [780, 499] width 55 height 14
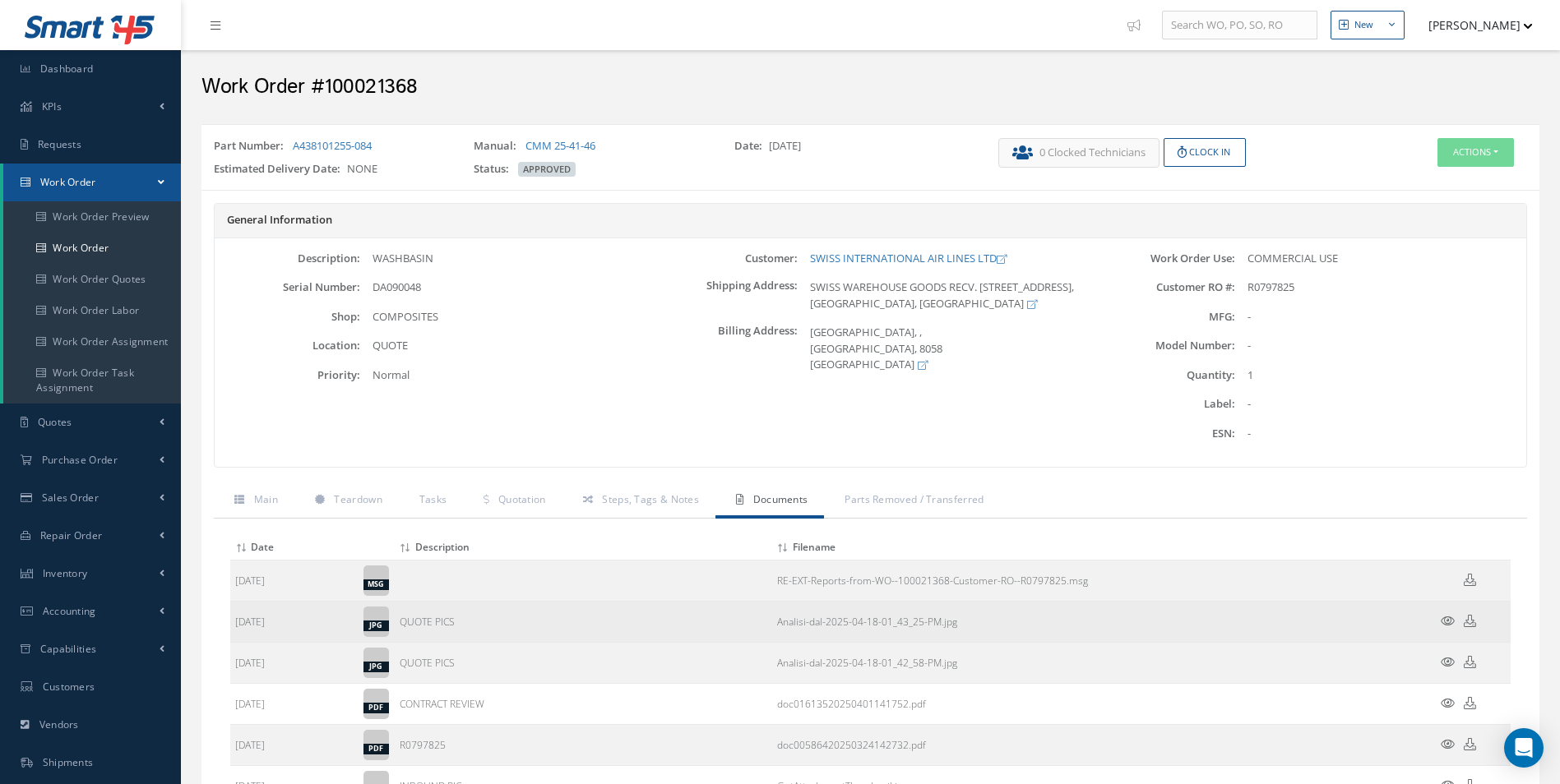
click at [1451, 619] on icon at bounding box center [1448, 621] width 14 height 12
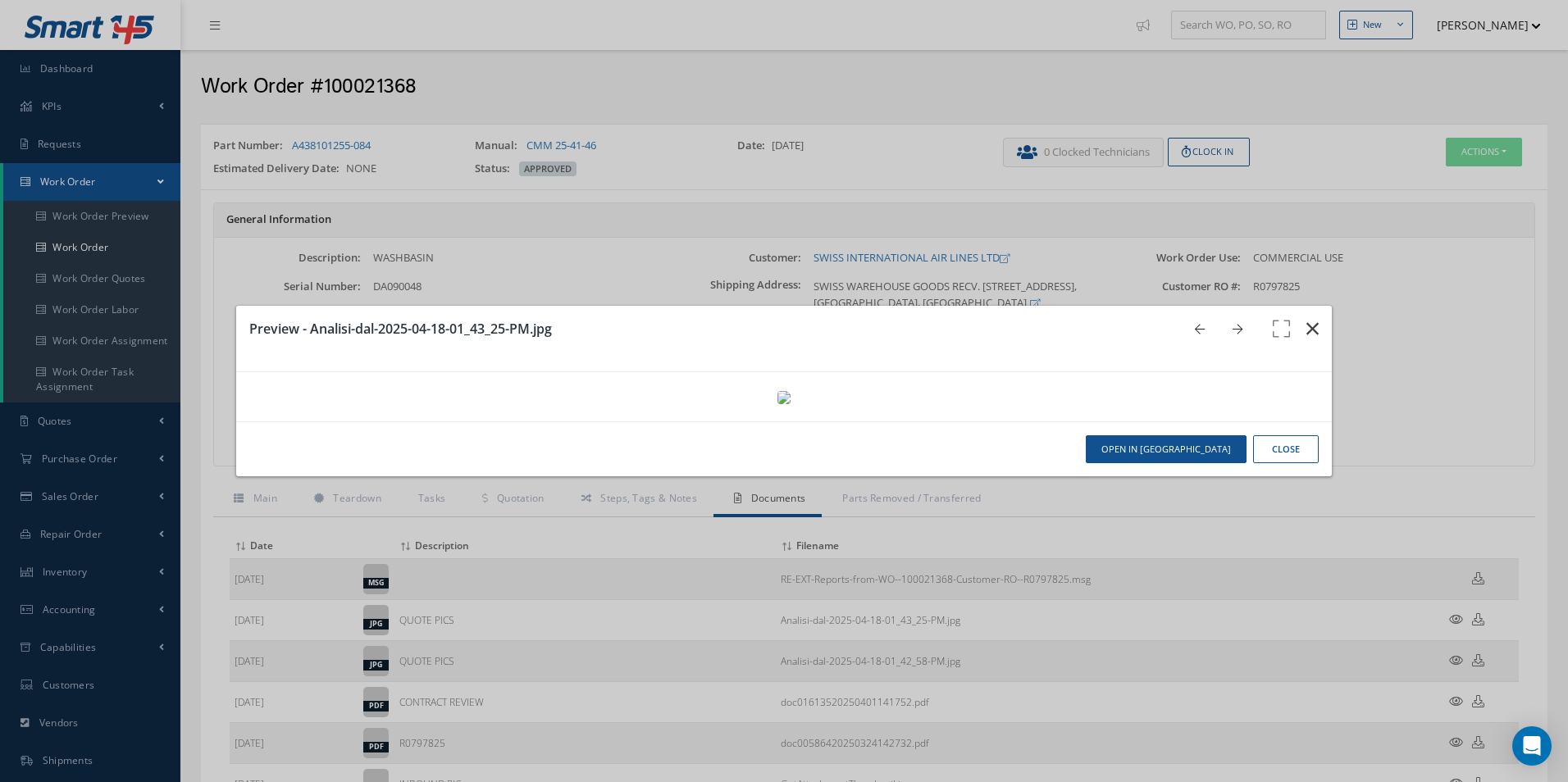
click at [1308, 319] on icon "button" at bounding box center [1312, 329] width 12 height 20
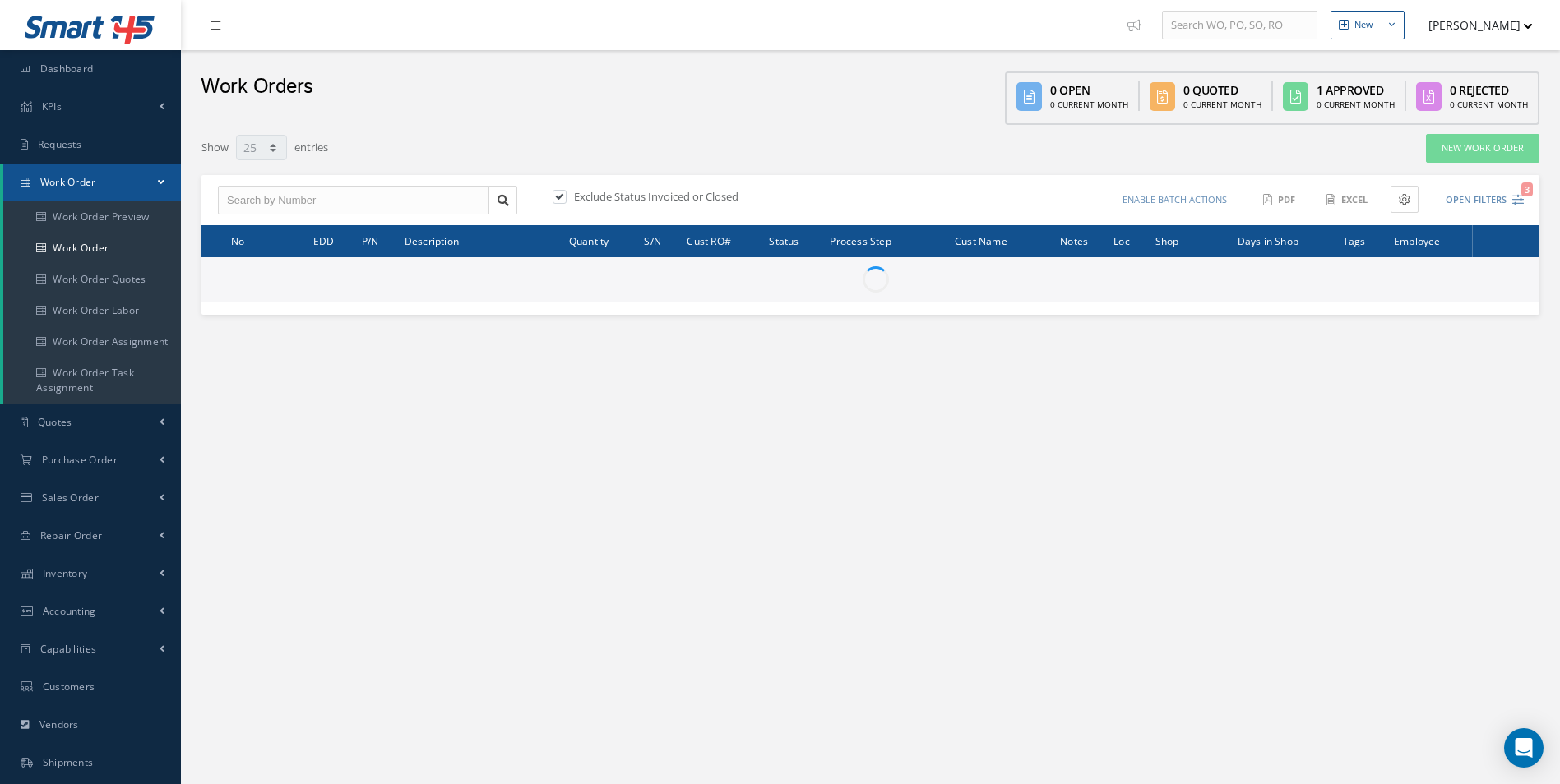
select select "25"
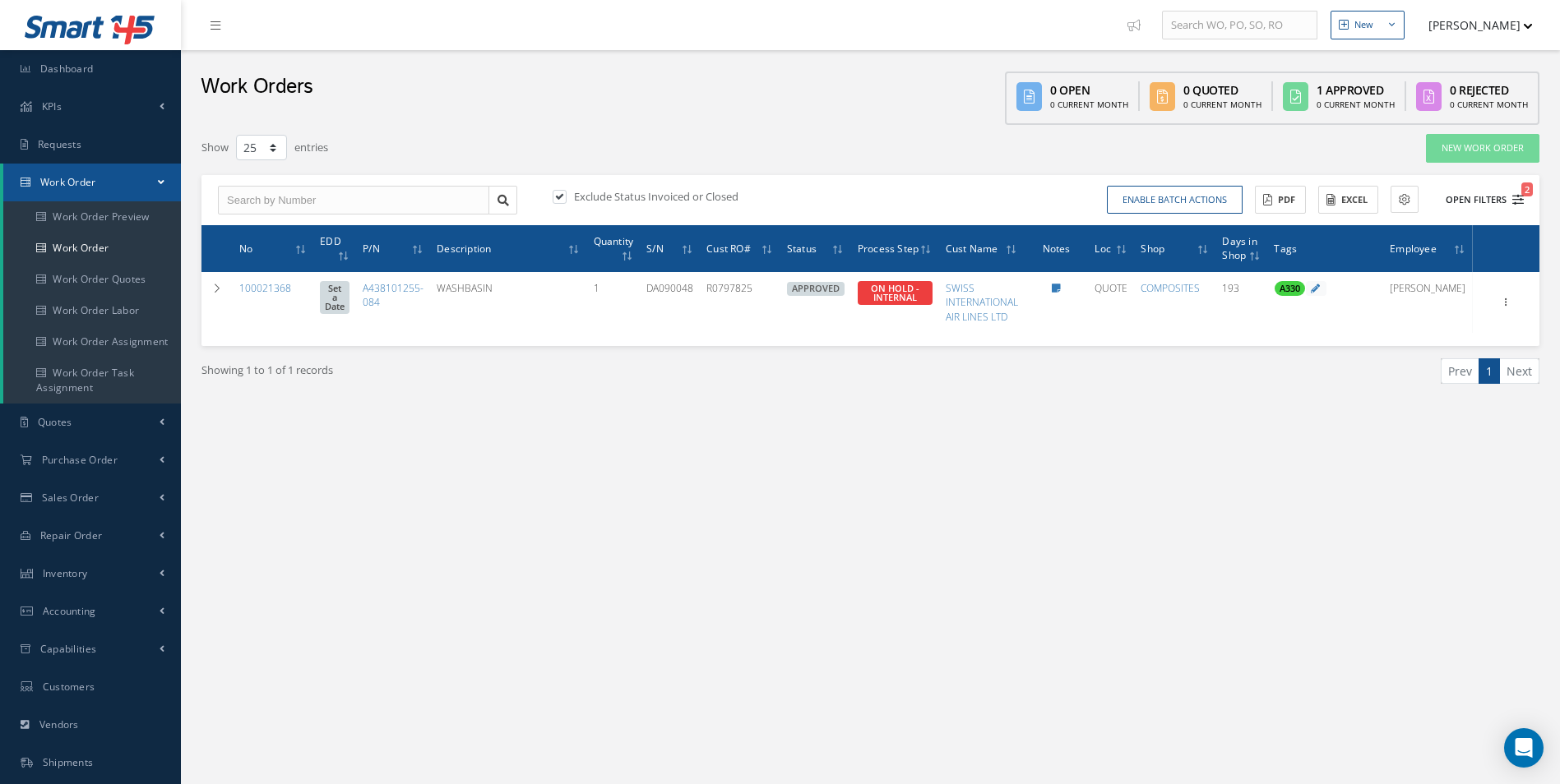
click at [1517, 192] on button "Open Filters 2" at bounding box center [1477, 199] width 93 height 27
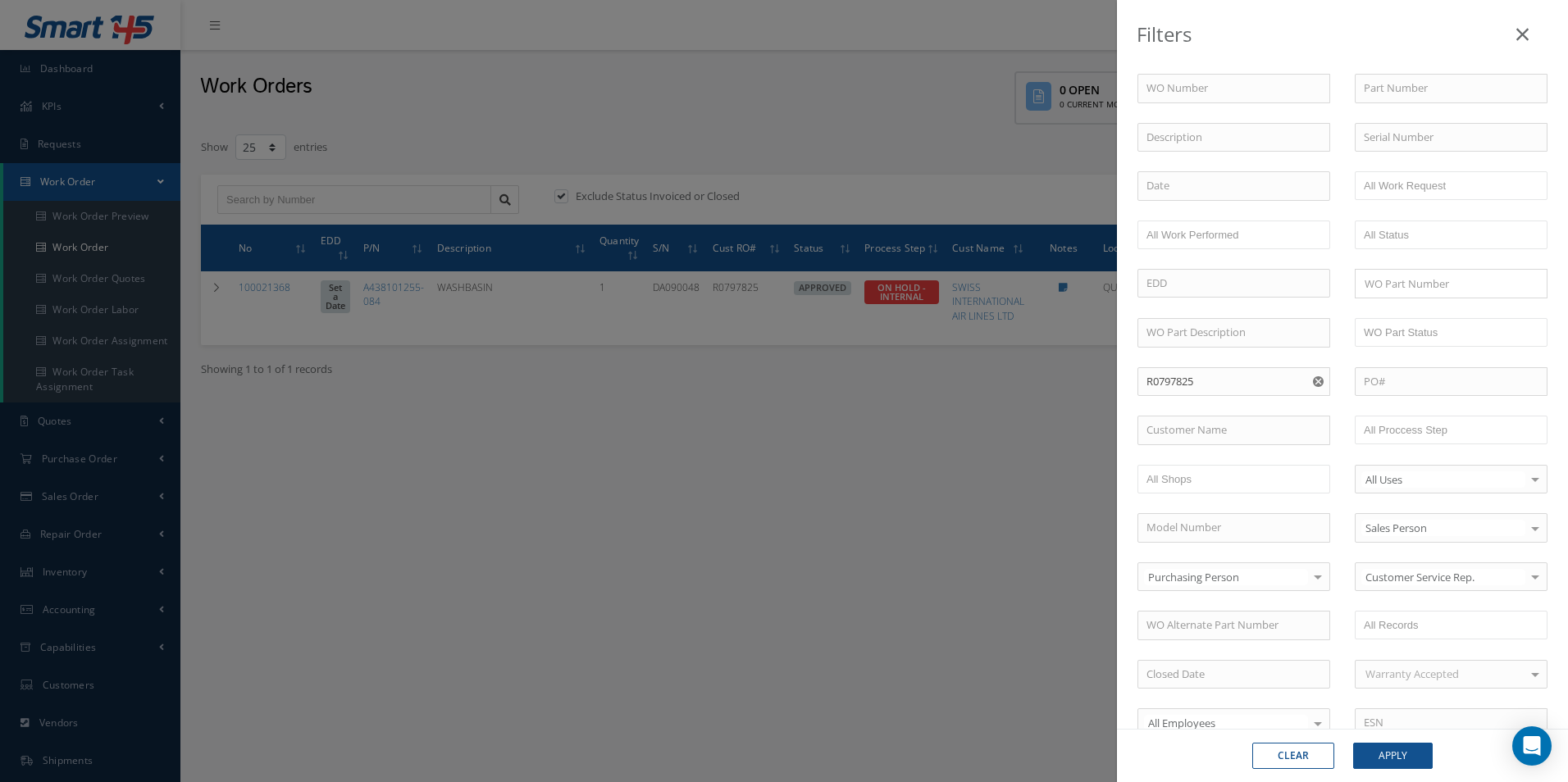
drag, startPoint x: 1312, startPoint y: 383, endPoint x: 1225, endPoint y: 379, distance: 87.1
click at [1313, 383] on icon "Reset" at bounding box center [1319, 382] width 10 height 10
click at [1223, 378] on input "text" at bounding box center [1233, 382] width 193 height 30
paste input "R0708225"
type input "R0708225"
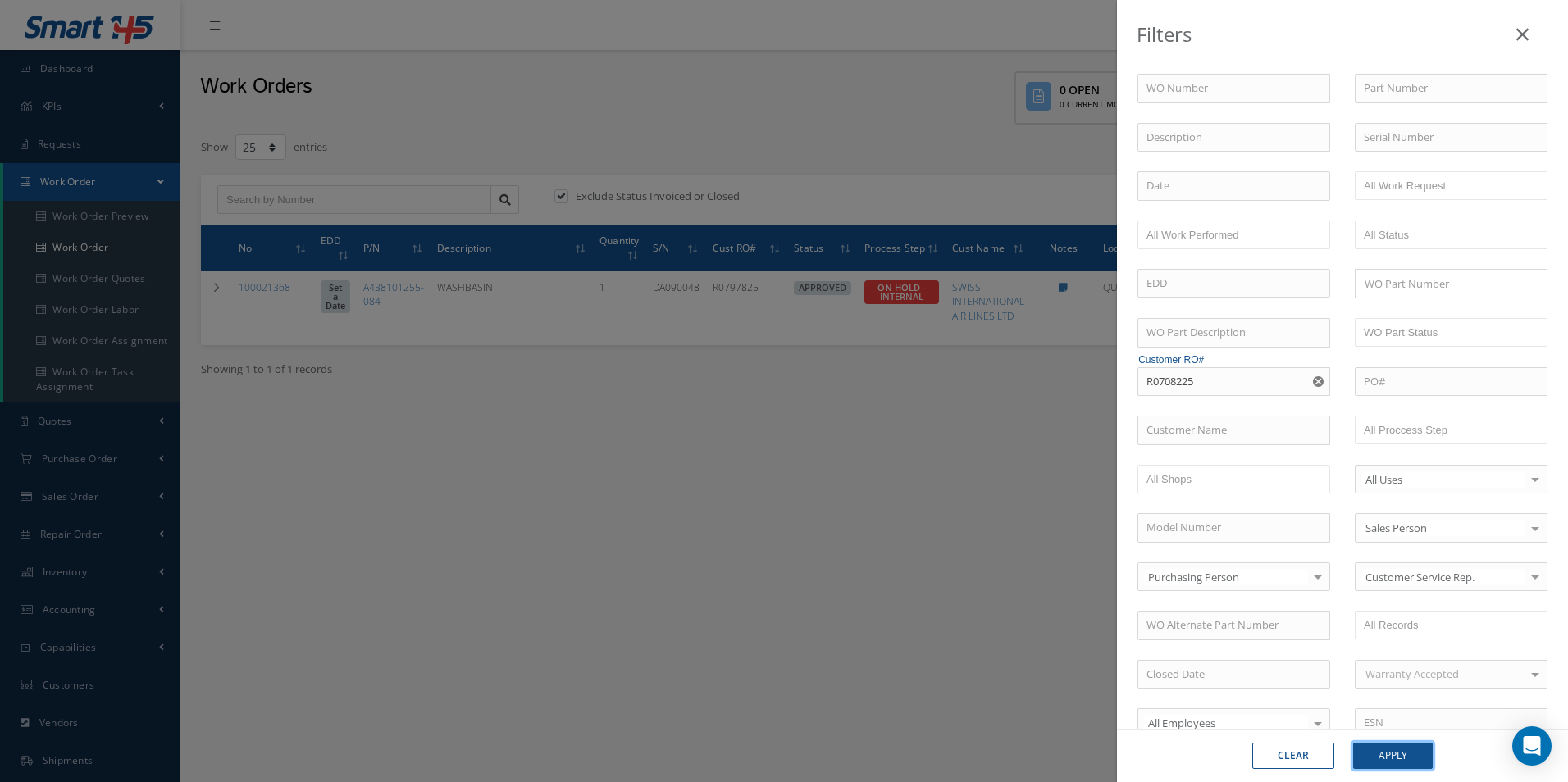
click at [1406, 757] on button "Apply" at bounding box center [1393, 756] width 79 height 26
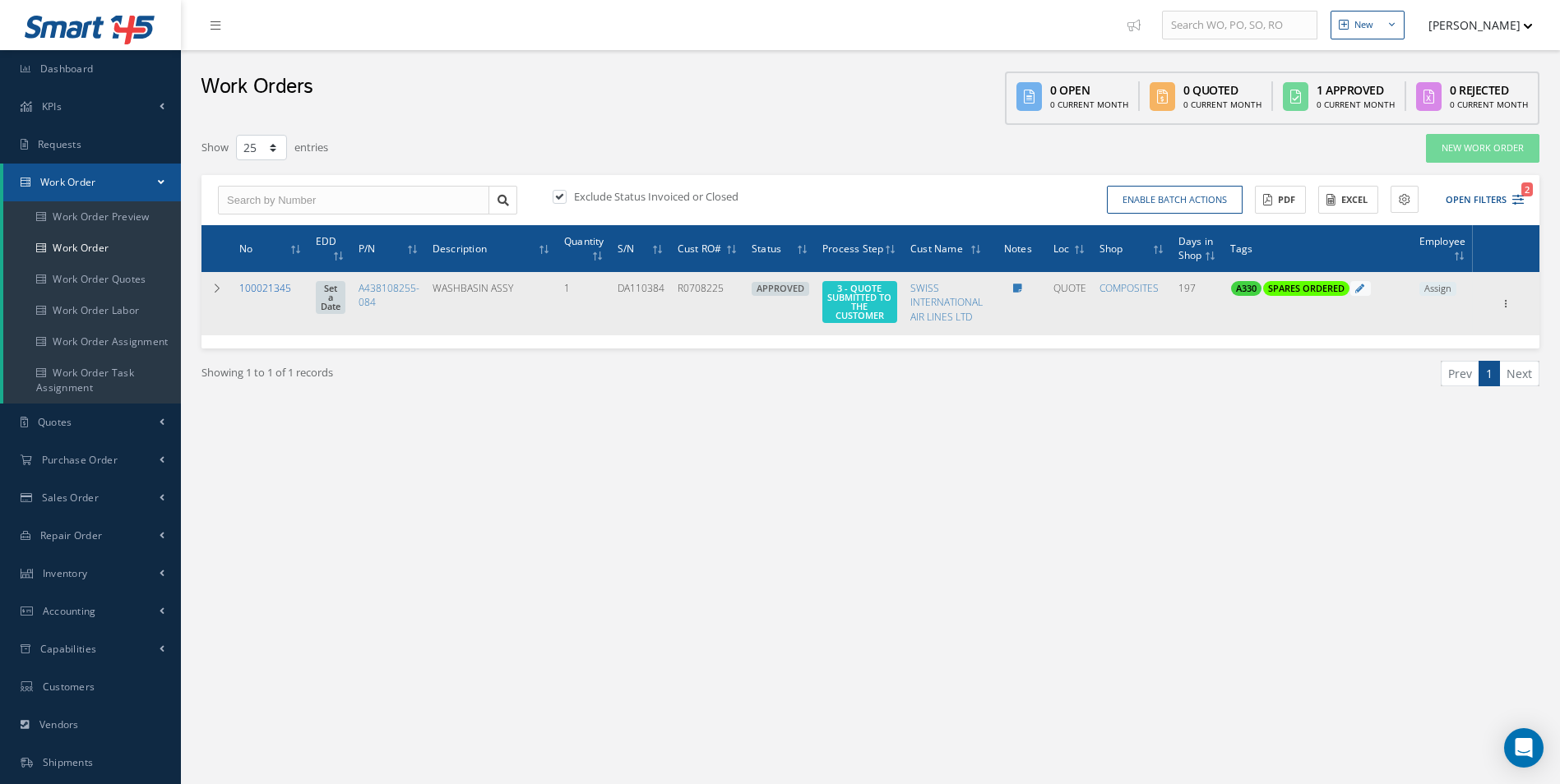
click at [246, 288] on link "100021345" at bounding box center [265, 288] width 52 height 14
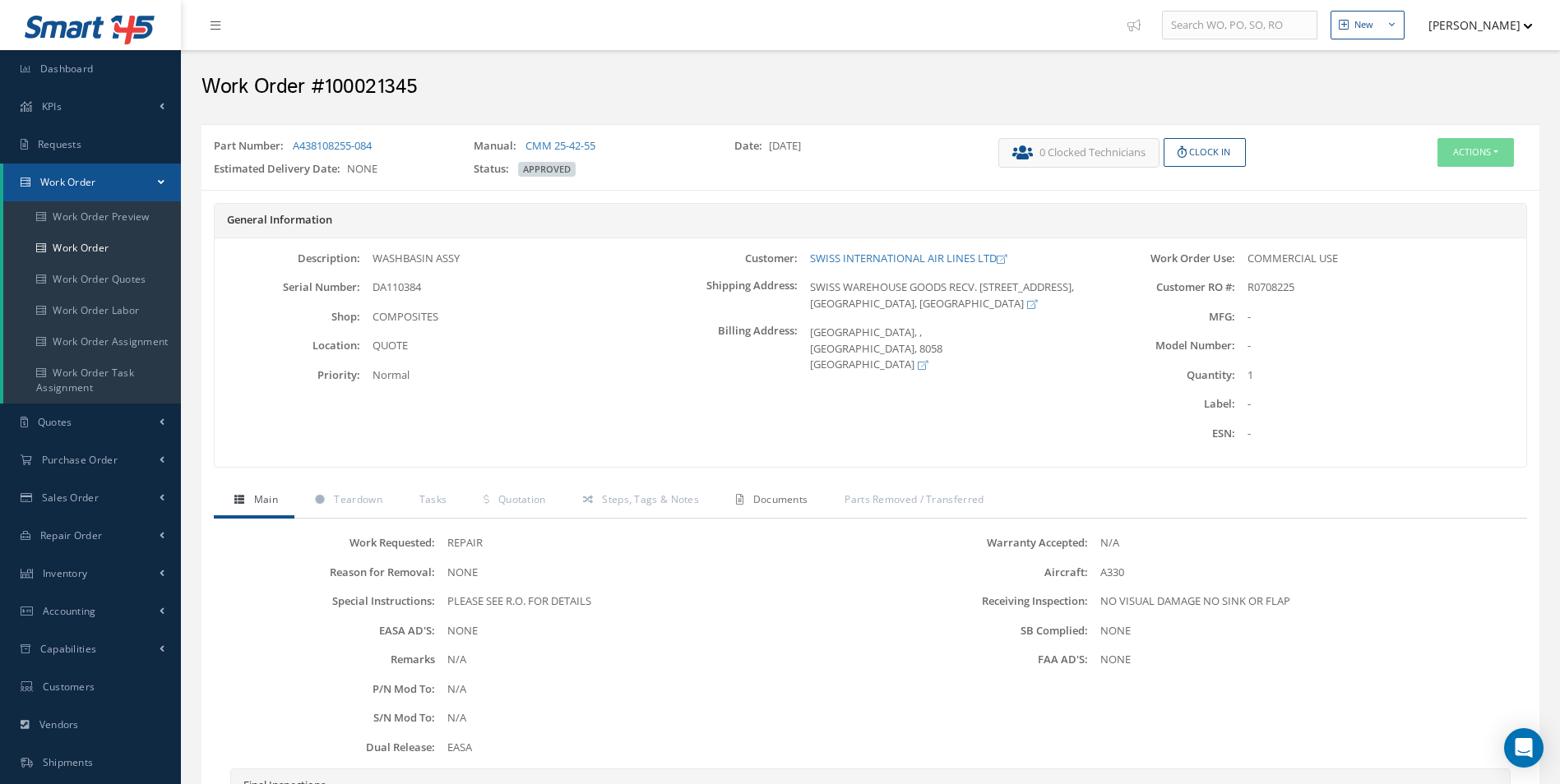
click at [762, 503] on span "Documents" at bounding box center [780, 499] width 55 height 14
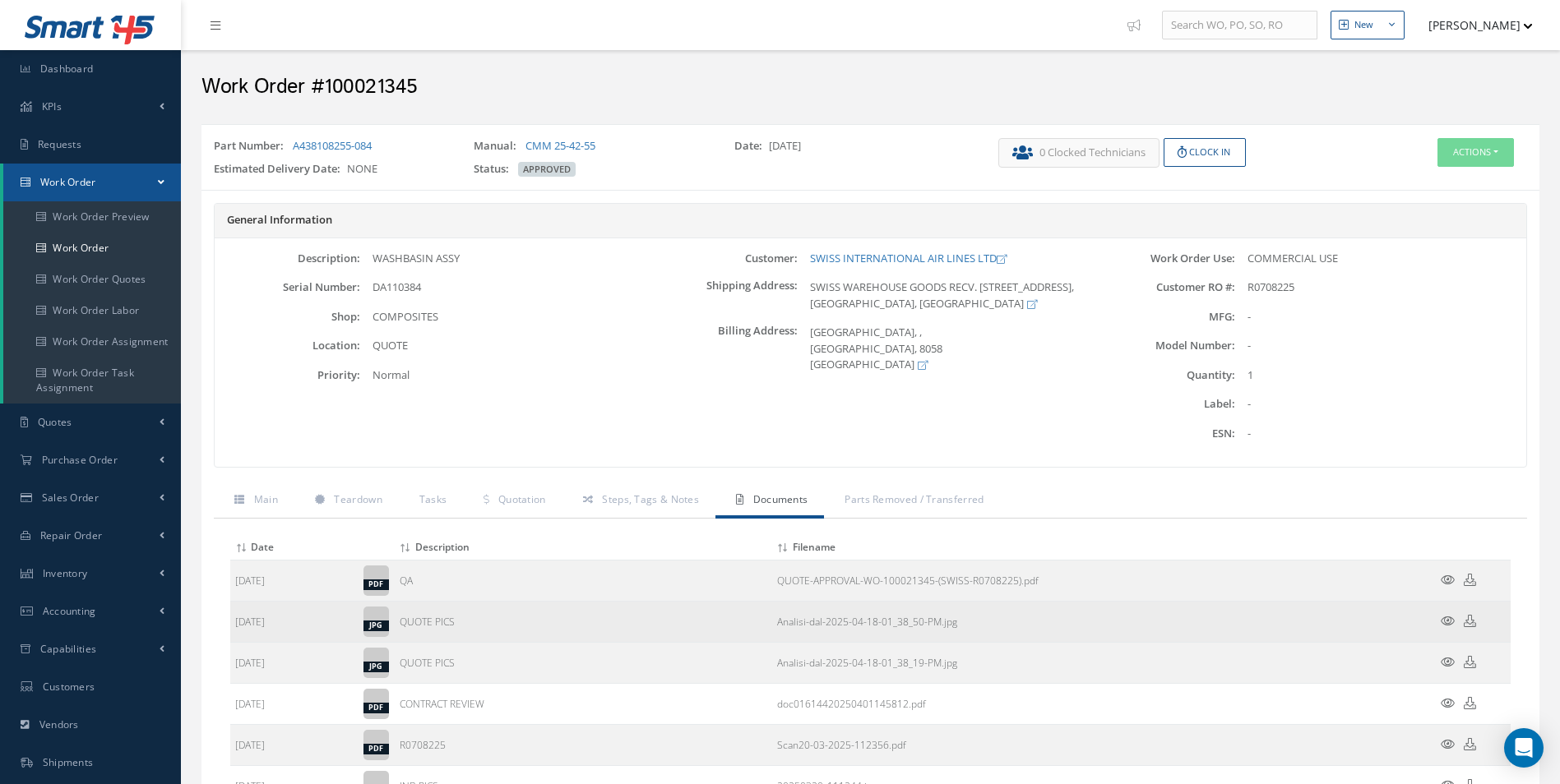
click at [1449, 620] on icon at bounding box center [1448, 621] width 14 height 12
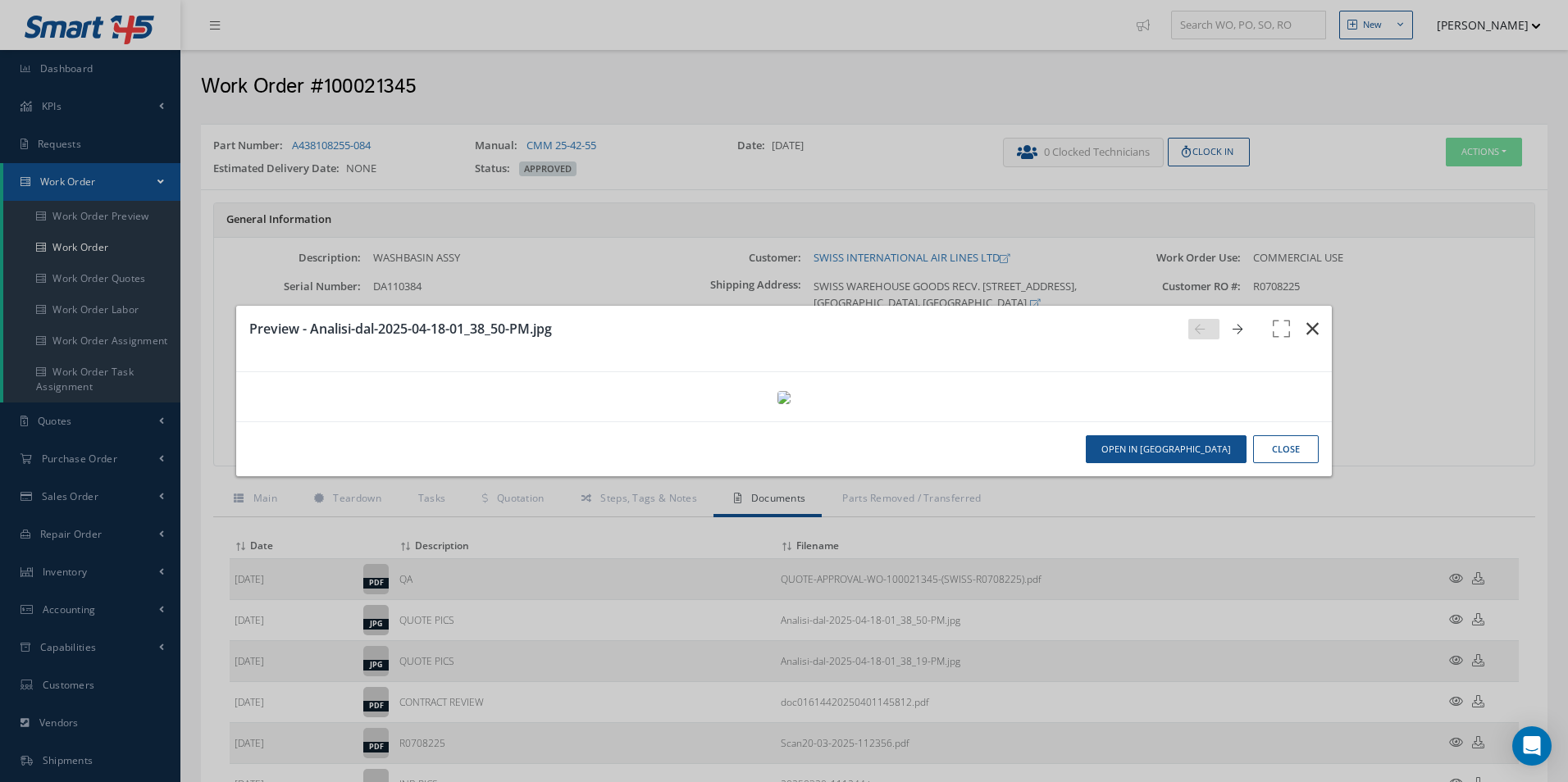
click at [1294, 306] on button "button" at bounding box center [1312, 329] width 38 height 46
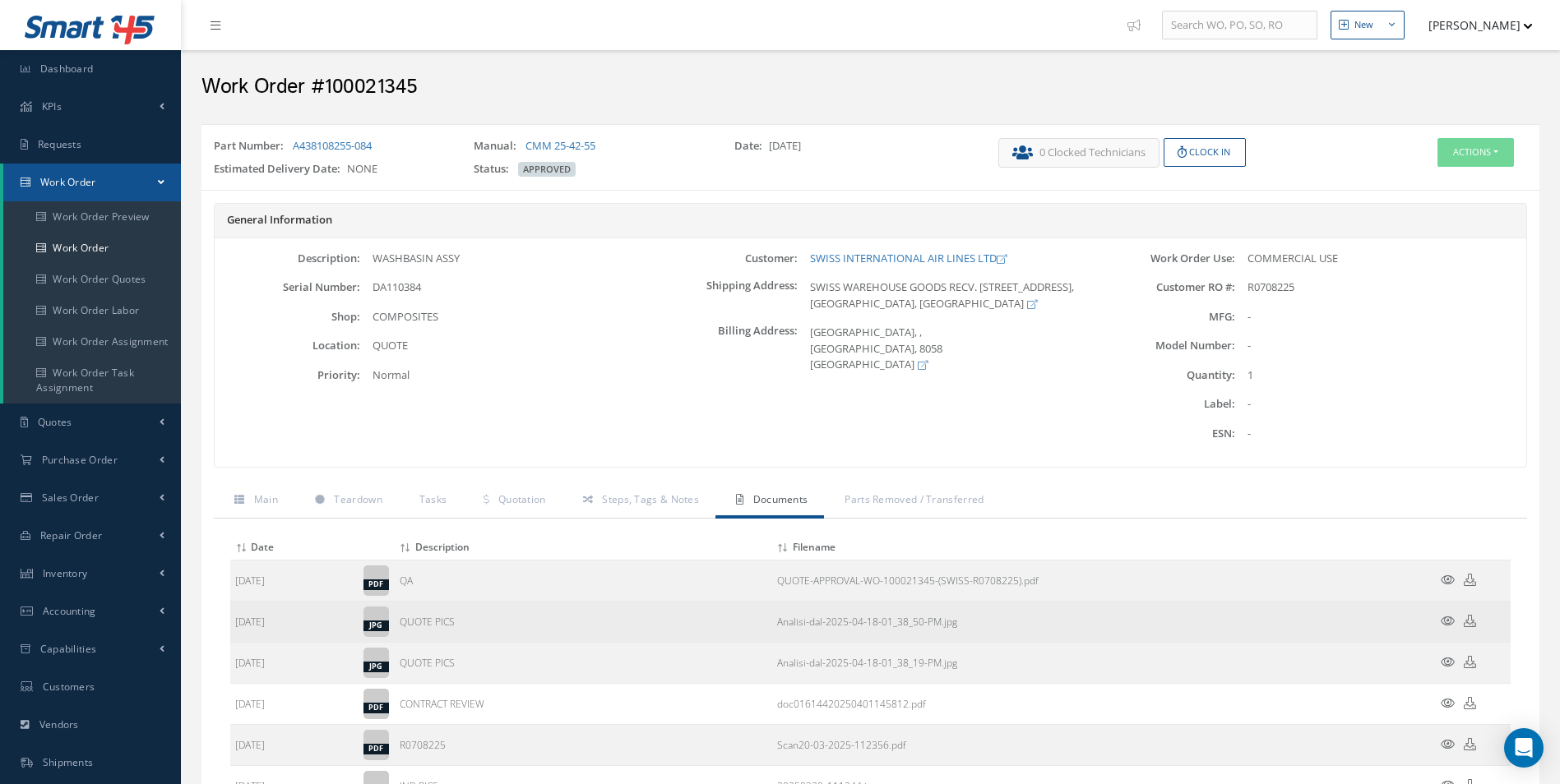
click at [1456, 622] on td at bounding box center [1461, 621] width 99 height 41
click at [1441, 615] on icon at bounding box center [1448, 621] width 14 height 12
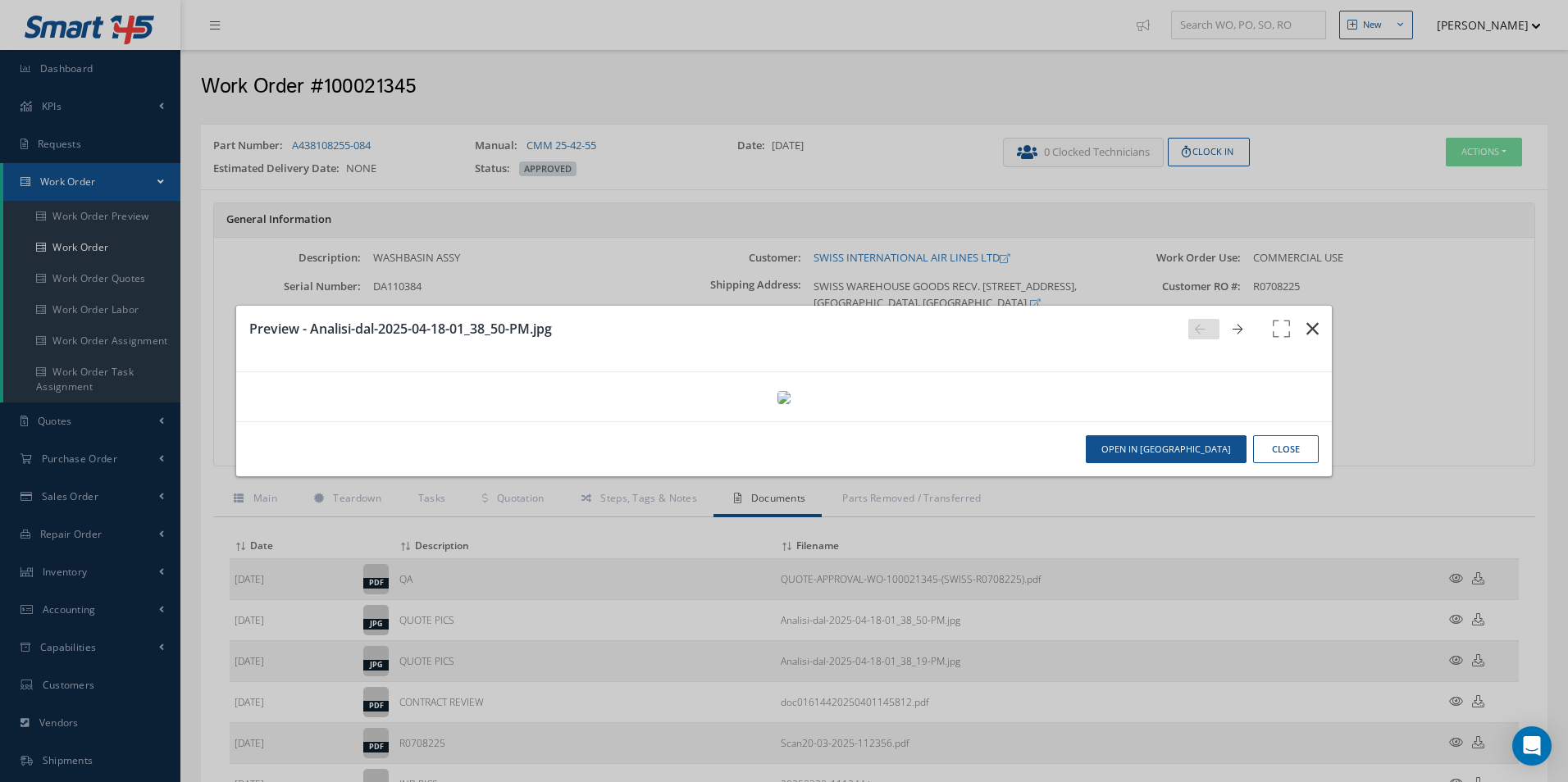
click at [1293, 306] on button "button" at bounding box center [1312, 329] width 38 height 46
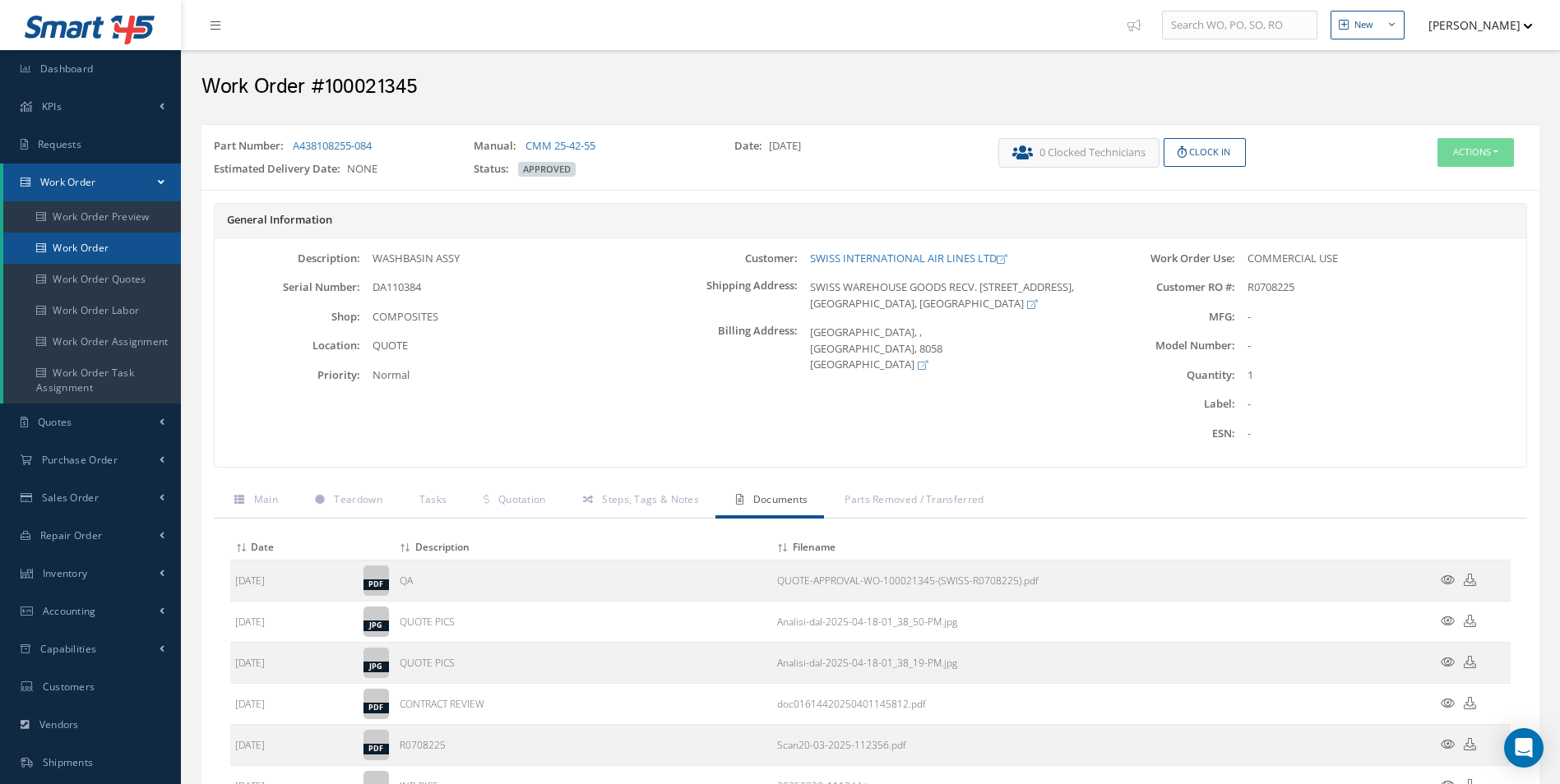
click at [81, 248] on link "Work Order" at bounding box center [92, 248] width 178 height 31
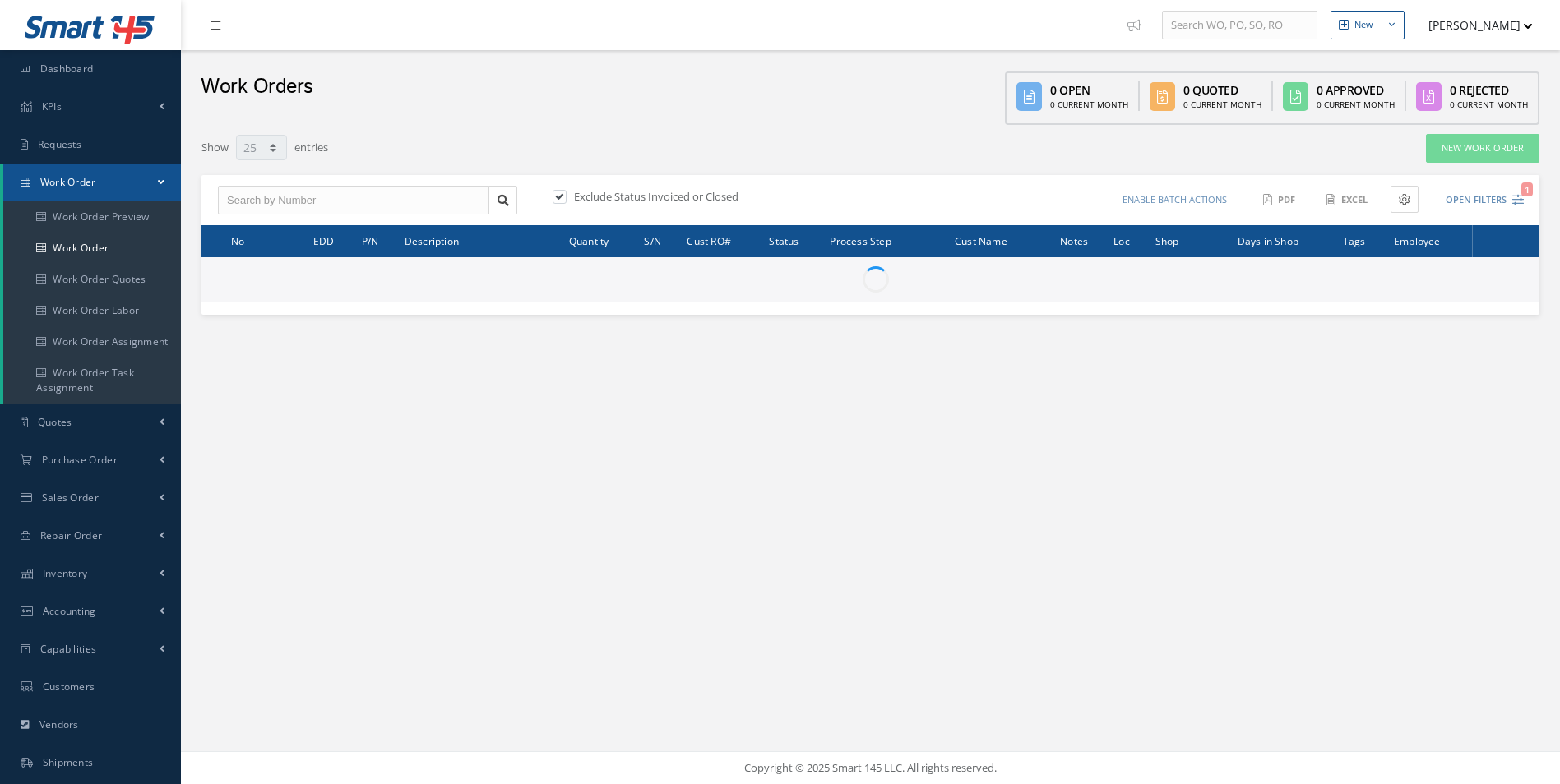
select select "25"
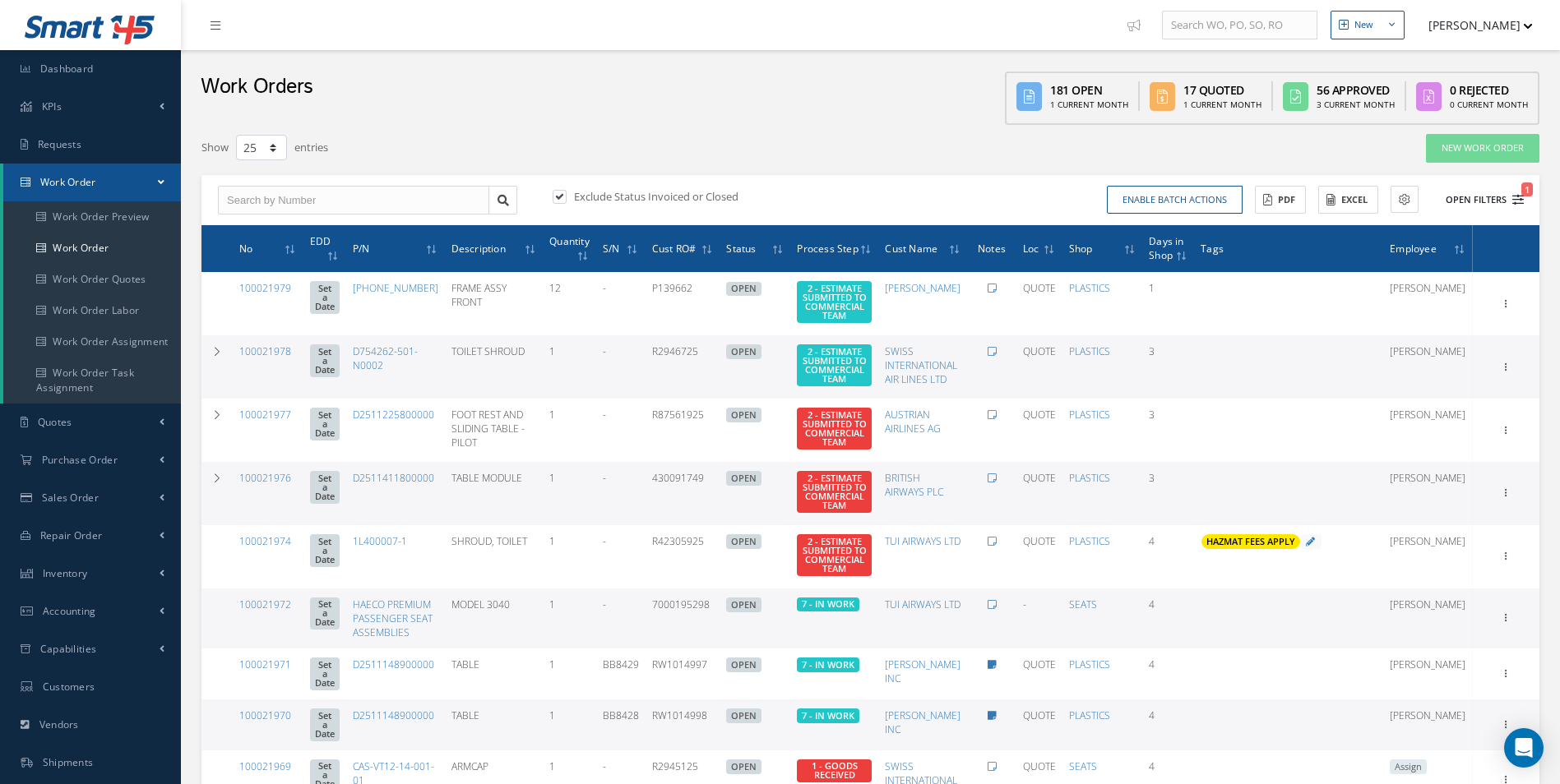
click at [1522, 202] on icon "1" at bounding box center [1517, 199] width 11 height 11
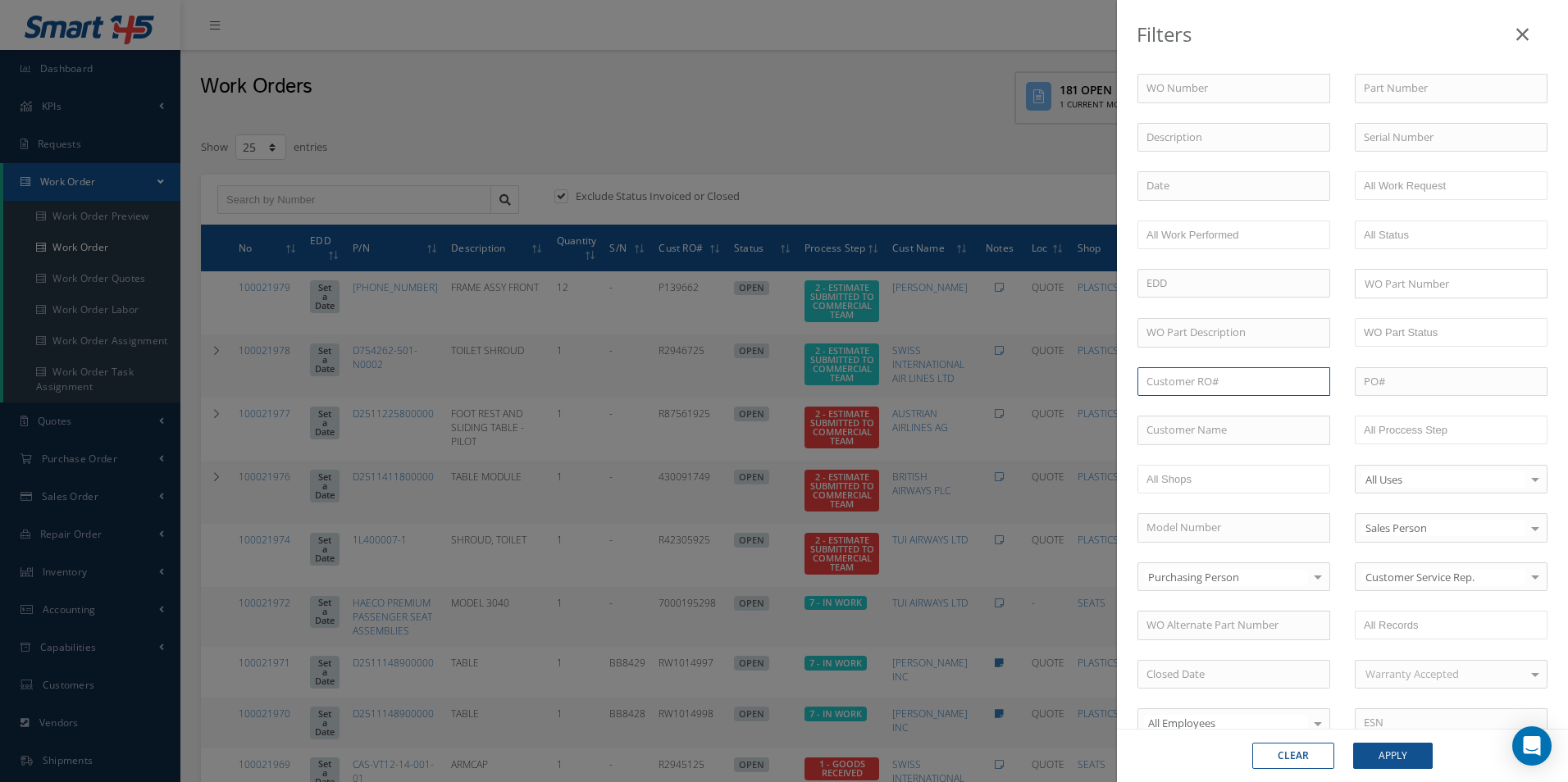
click at [1203, 386] on input "text" at bounding box center [1233, 382] width 193 height 30
paste input "R1208025"
type input "R1208025"
click at [1403, 749] on button "Apply" at bounding box center [1393, 756] width 79 height 26
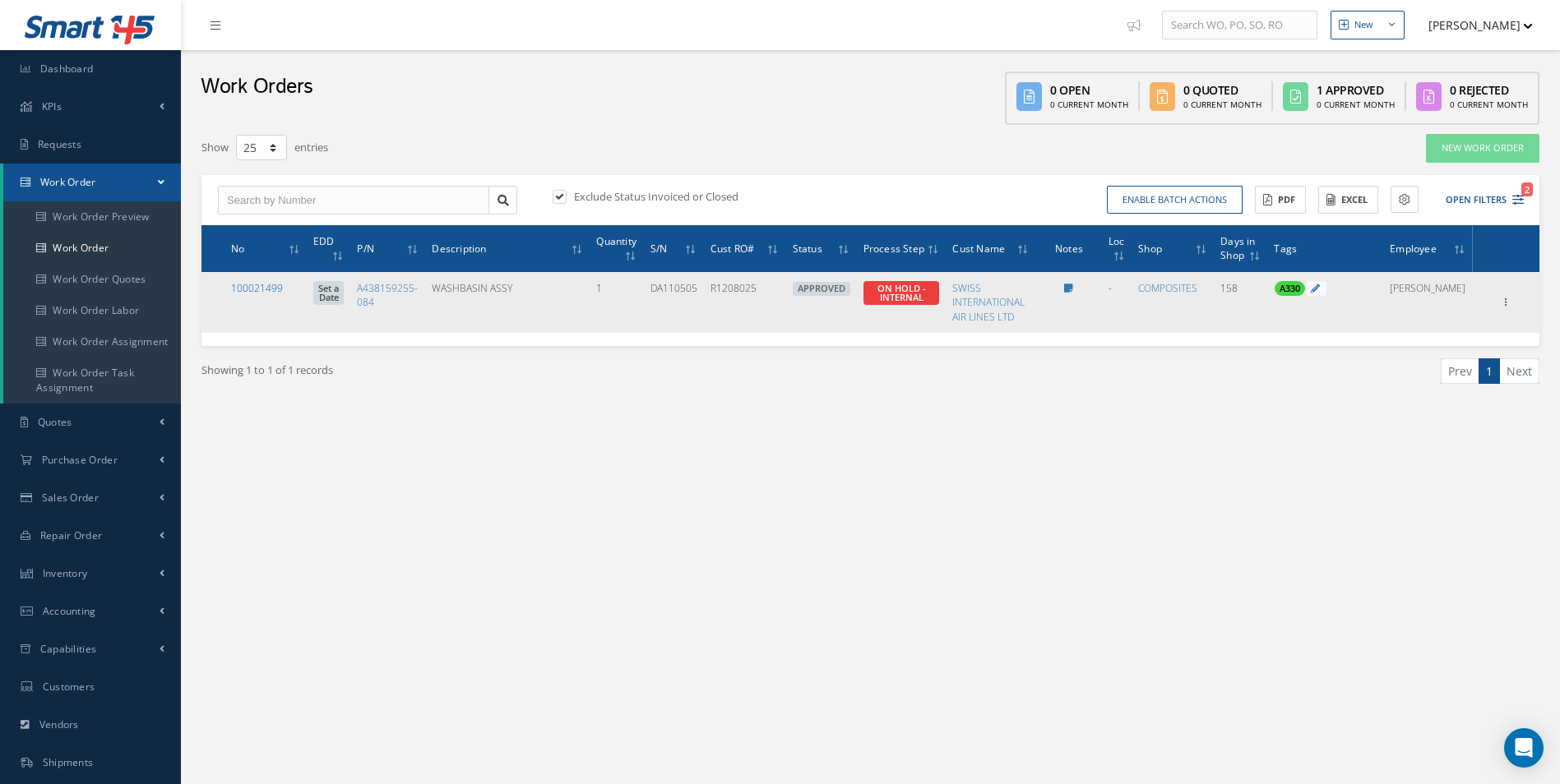
click at [249, 294] on link "100021499" at bounding box center [256, 288] width 52 height 14
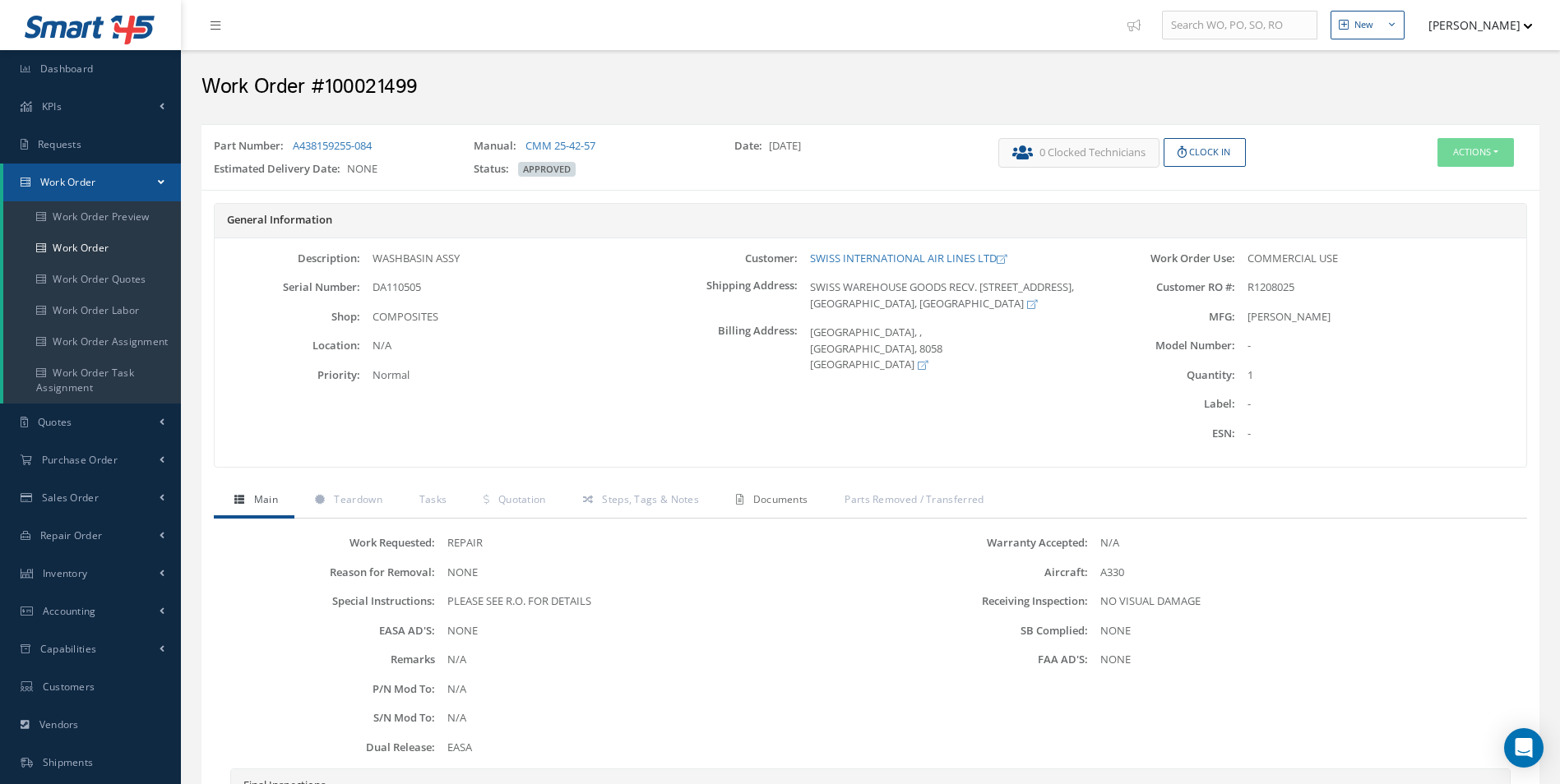
click at [765, 510] on link "Documents" at bounding box center [770, 501] width 108 height 34
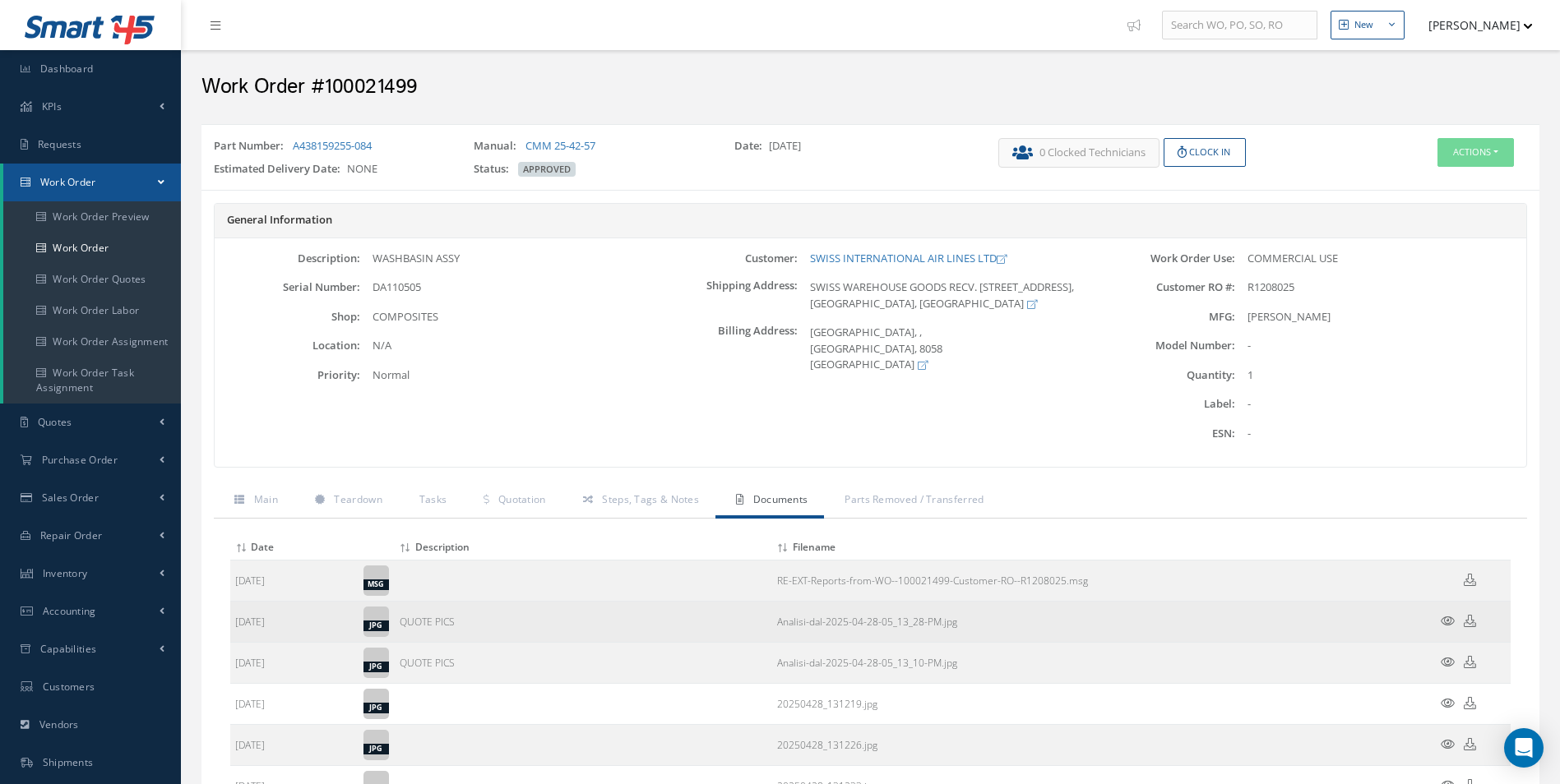
click at [1445, 618] on icon at bounding box center [1448, 621] width 14 height 12
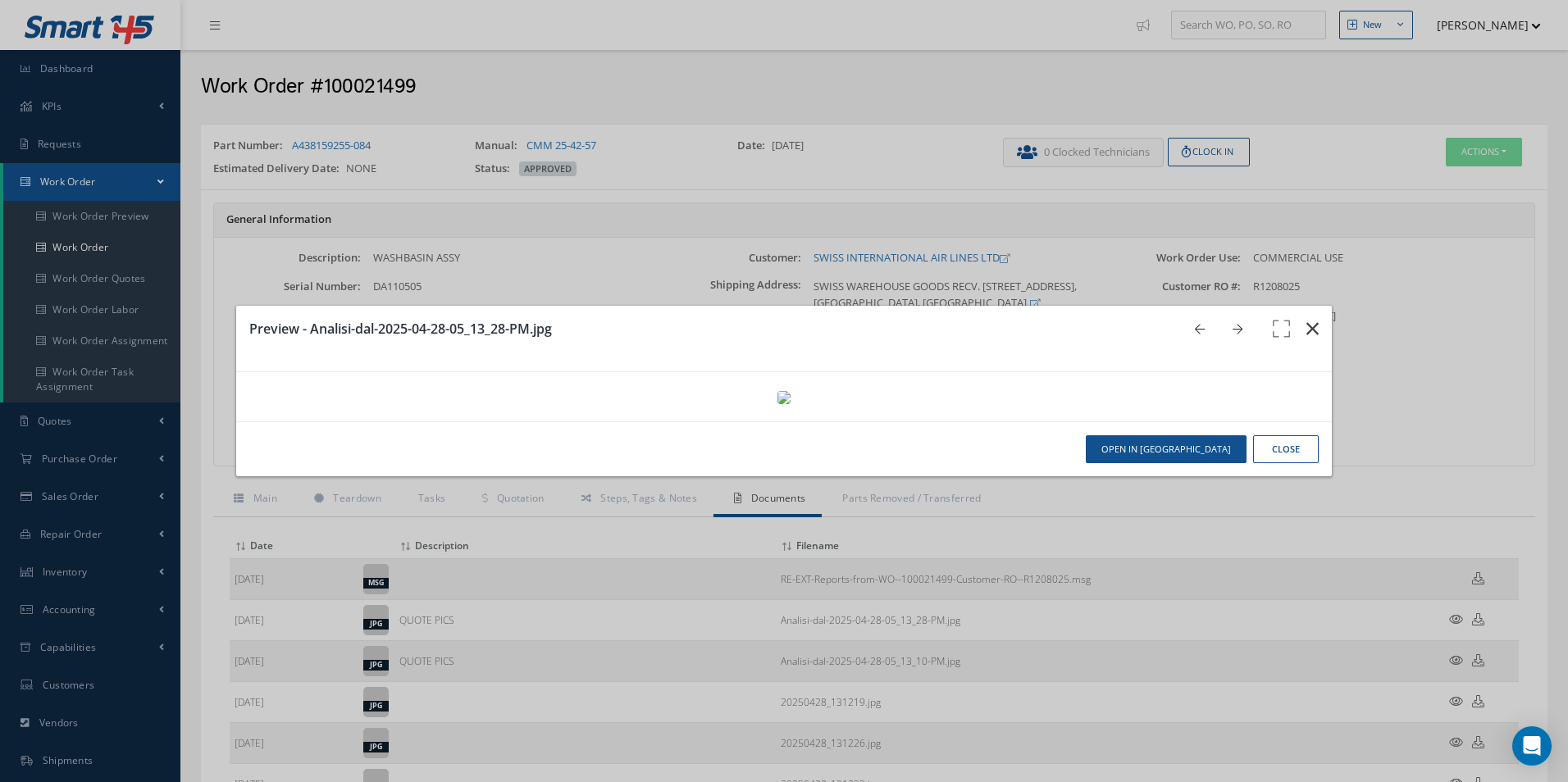
drag, startPoint x: 1294, startPoint y: 38, endPoint x: 1296, endPoint y: 58, distance: 20.1
click at [1294, 306] on button "button" at bounding box center [1312, 329] width 38 height 46
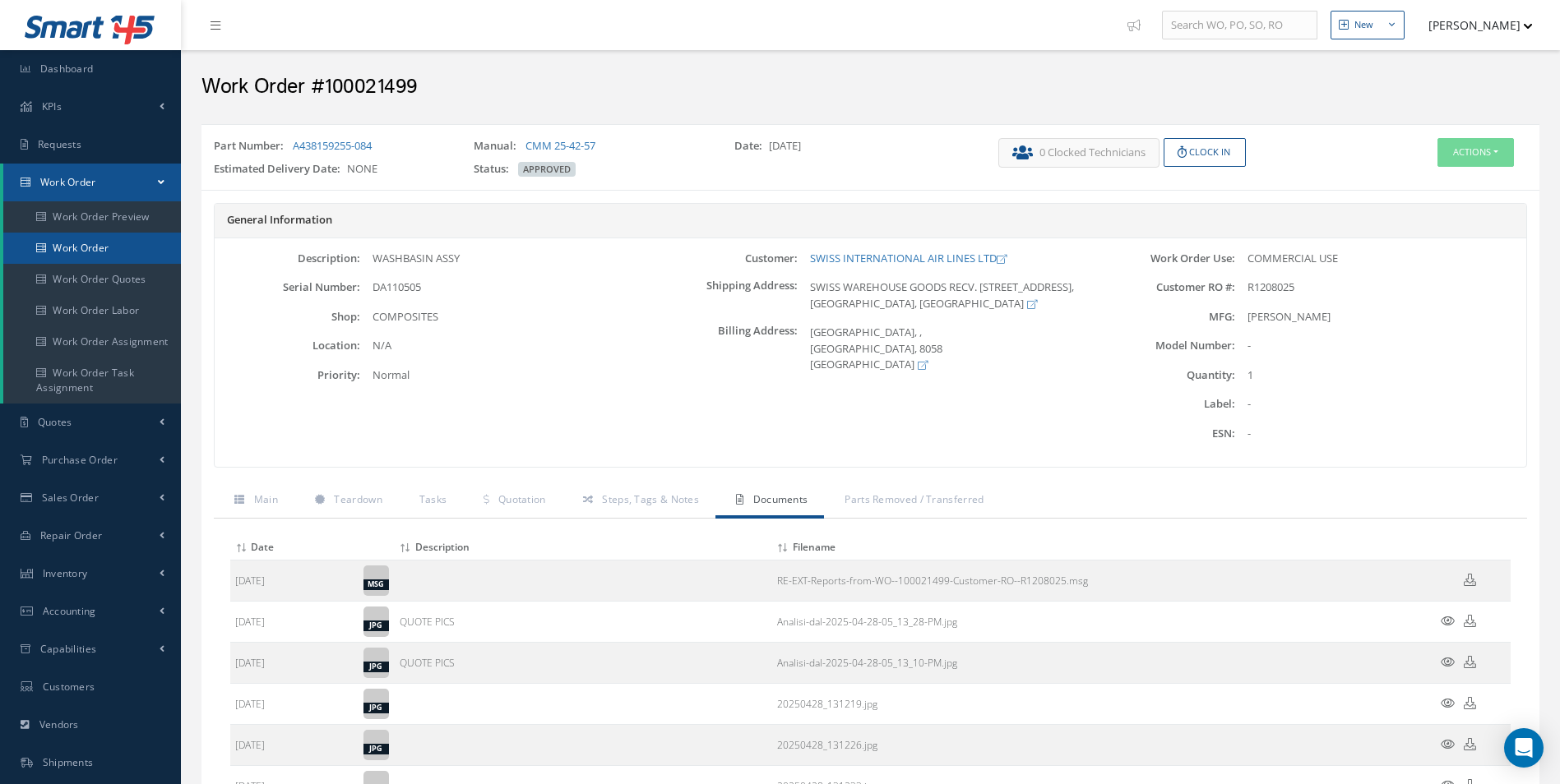
click at [131, 241] on link "Work Order" at bounding box center [92, 248] width 178 height 31
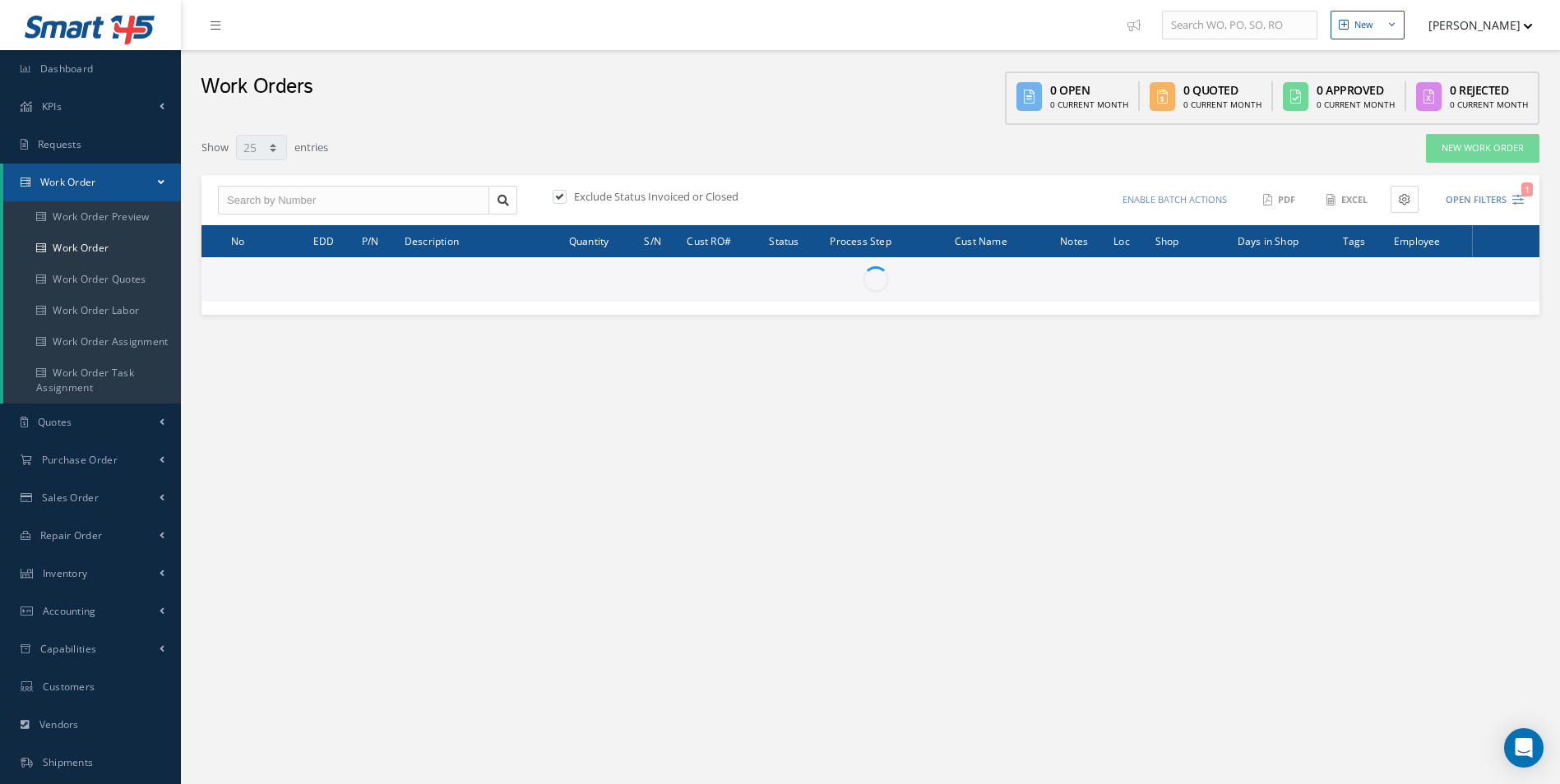
select select "25"
type input "All Work Request"
type input "All Work Performed"
type input "All Status"
type input "WO Part Status"
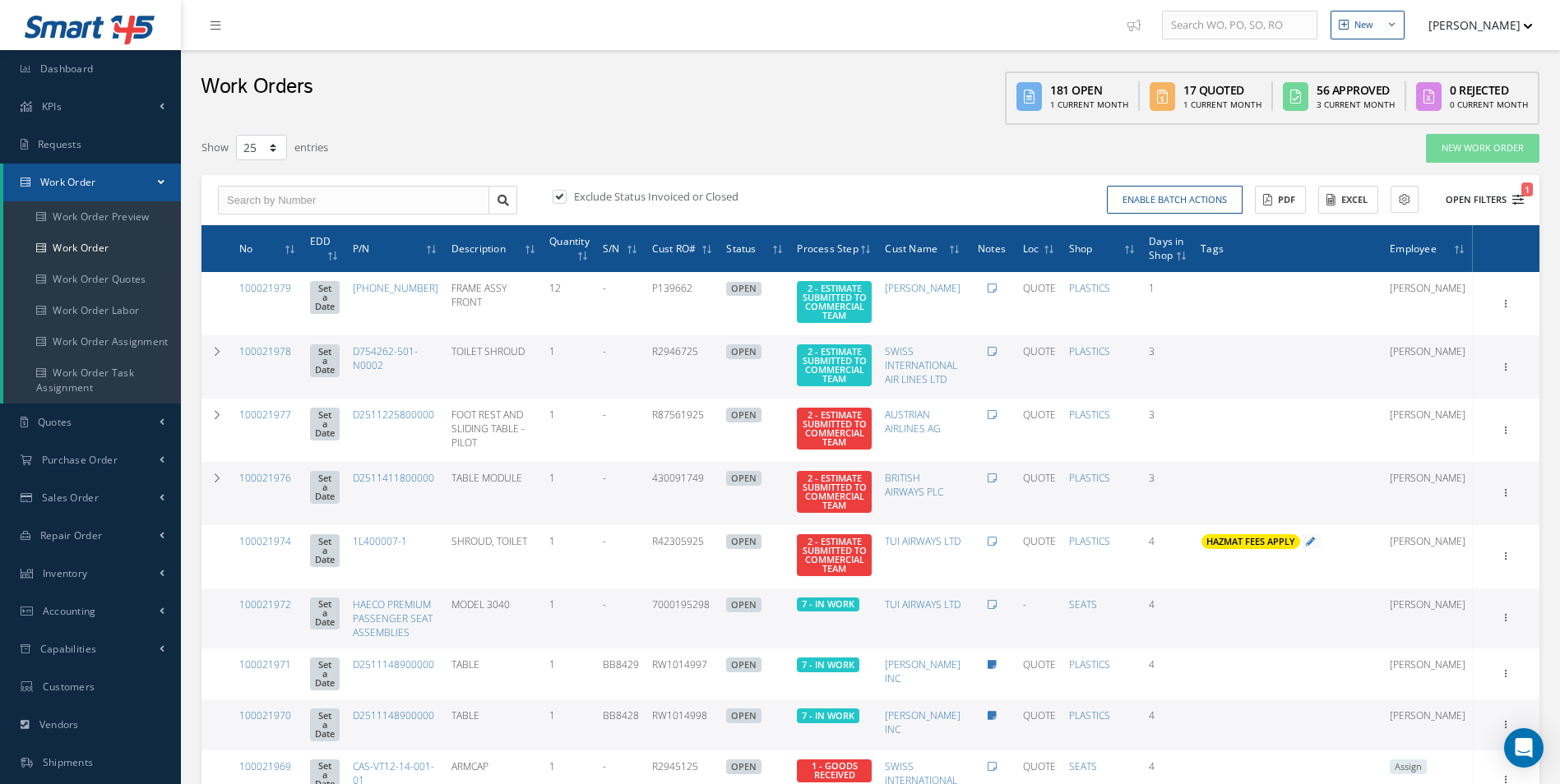
click at [1516, 200] on icon "1" at bounding box center [1517, 199] width 11 height 11
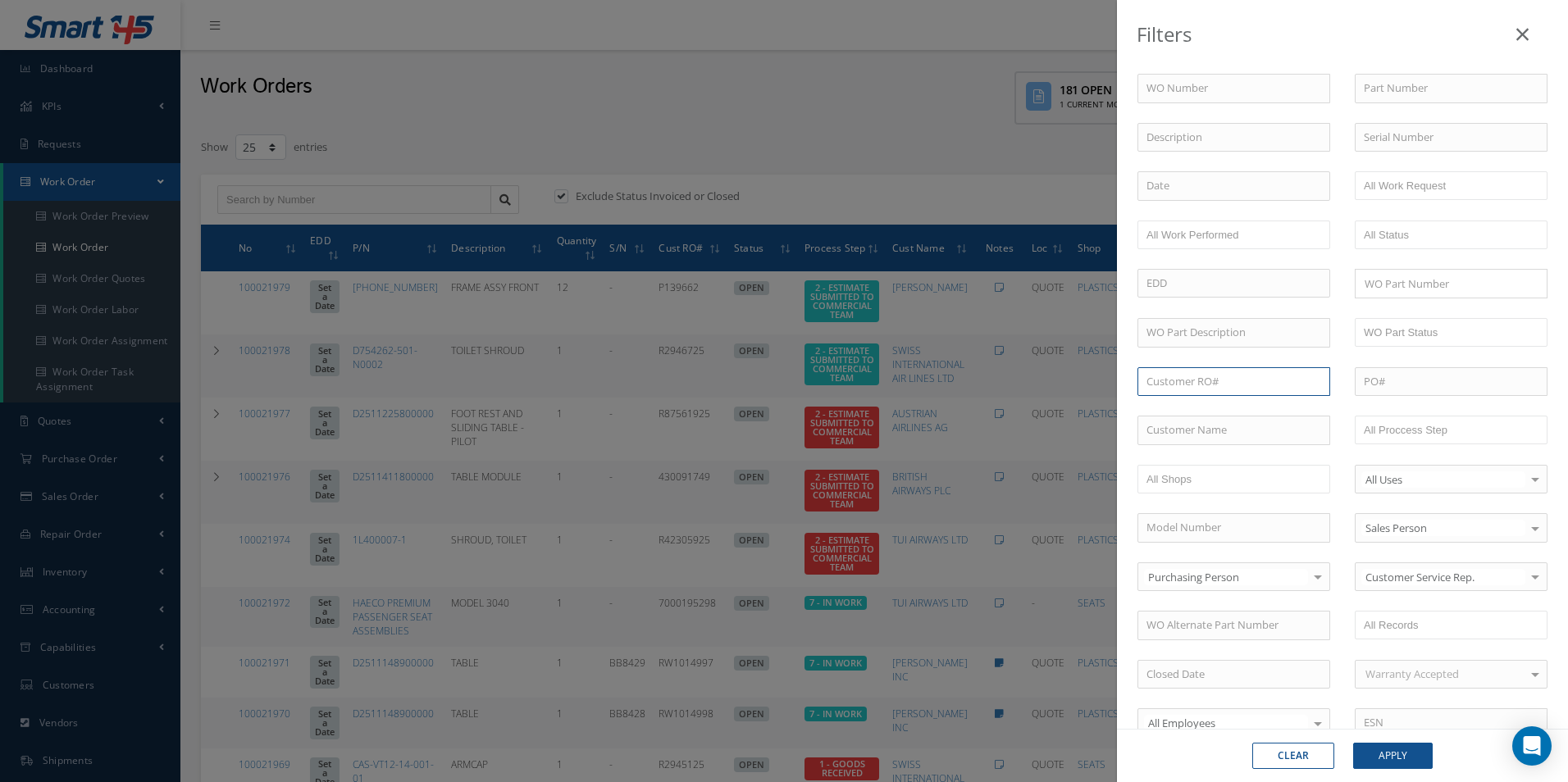
click at [1183, 380] on input "text" at bounding box center [1233, 382] width 193 height 30
paste input "R0950625"
type input "R0950625"
click at [1392, 751] on button "Apply" at bounding box center [1393, 756] width 79 height 26
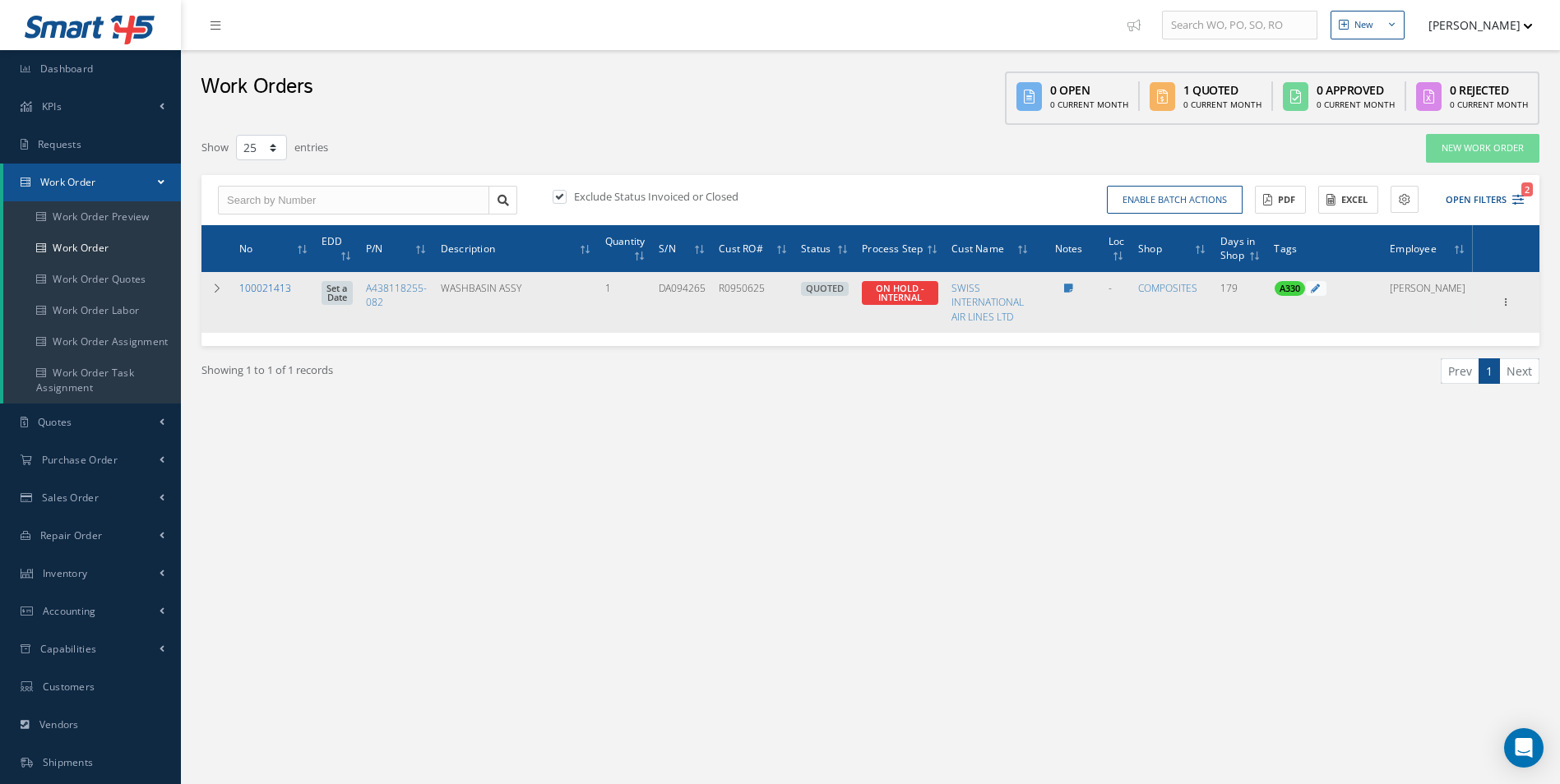
click at [280, 284] on link "100021413" at bounding box center [265, 288] width 52 height 14
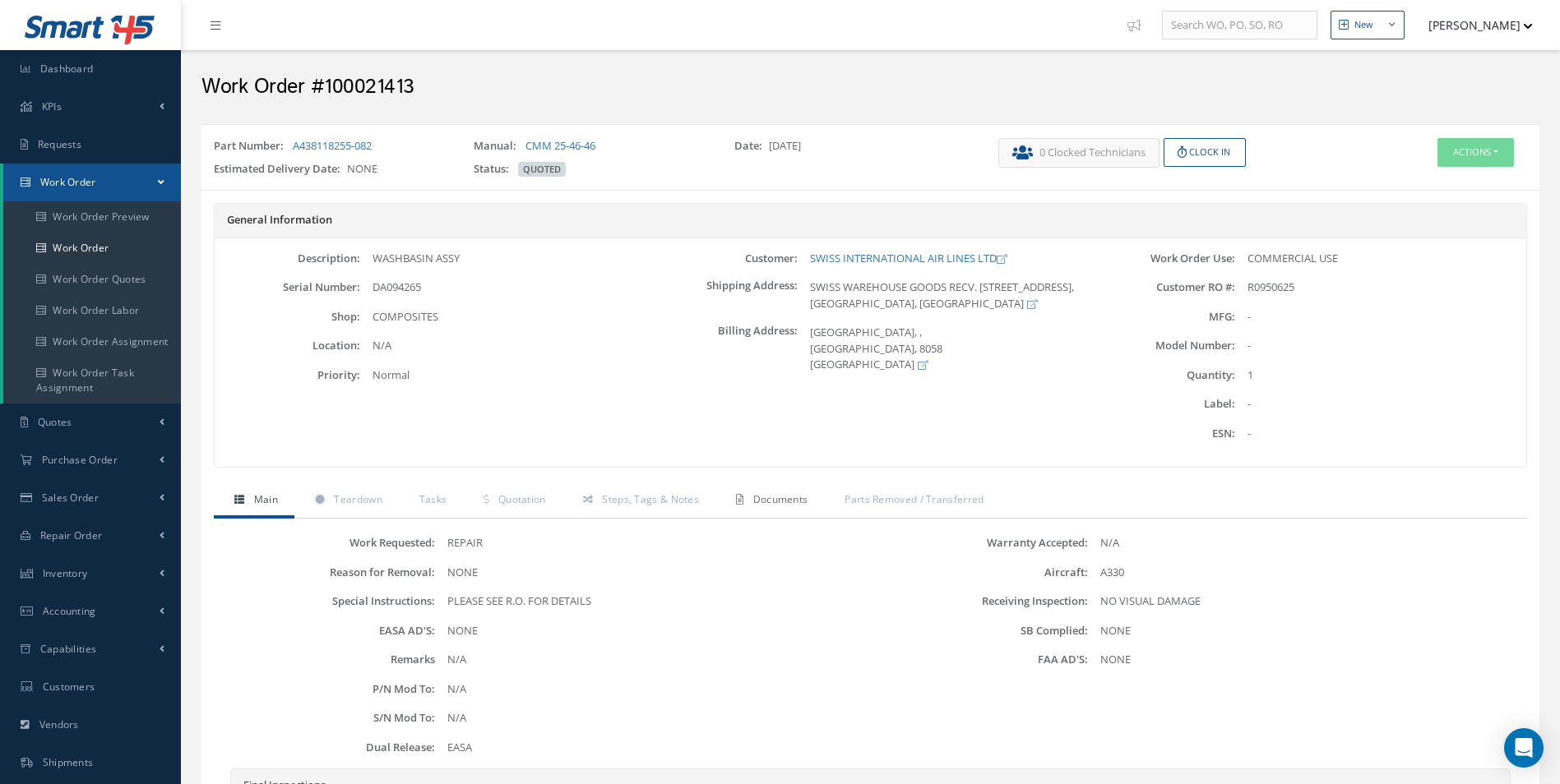
click at [757, 501] on span "Documents" at bounding box center [780, 499] width 55 height 14
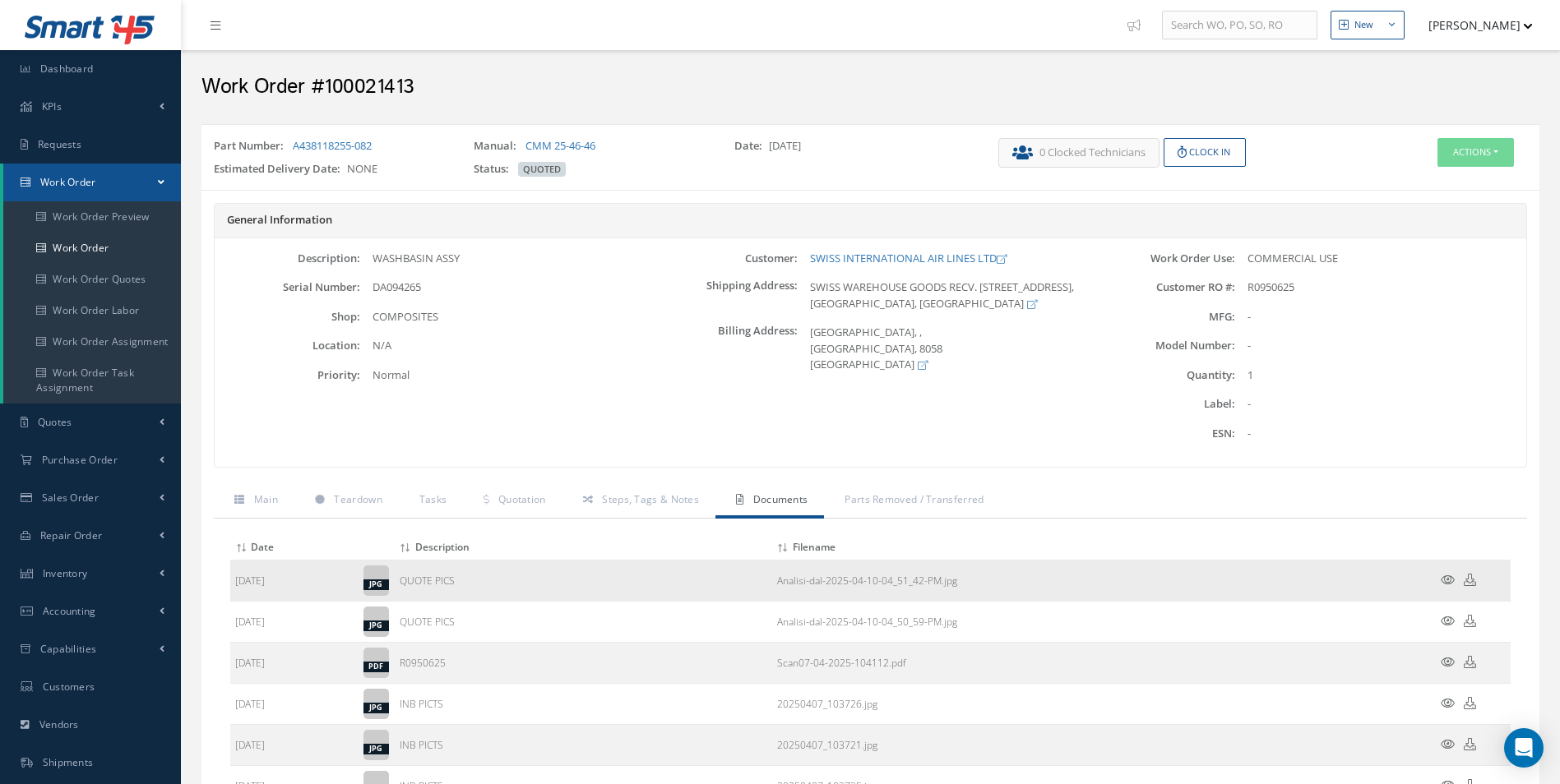
click at [1442, 579] on icon at bounding box center [1448, 579] width 14 height 12
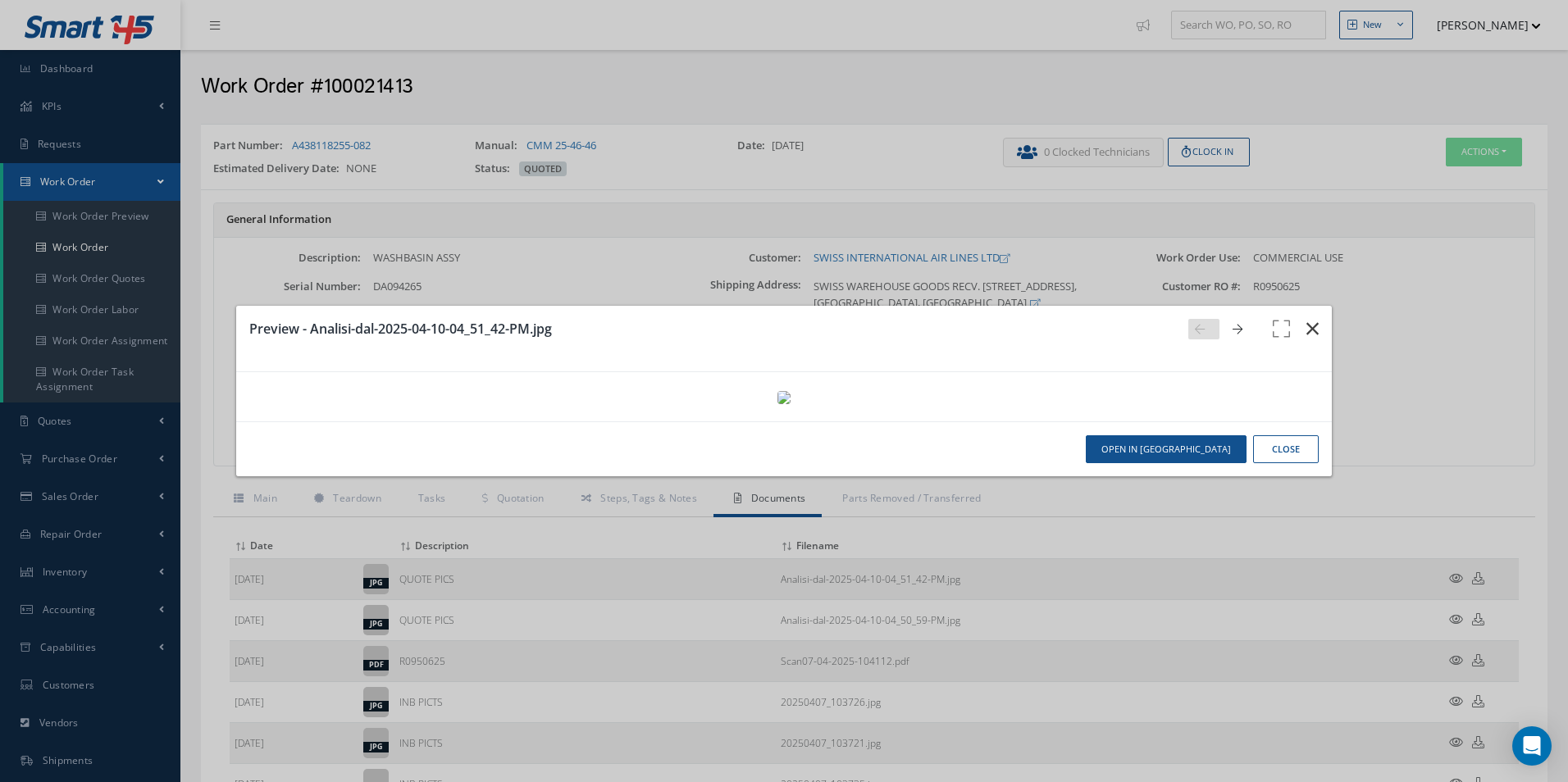
click at [1306, 319] on icon "button" at bounding box center [1312, 329] width 12 height 20
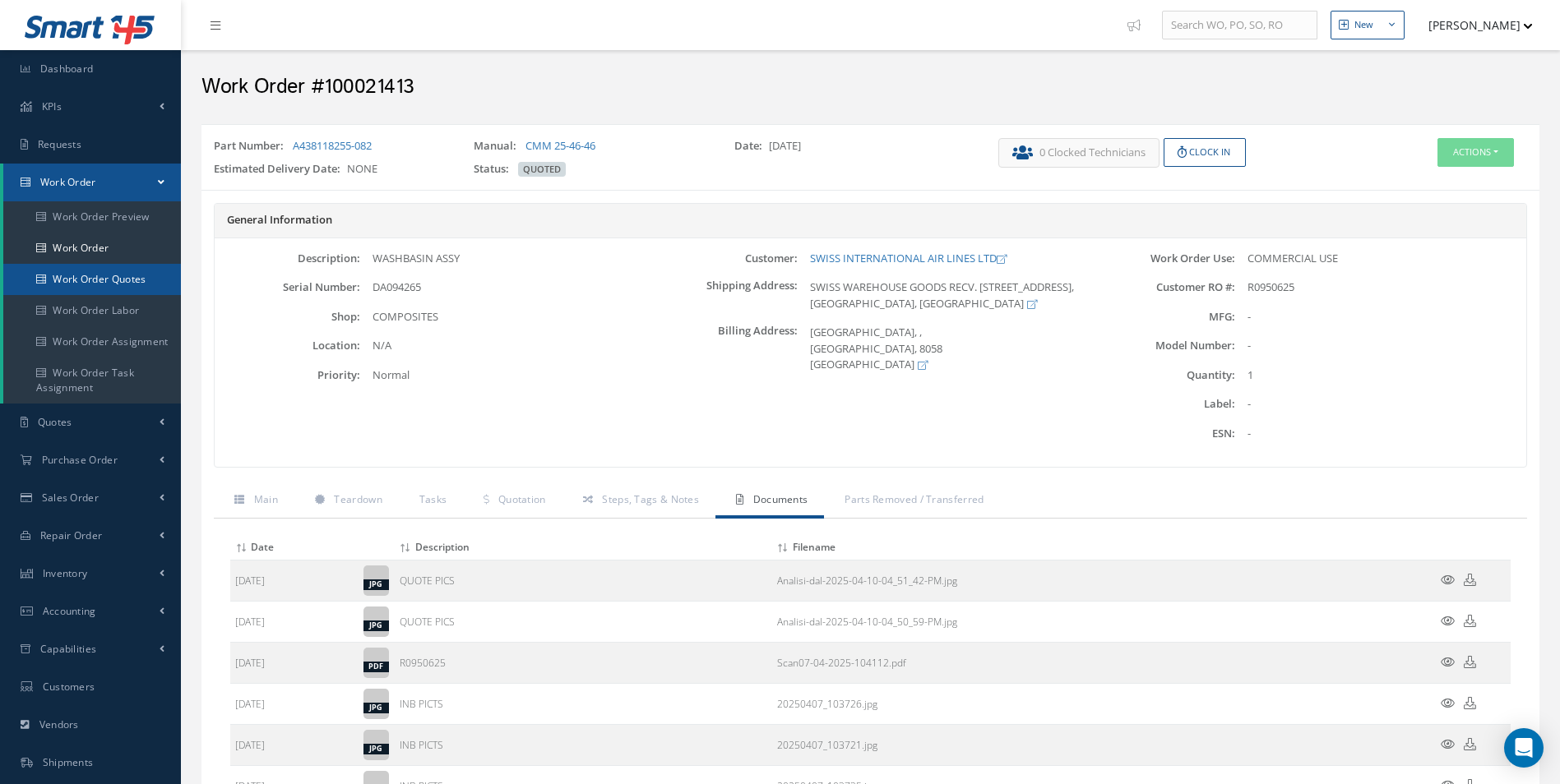
click at [52, 264] on link "Work Order Quotes" at bounding box center [92, 280] width 178 height 31
click at [64, 251] on link "Work Order" at bounding box center [92, 248] width 178 height 31
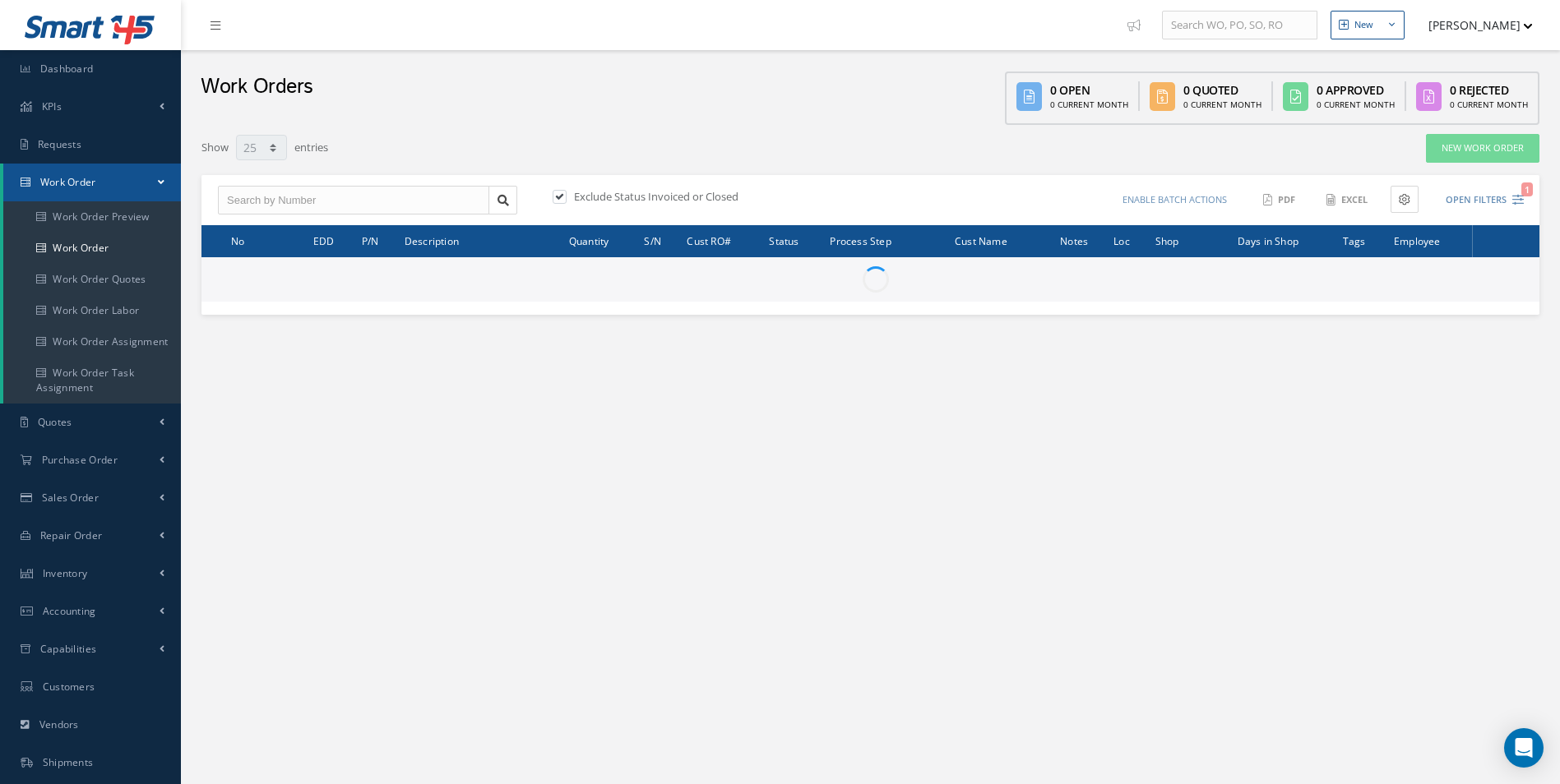
select select "25"
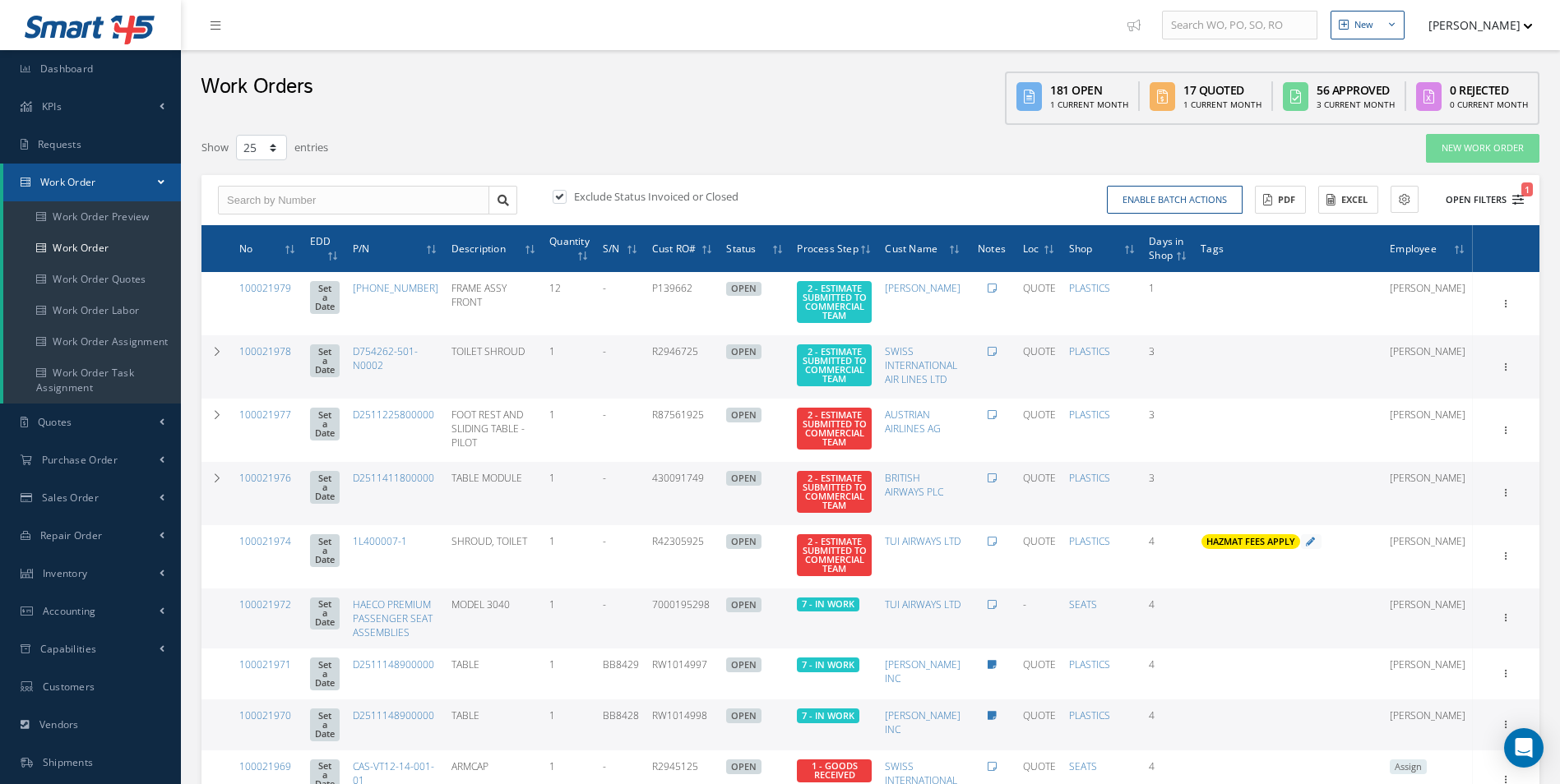
drag, startPoint x: 1516, startPoint y: 197, endPoint x: 1472, endPoint y: 505, distance: 311.1
click at [1519, 201] on icon "1" at bounding box center [1517, 199] width 11 height 11
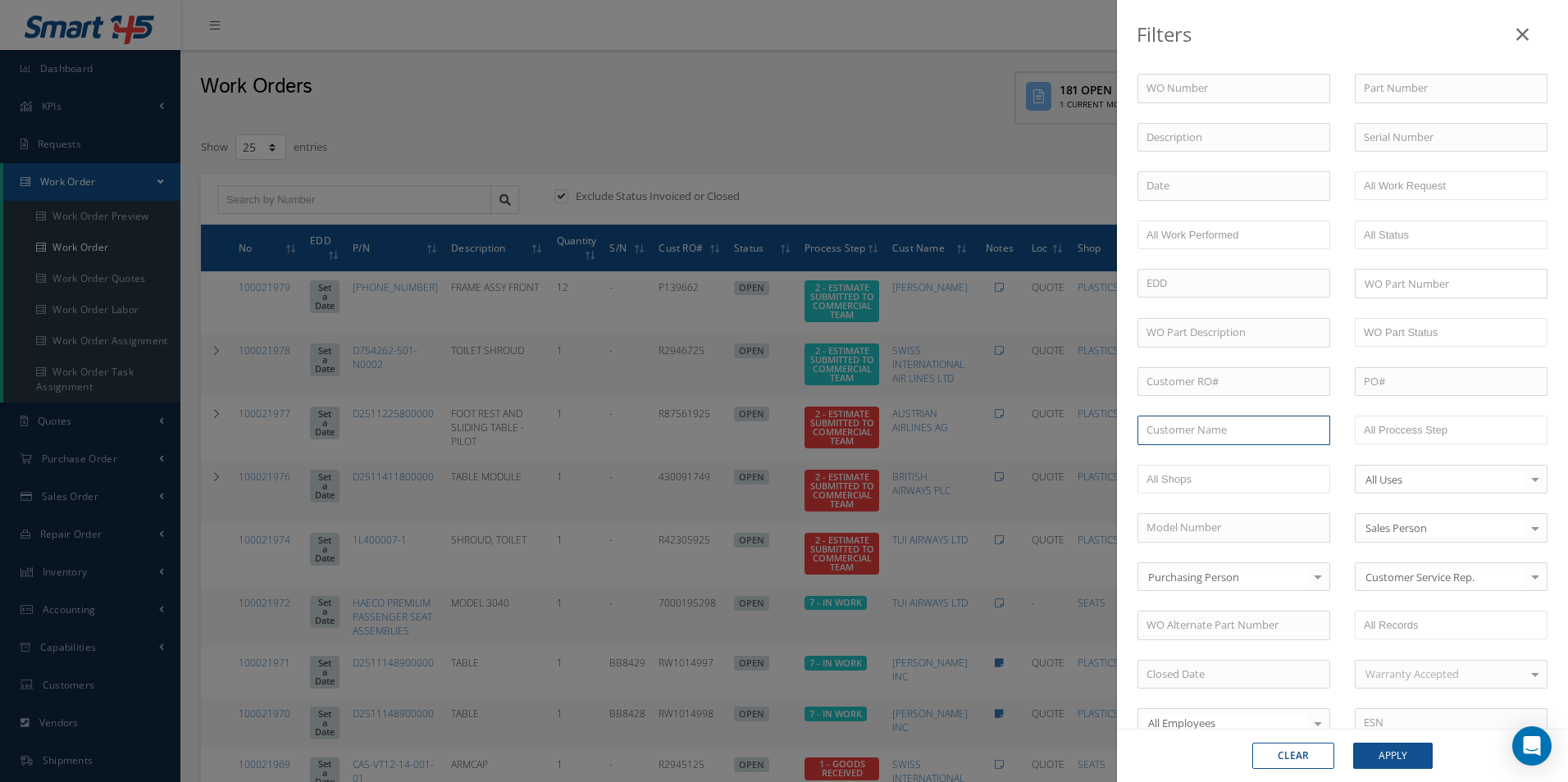
click at [1195, 428] on input "text" at bounding box center [1233, 431] width 193 height 30
drag, startPoint x: 1195, startPoint y: 428, endPoint x: 1202, endPoint y: 372, distance: 56.4
click at [1202, 372] on input "text" at bounding box center [1233, 382] width 193 height 30
paste input "R0708225"
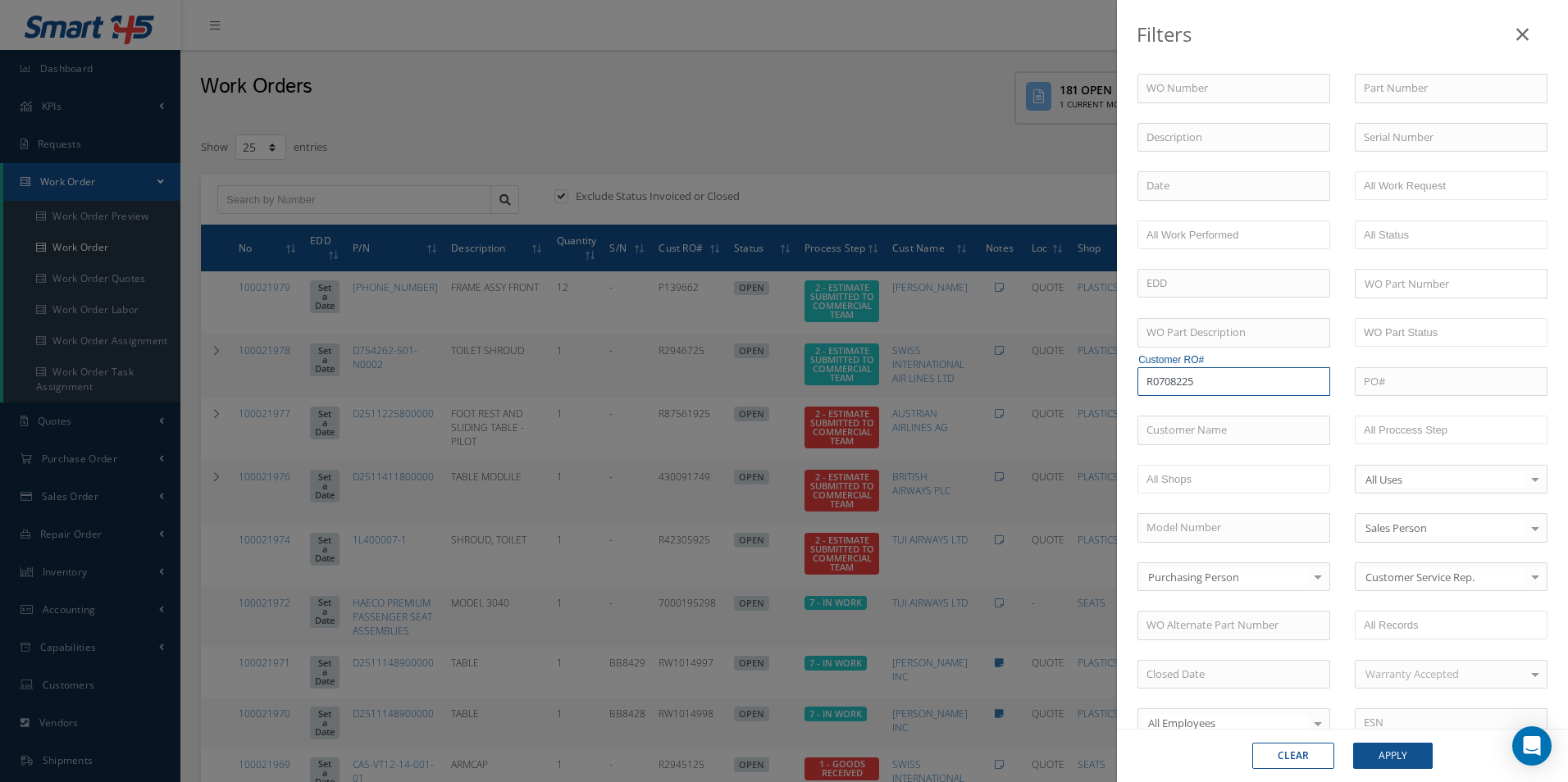
type input "R0708225"
click at [1379, 750] on button "Apply" at bounding box center [1393, 756] width 79 height 26
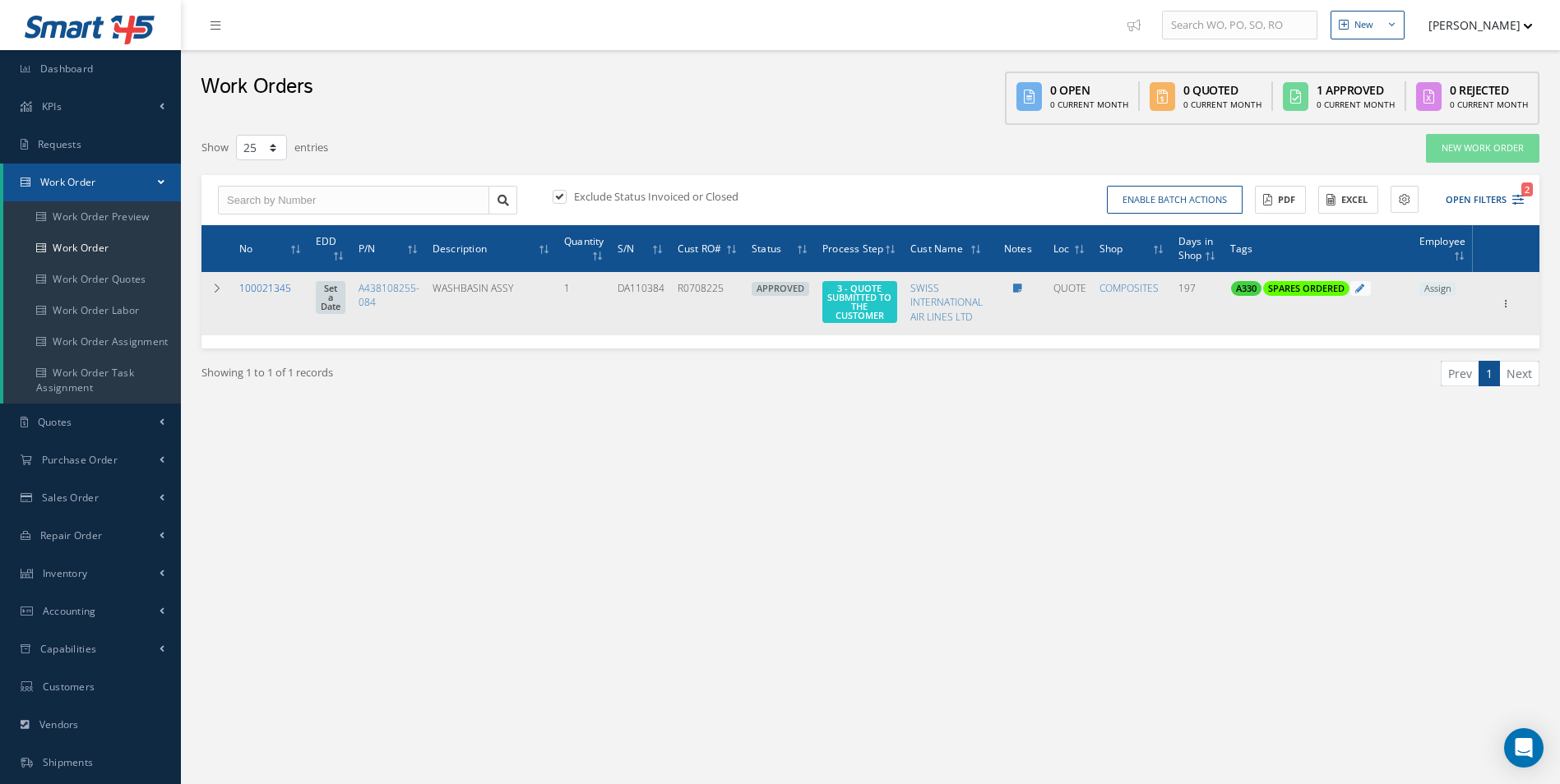
click at [271, 285] on link "100021345" at bounding box center [265, 288] width 52 height 14
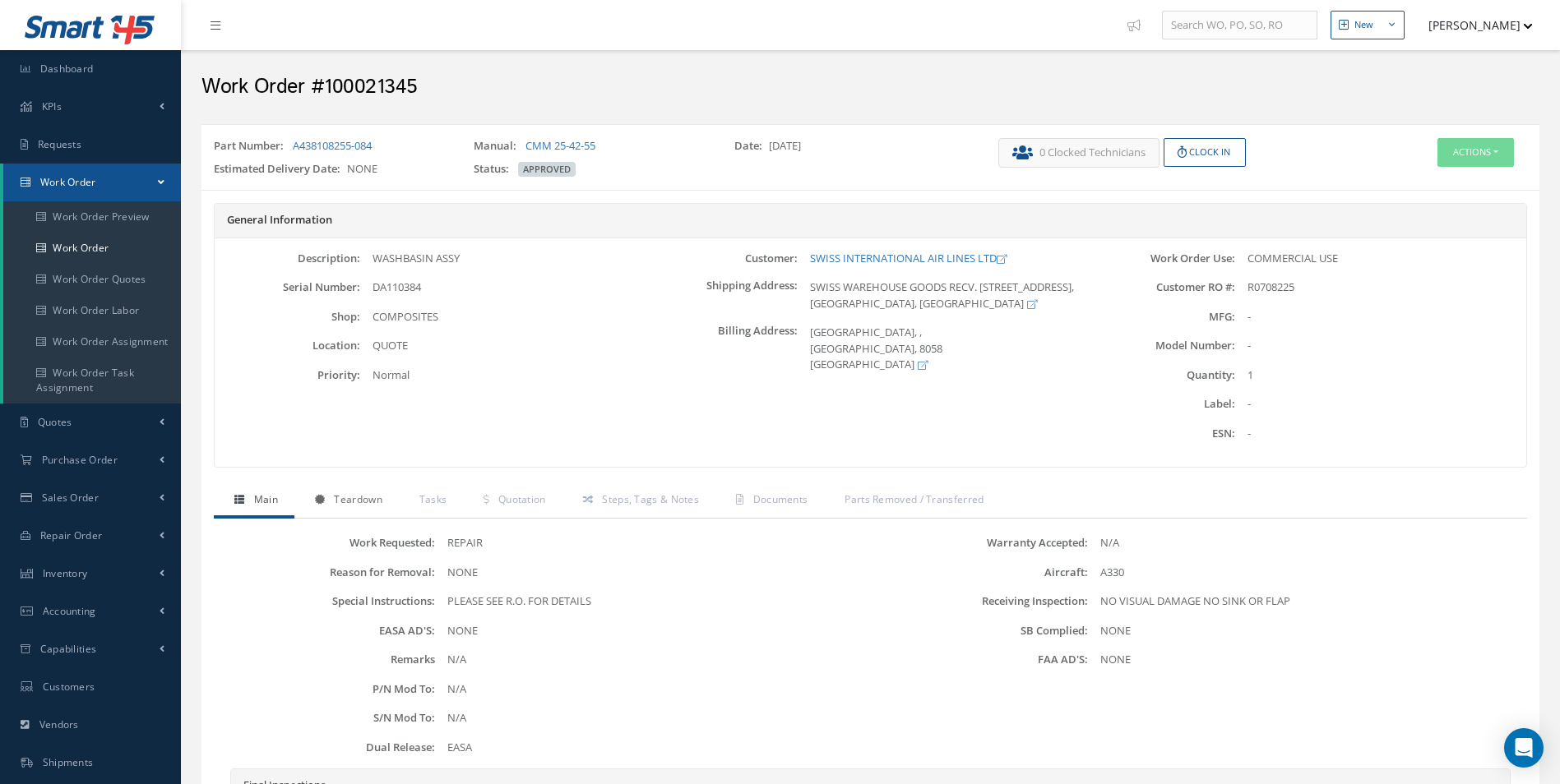
click at [352, 489] on link "Teardown" at bounding box center [346, 501] width 104 height 34
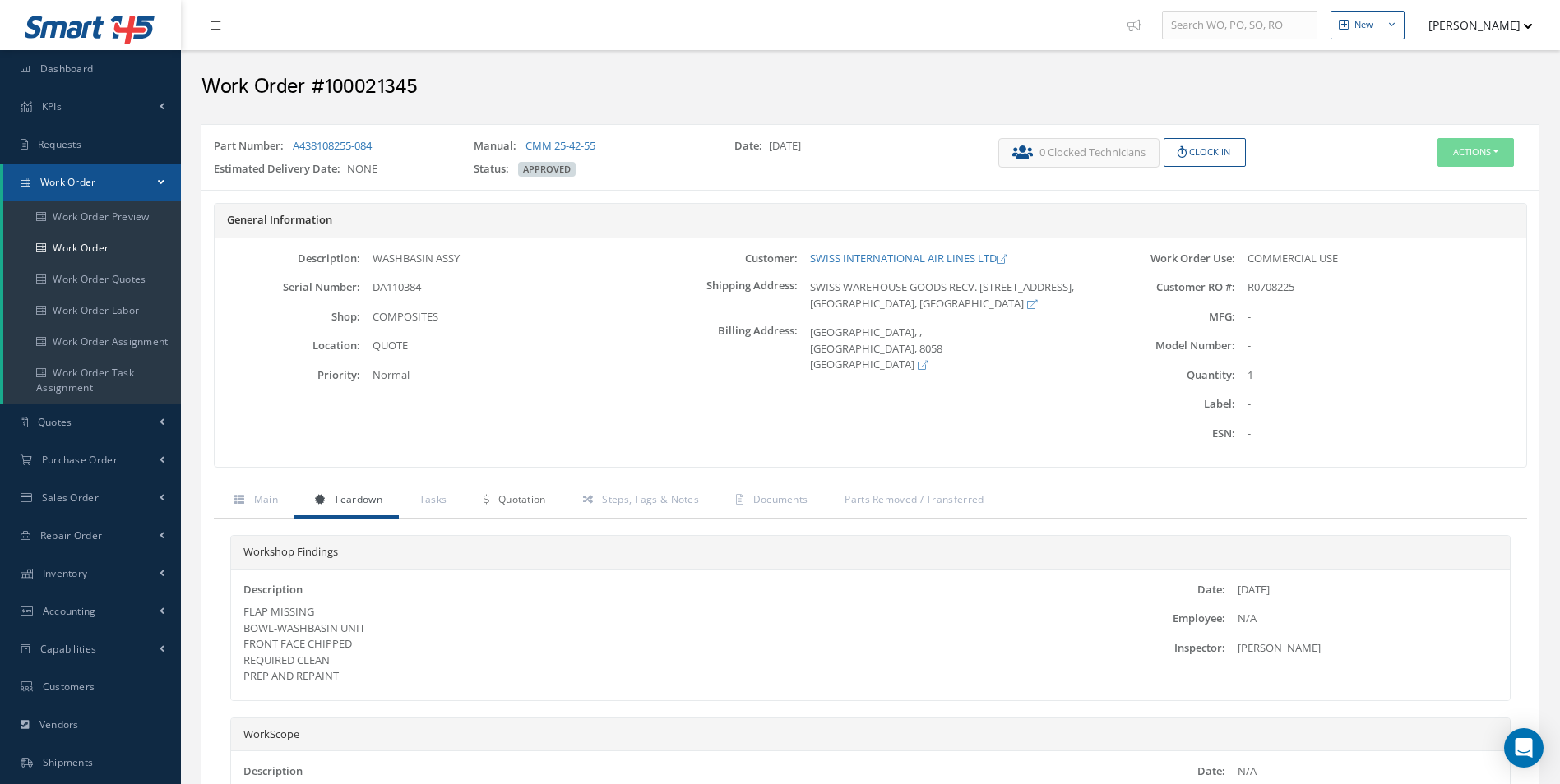
click at [519, 503] on span "Quotation" at bounding box center [522, 499] width 48 height 14
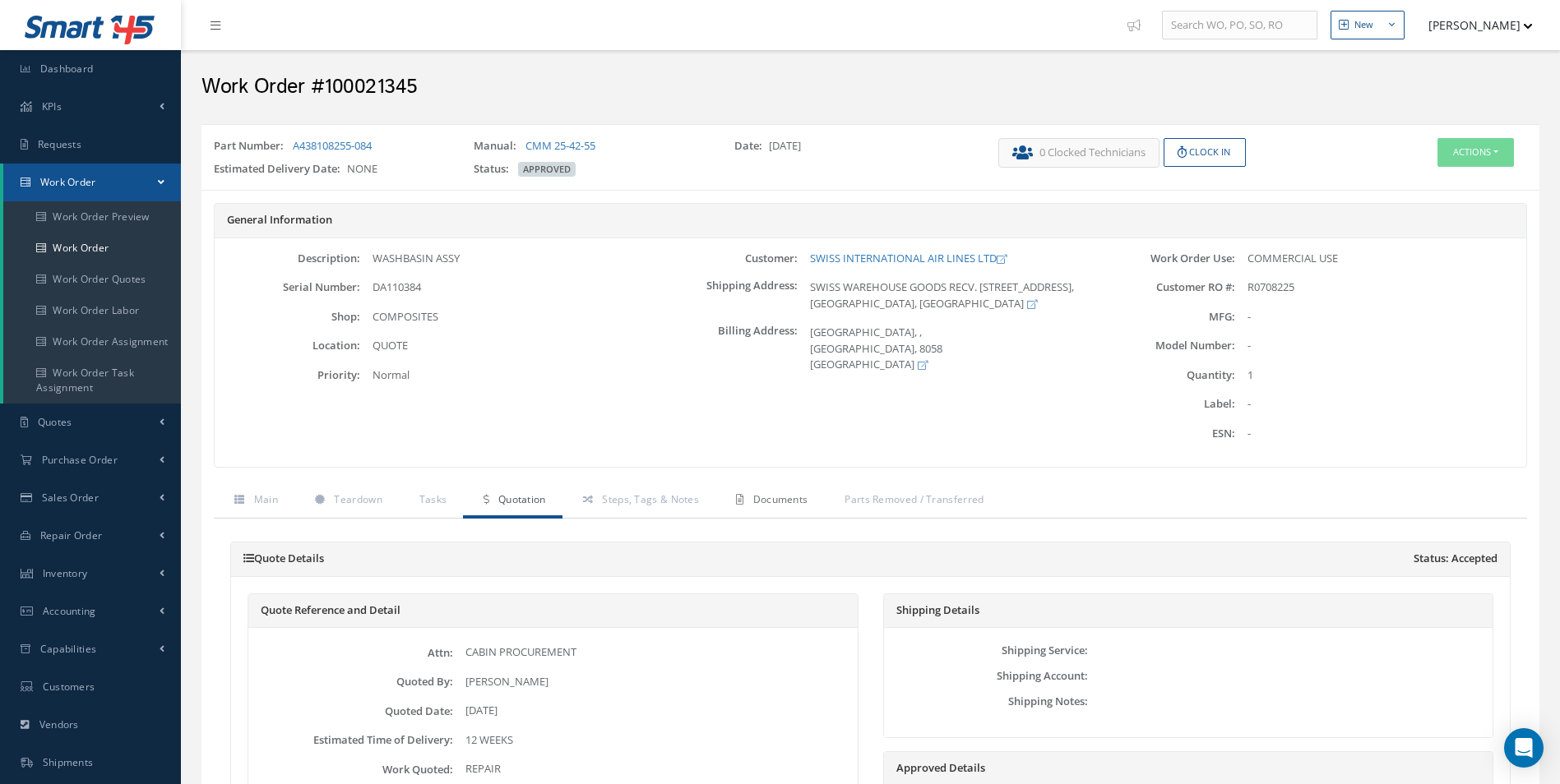
click at [753, 497] on span "Documents" at bounding box center [780, 499] width 55 height 14
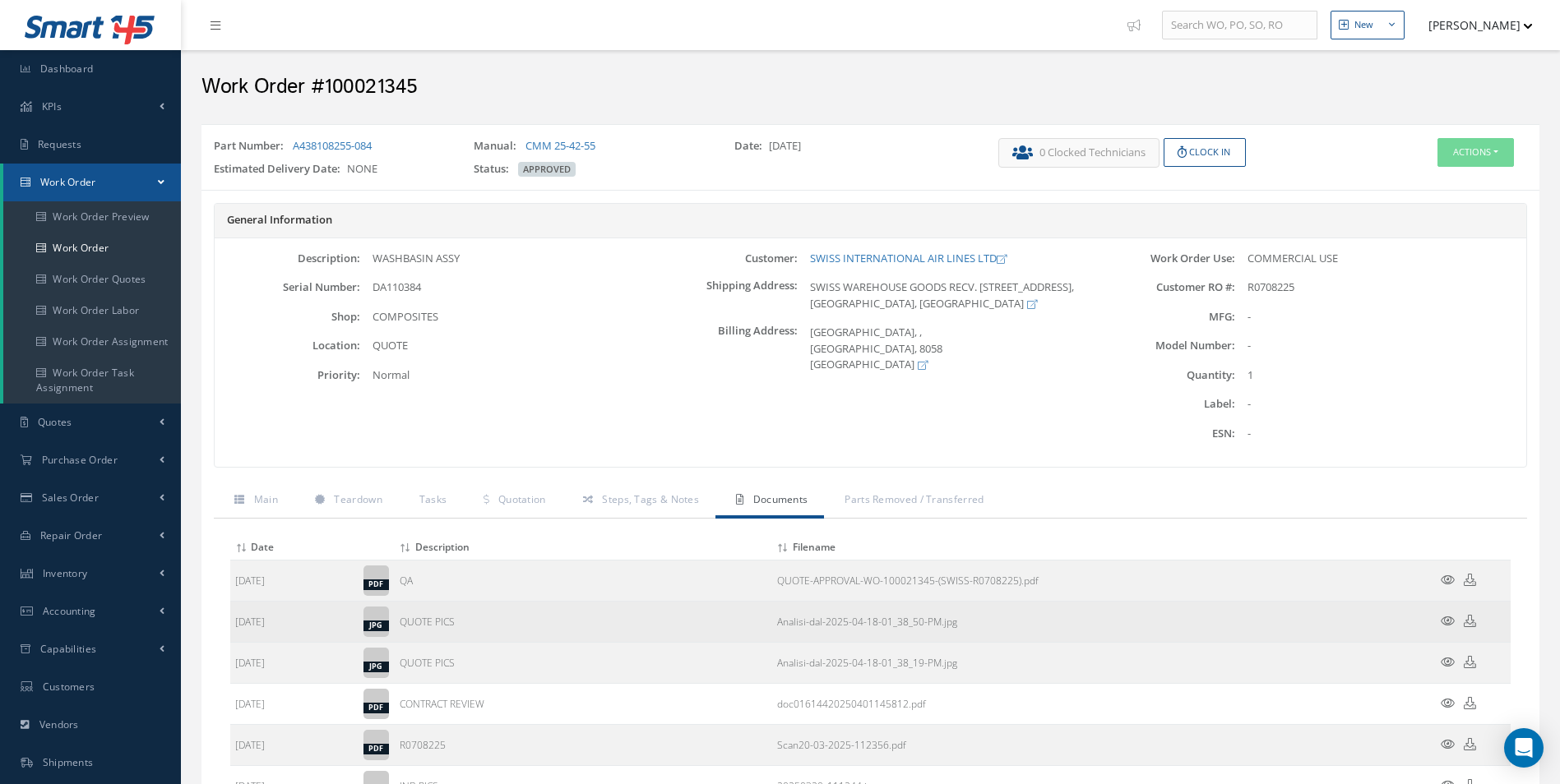
click at [1442, 618] on icon at bounding box center [1448, 621] width 14 height 12
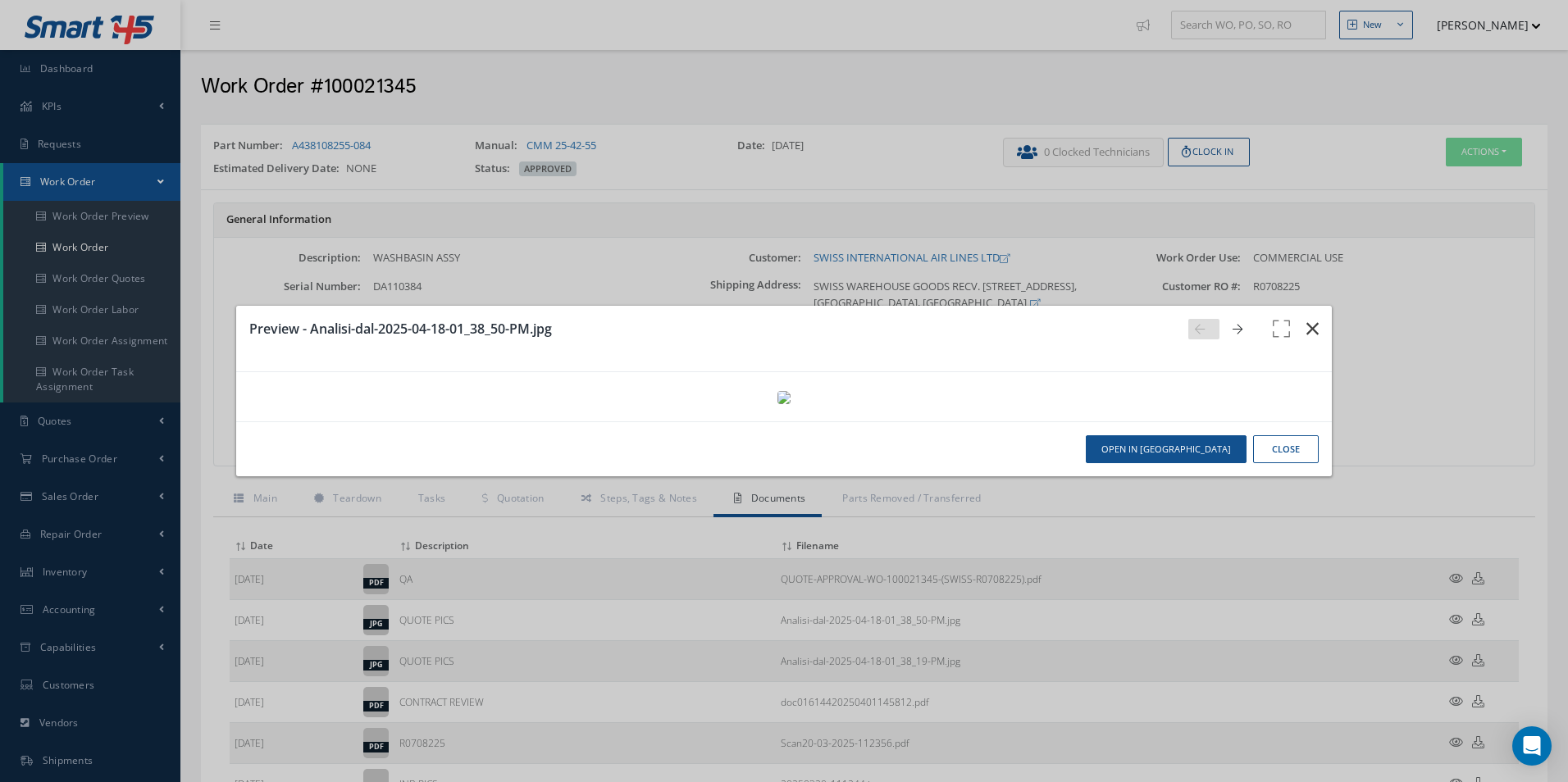
click at [1293, 306] on button "button" at bounding box center [1312, 329] width 38 height 46
